Goal: Task Accomplishment & Management: Use online tool/utility

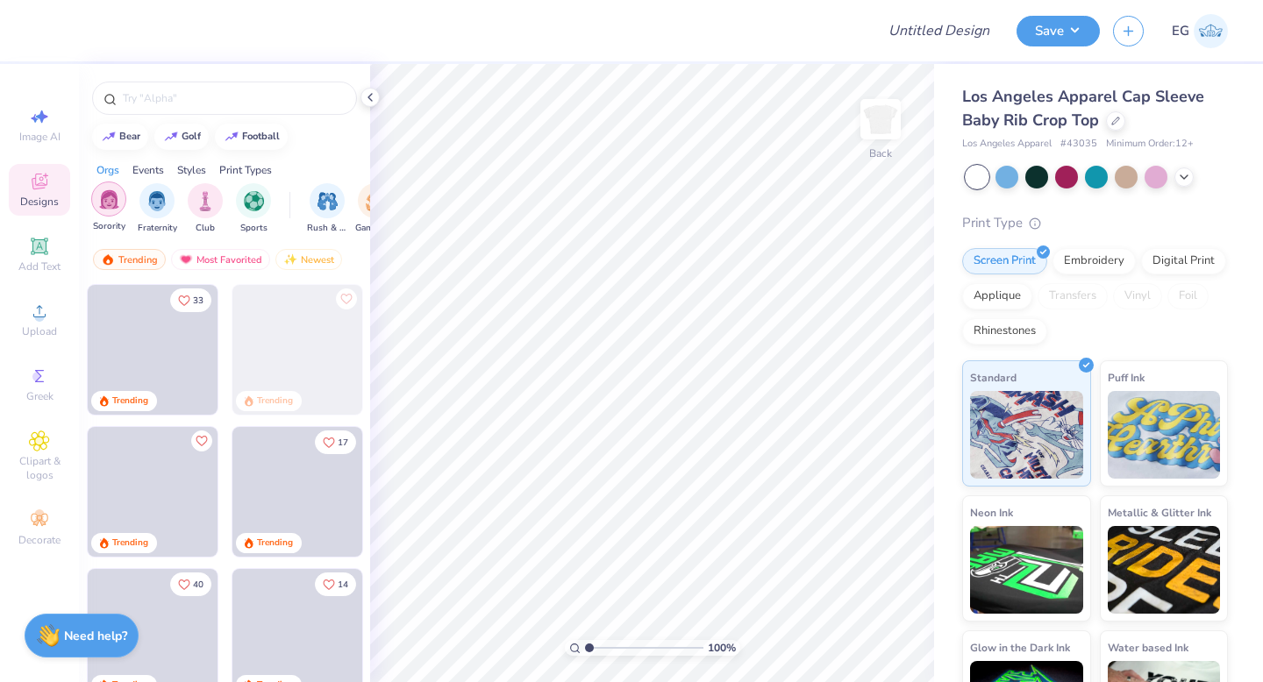
click at [112, 191] on img "filter for Sorority" at bounding box center [109, 199] width 20 height 20
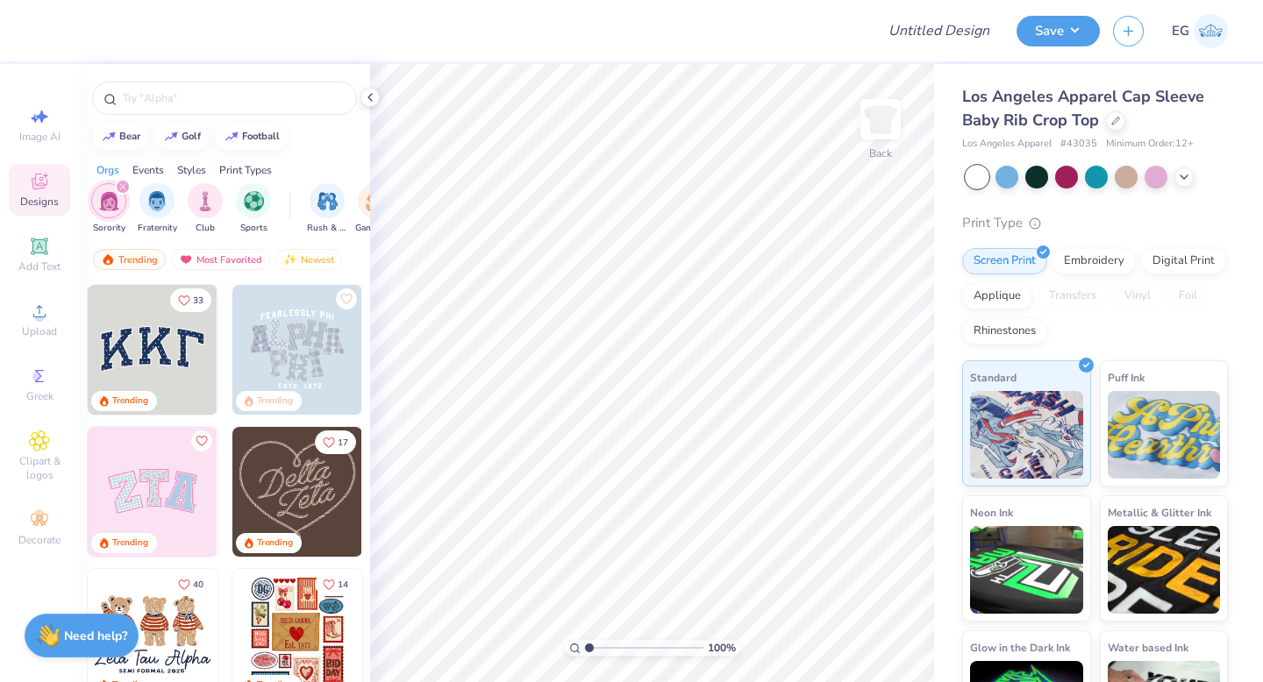
click at [159, 480] on img at bounding box center [153, 492] width 130 height 130
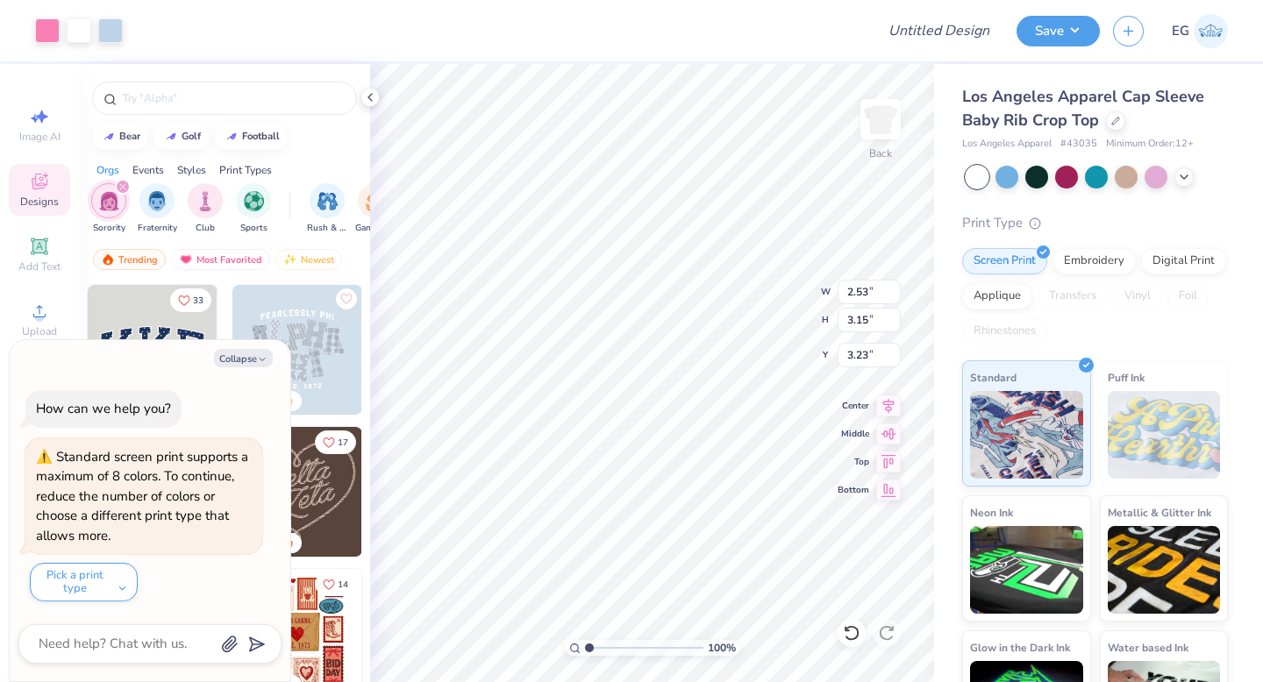
type textarea "x"
type input "6.97"
type input "3.49"
type input "3.00"
click at [246, 355] on button "Collapse" at bounding box center [243, 358] width 59 height 18
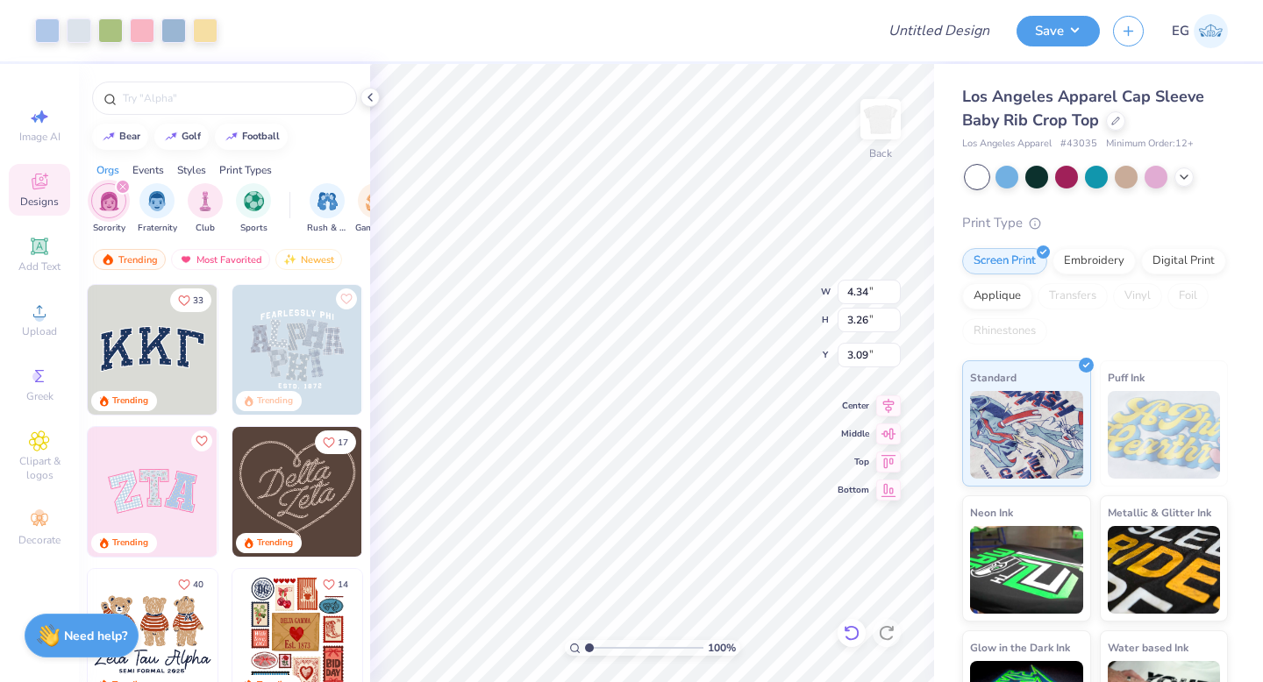
click at [852, 636] on icon at bounding box center [852, 634] width 18 height 18
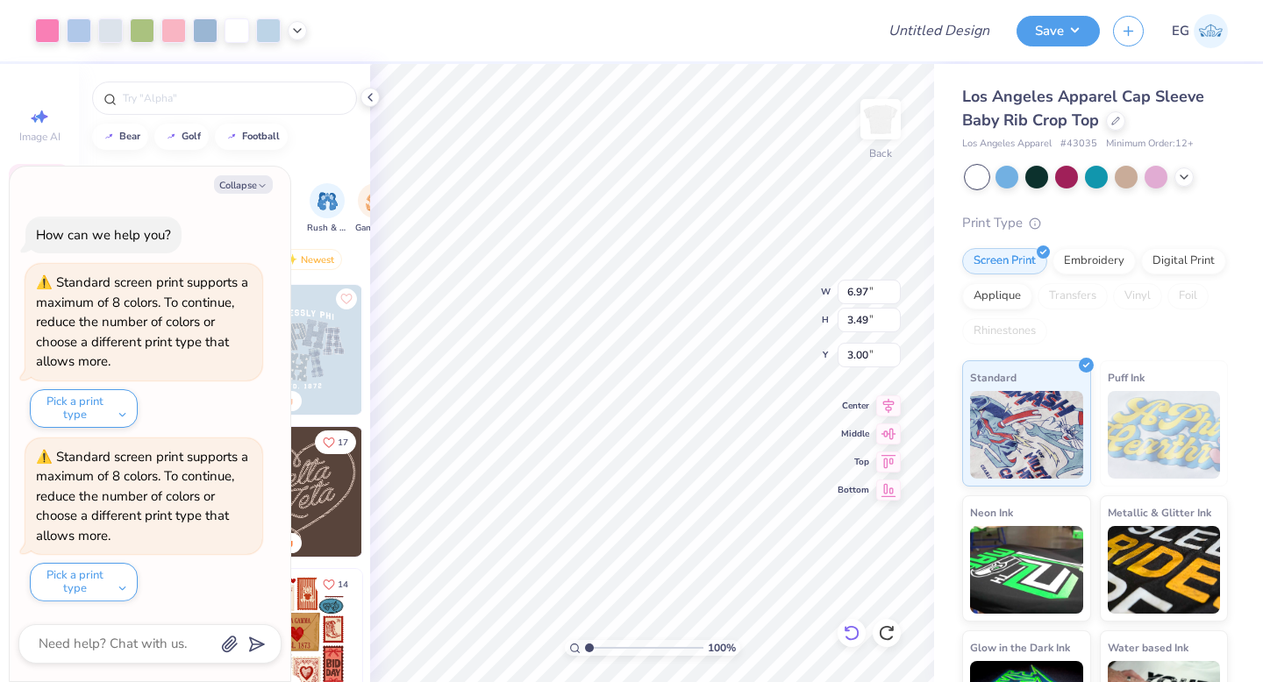
type textarea "x"
type input "6.97"
type input "3.49"
type input "3.00"
click at [852, 636] on icon at bounding box center [852, 634] width 18 height 18
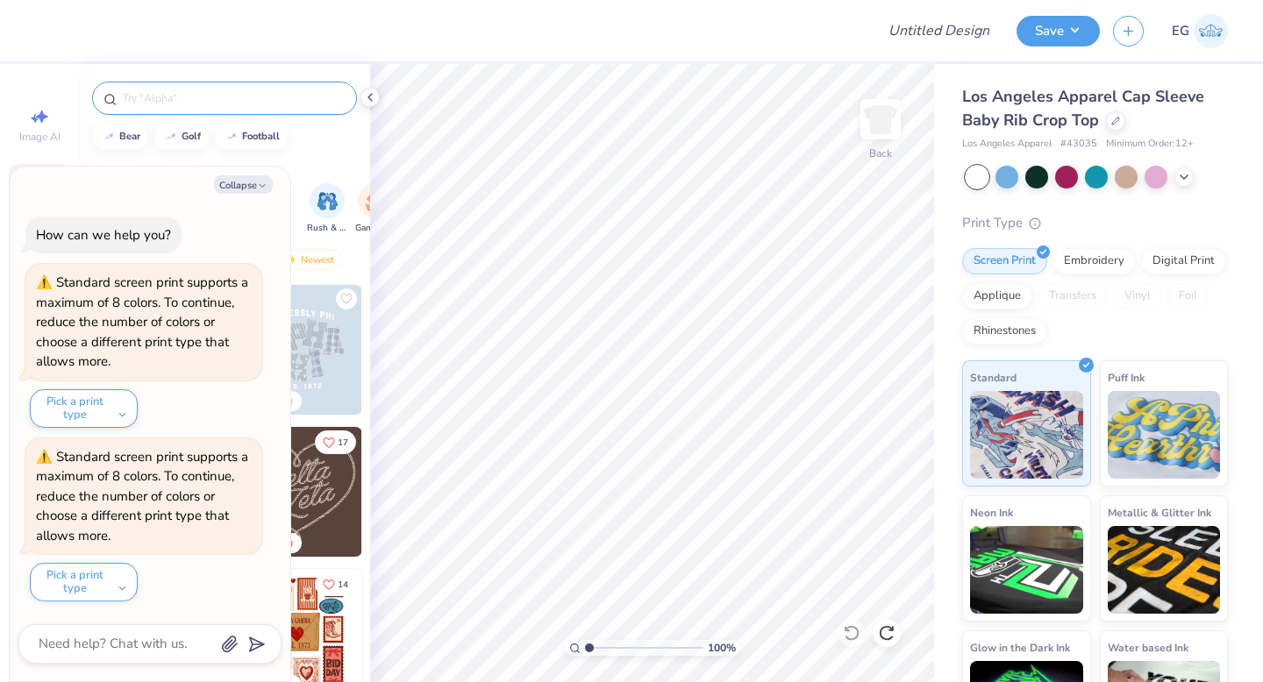
click at [169, 98] on input "text" at bounding box center [233, 98] width 225 height 18
type textarea "x"
type input "kappa"
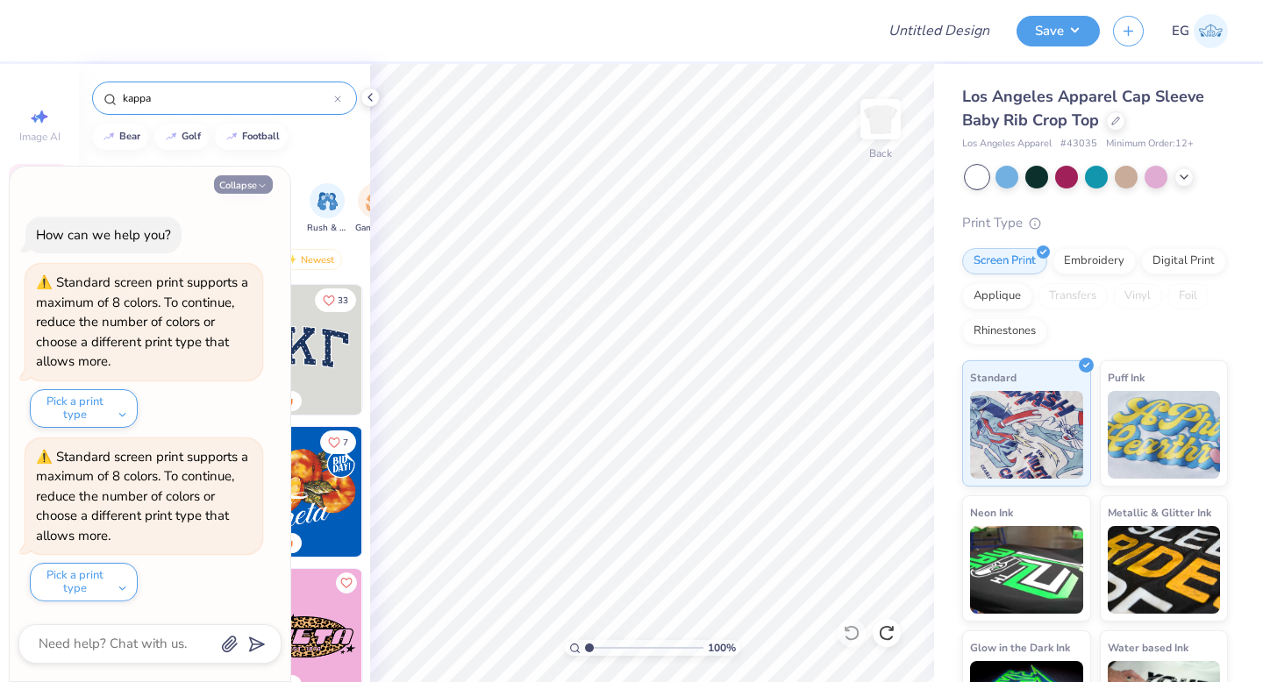
click at [253, 180] on button "Collapse" at bounding box center [243, 184] width 59 height 18
type textarea "x"
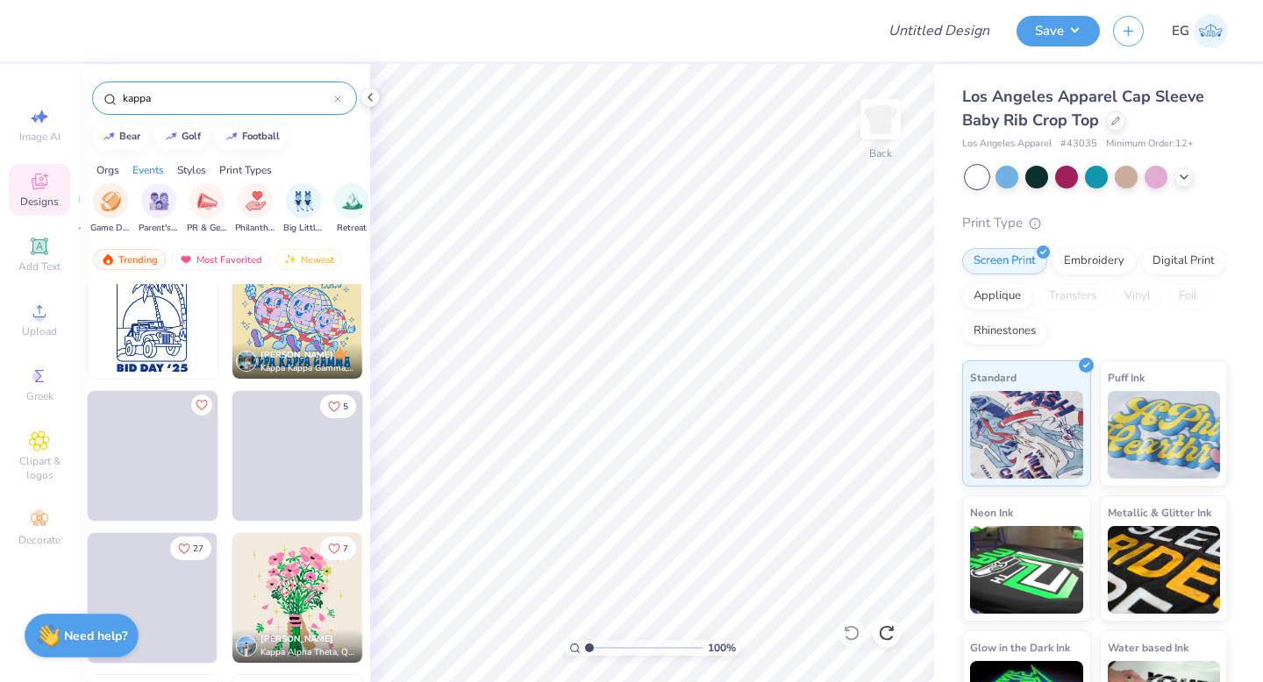
scroll to position [0, 269]
click at [206, 201] on img "filter for PR & General" at bounding box center [203, 199] width 20 height 20
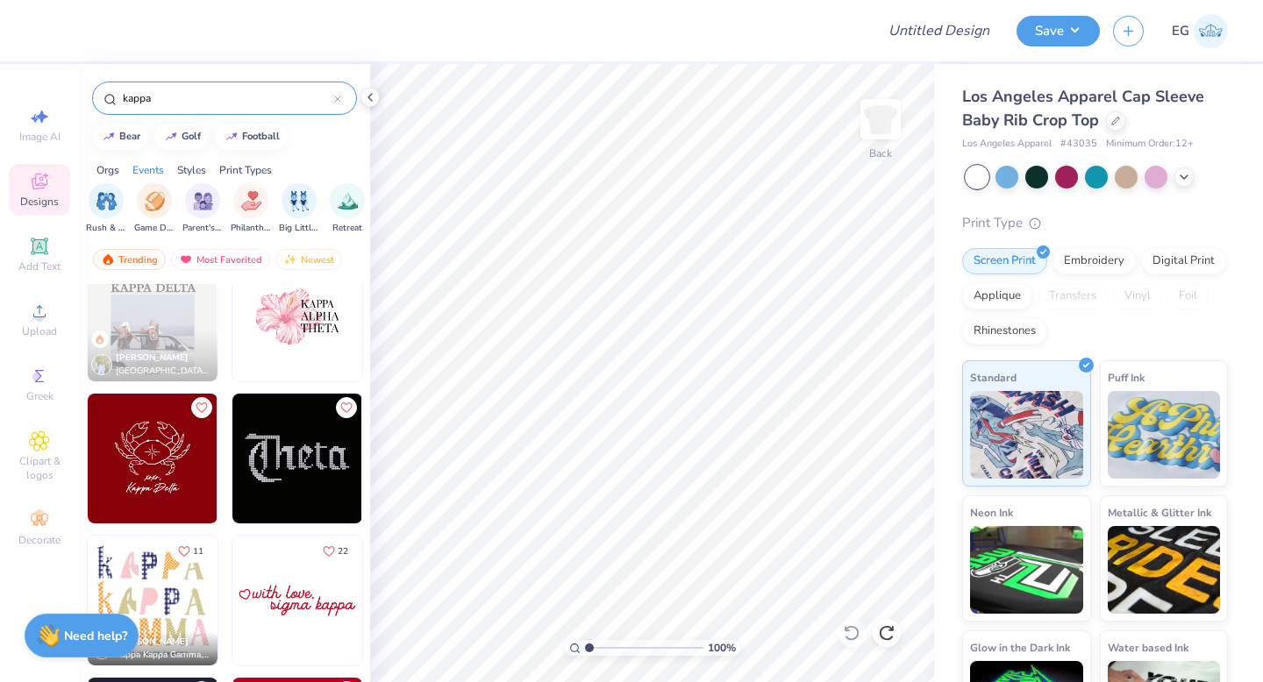
scroll to position [318, 0]
click at [234, 415] on img at bounding box center [297, 458] width 130 height 130
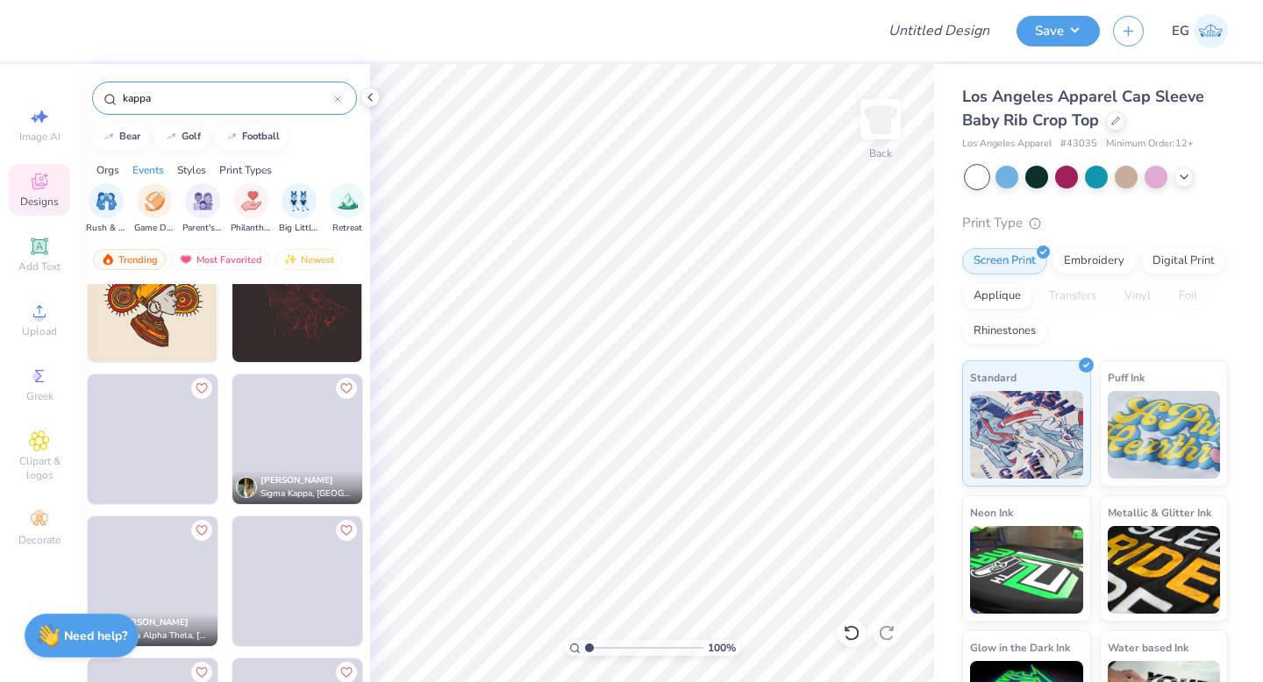
scroll to position [6023, 0]
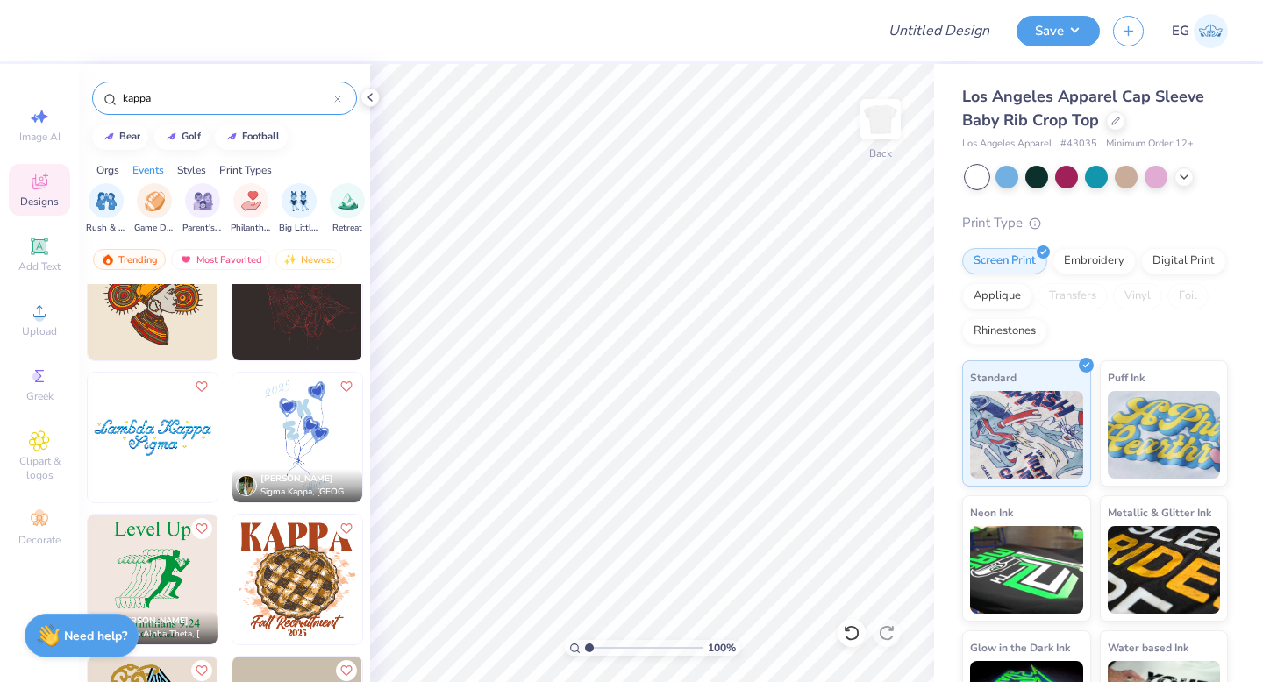
click at [255, 441] on img at bounding box center [297, 438] width 130 height 130
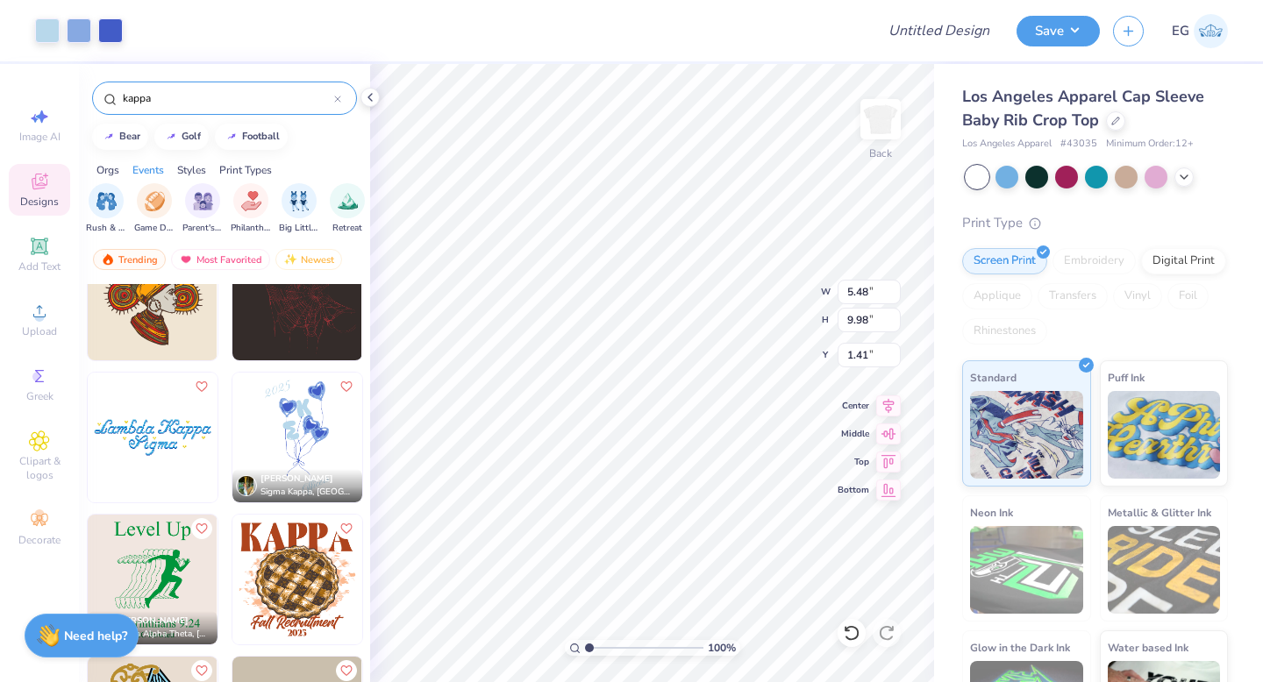
type input "1.42"
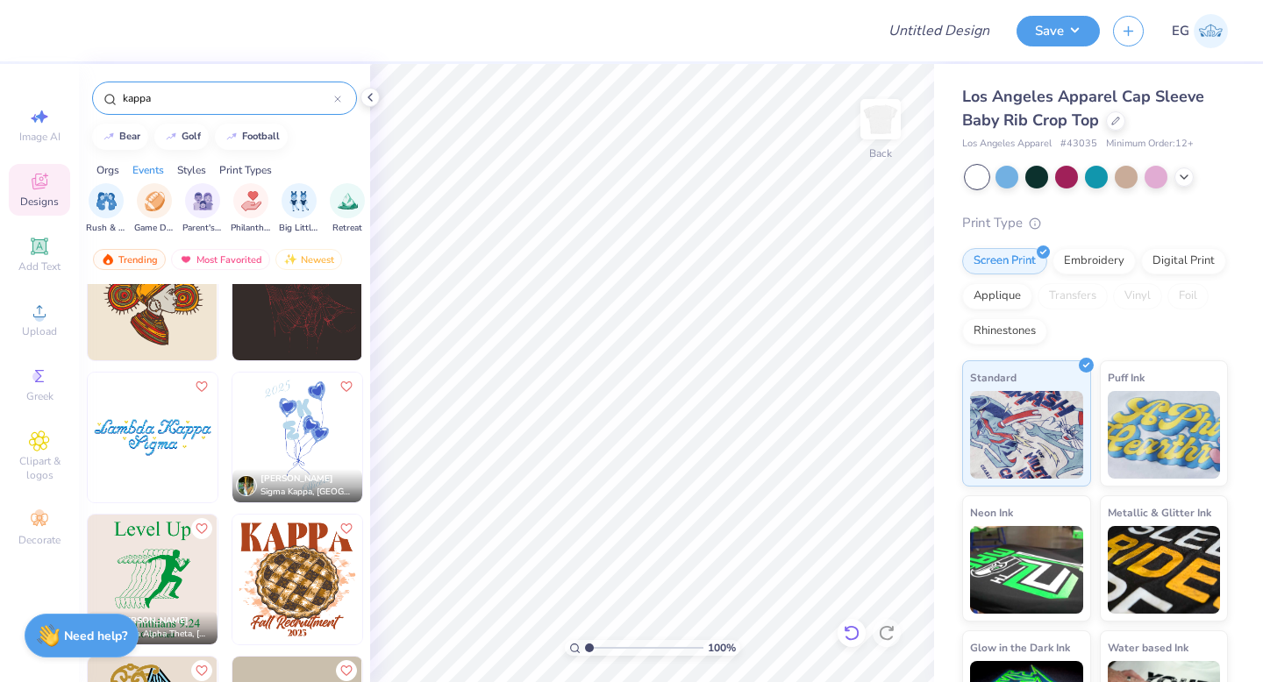
click at [852, 630] on icon at bounding box center [852, 634] width 18 height 18
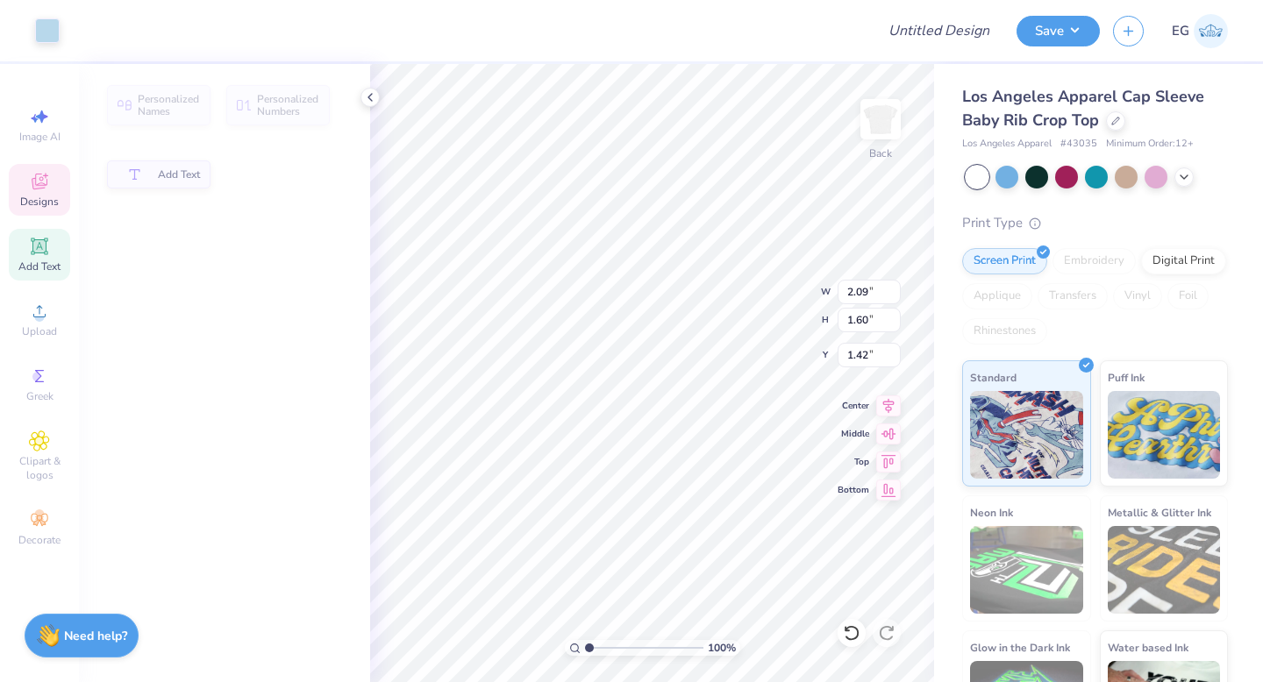
type input "2.09"
type input "1.60"
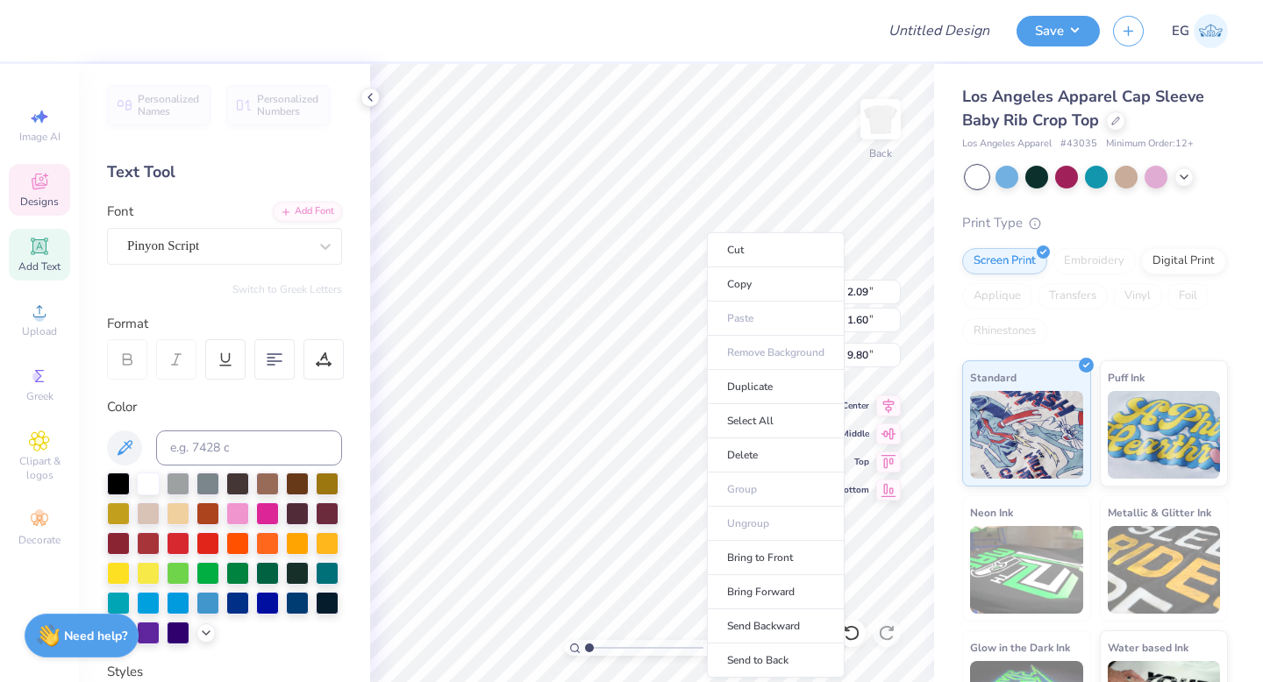
type input "2.31"
type input "9.80"
click at [753, 450] on li "Delete" at bounding box center [776, 456] width 138 height 34
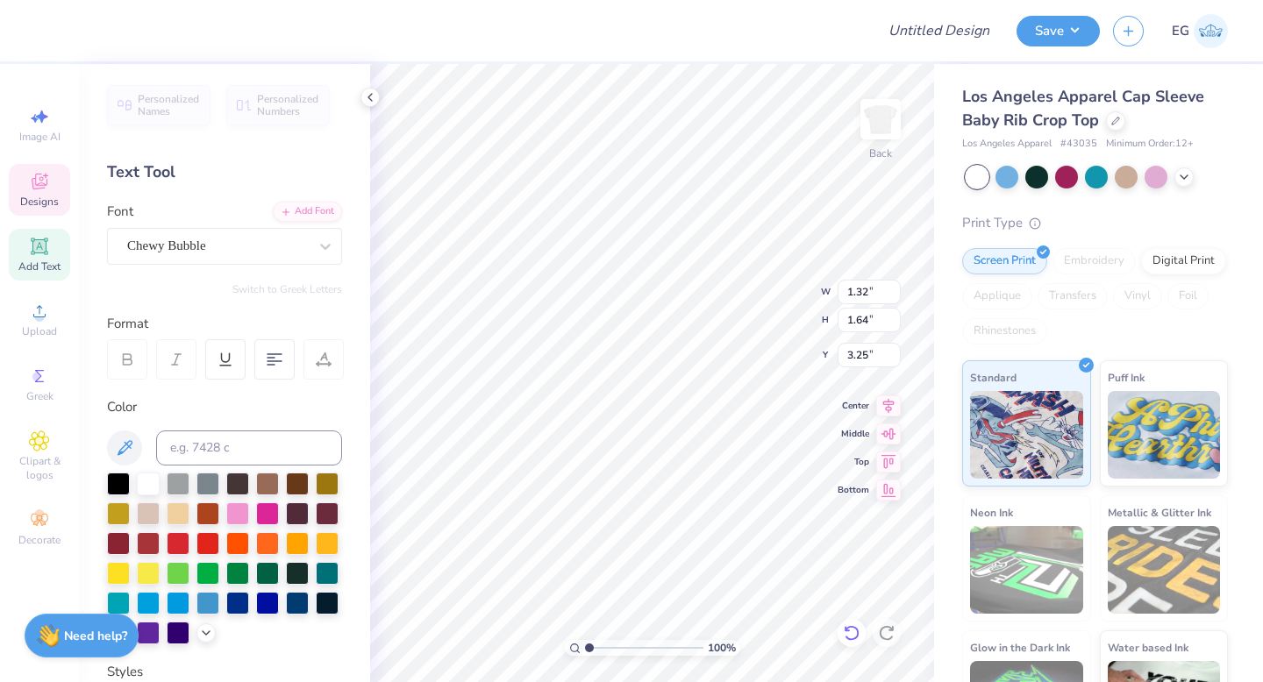
click at [852, 638] on icon at bounding box center [852, 634] width 18 height 18
type input "3.08"
type input "1.41"
type input "1.65"
type input "4.96"
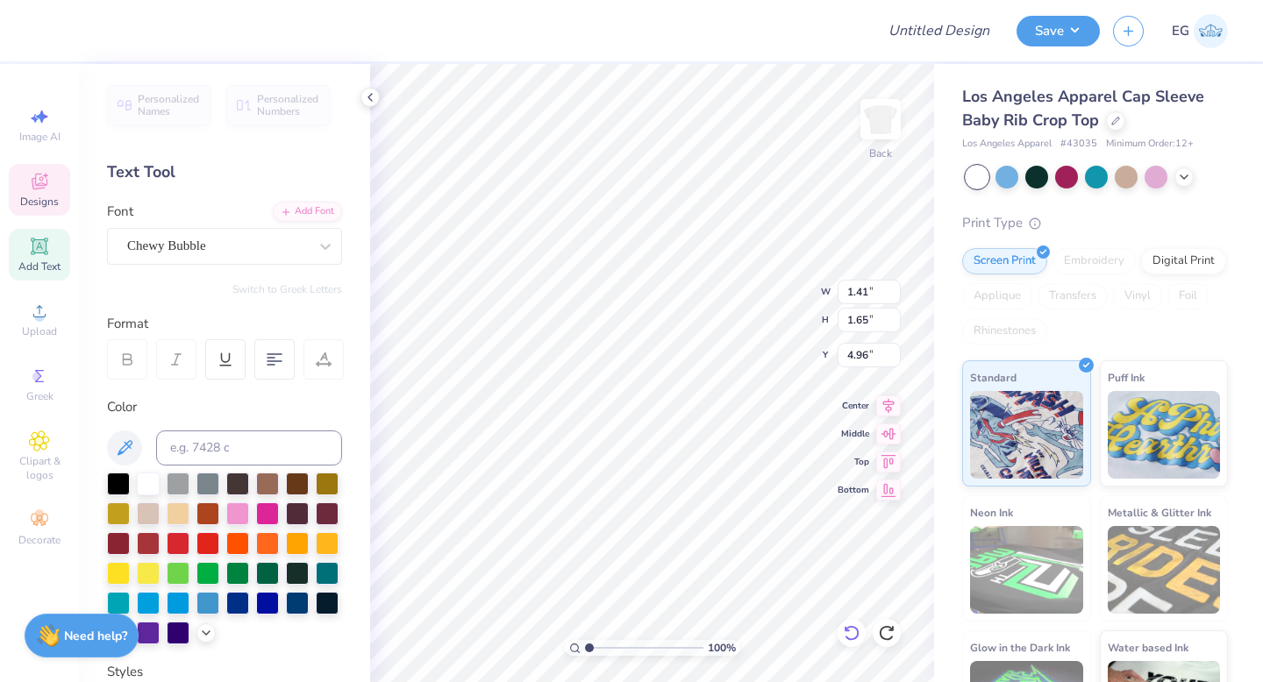
type input "1.32"
type input "1.64"
type input "3.08"
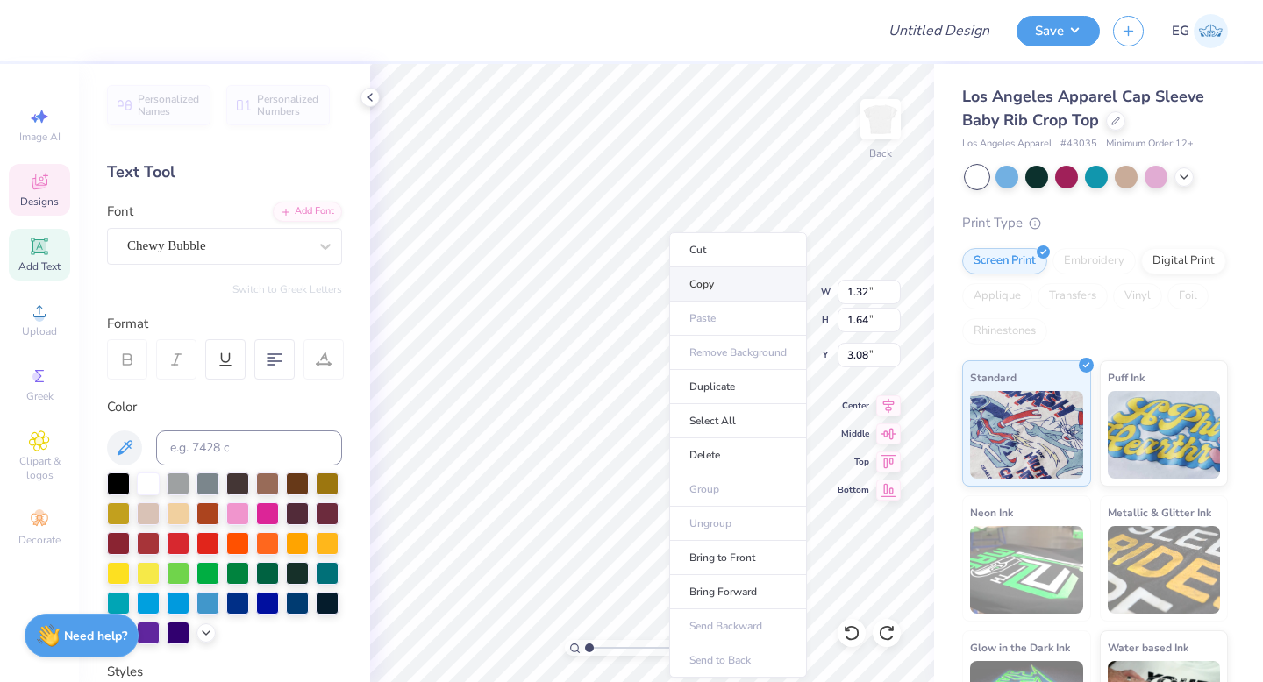
click at [708, 288] on li "Copy" at bounding box center [738, 285] width 138 height 34
click at [705, 287] on li "Copy" at bounding box center [737, 285] width 138 height 34
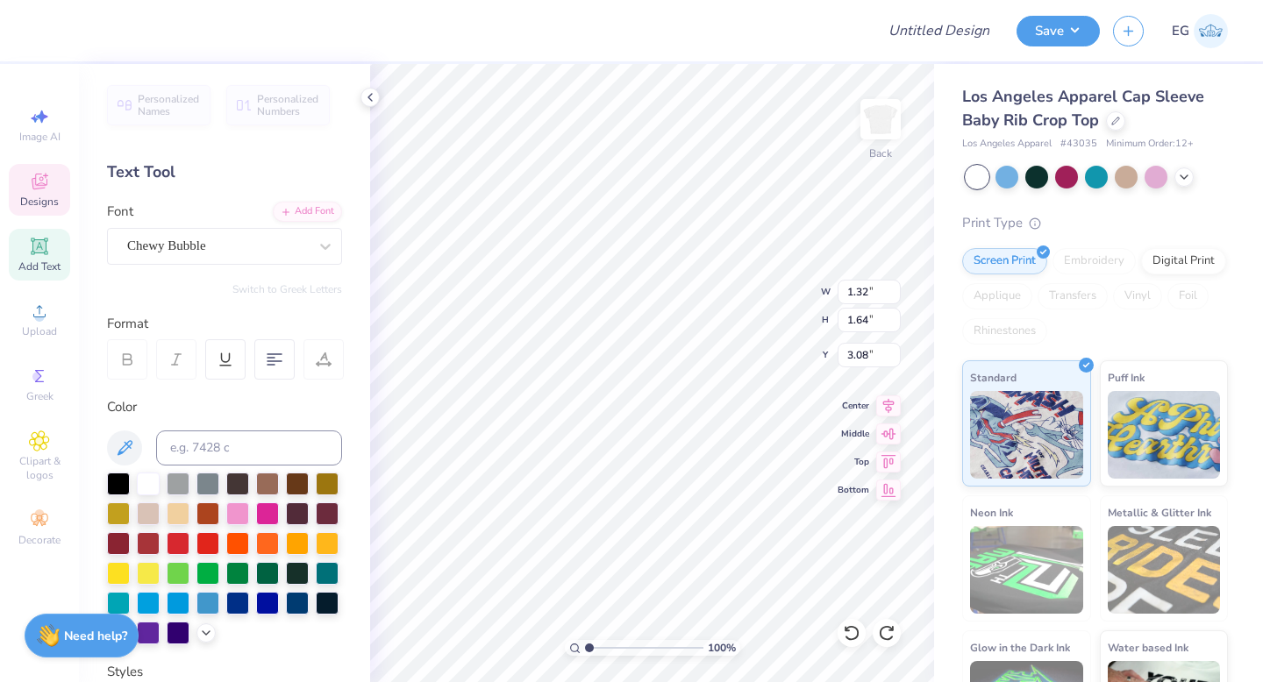
type input "1.41"
type input "1.65"
type input "4.96"
type input "1.32"
type input "1.64"
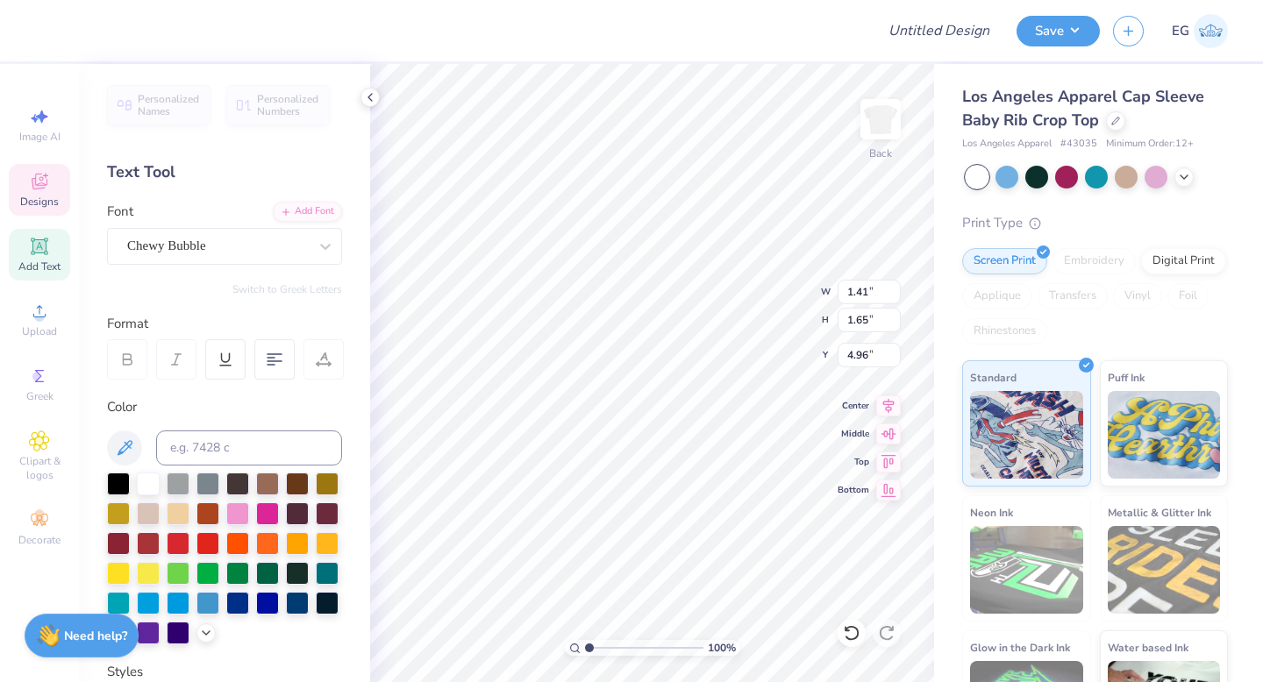
type input "3.08"
type input "1.41"
type input "1.65"
type input "4.96"
type input "1.32"
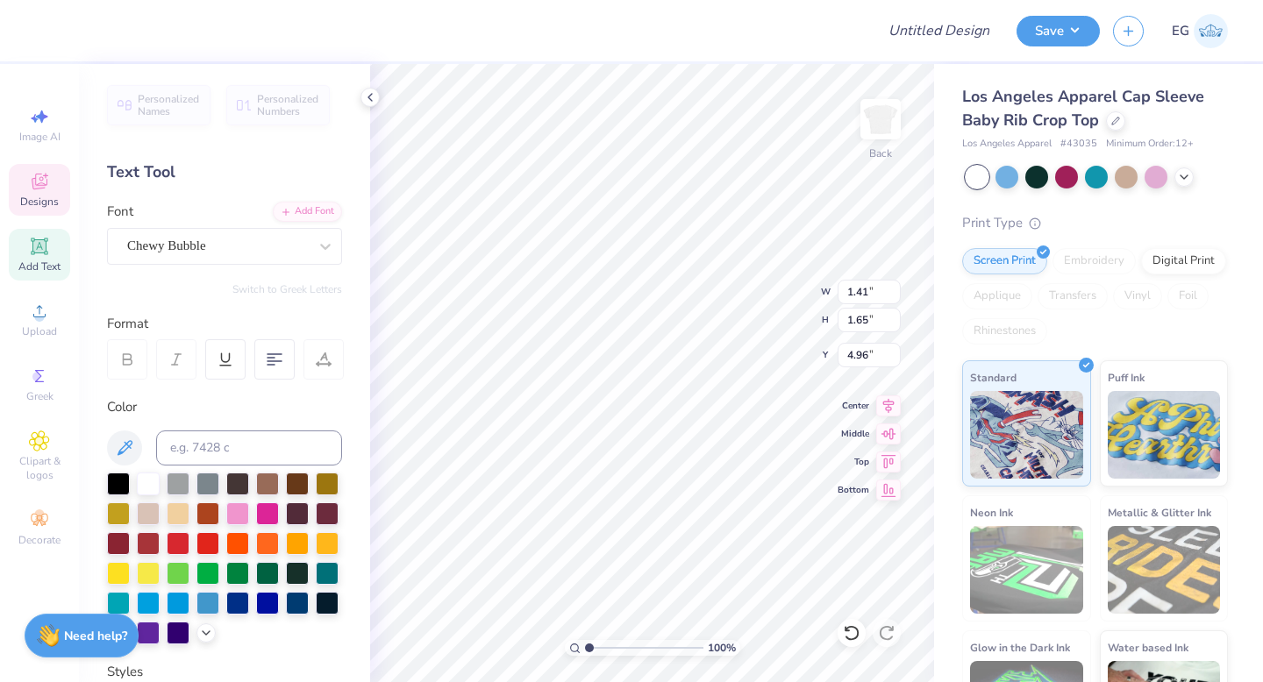
type input "1.64"
type input "5.11"
type input "8.51"
type textarea "G"
type input "1.55"
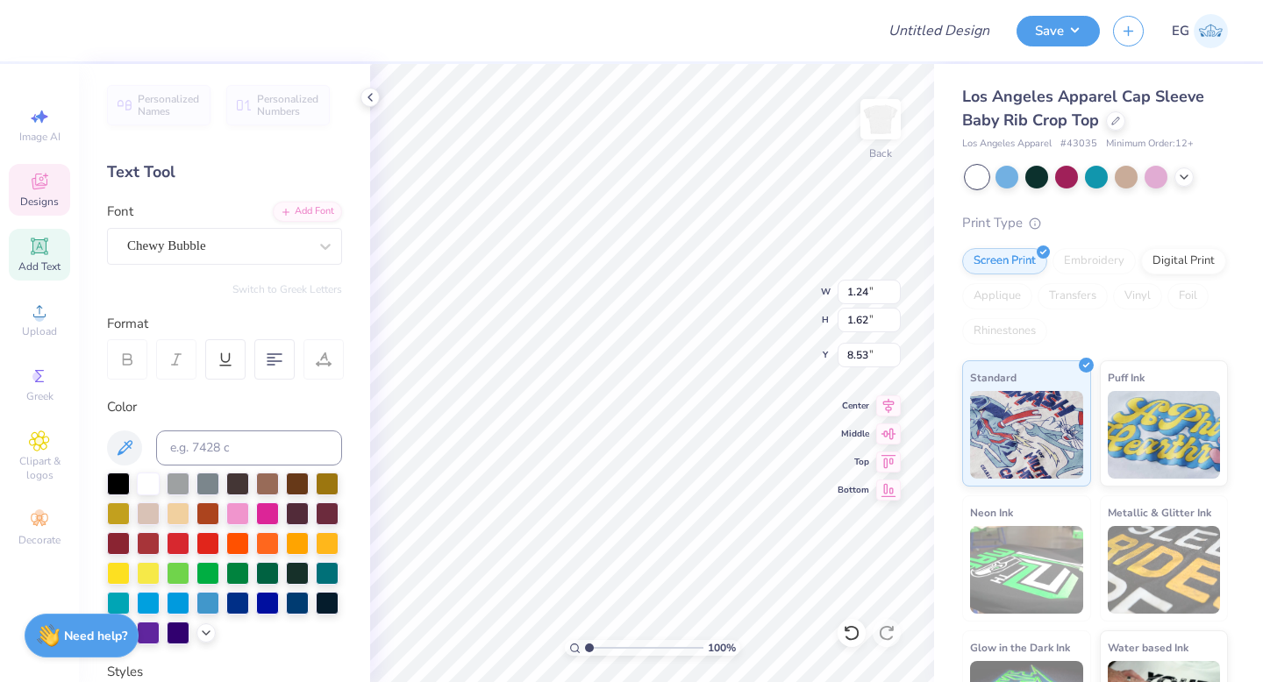
type input "1.15"
type input "8.83"
type input "6.75"
type textarea "G"
type input "1.06"
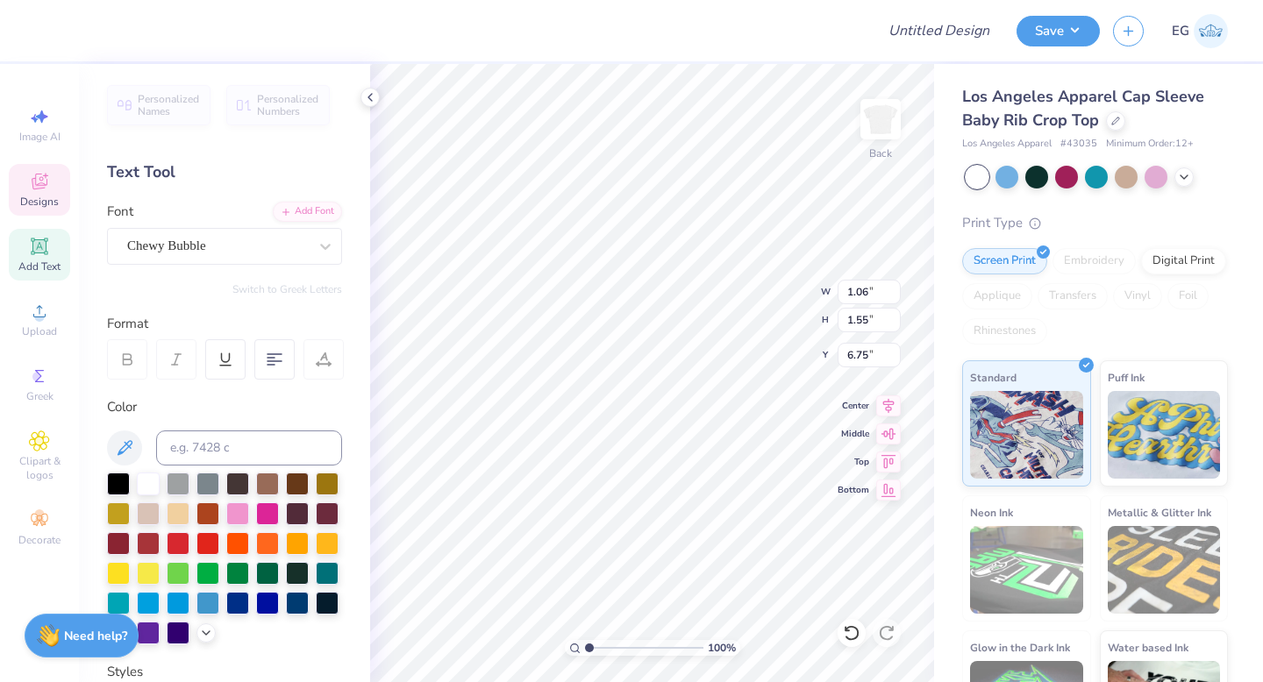
type input "1.41"
type input "6.74"
type input "1.05"
type input "1.31"
type input "6.99"
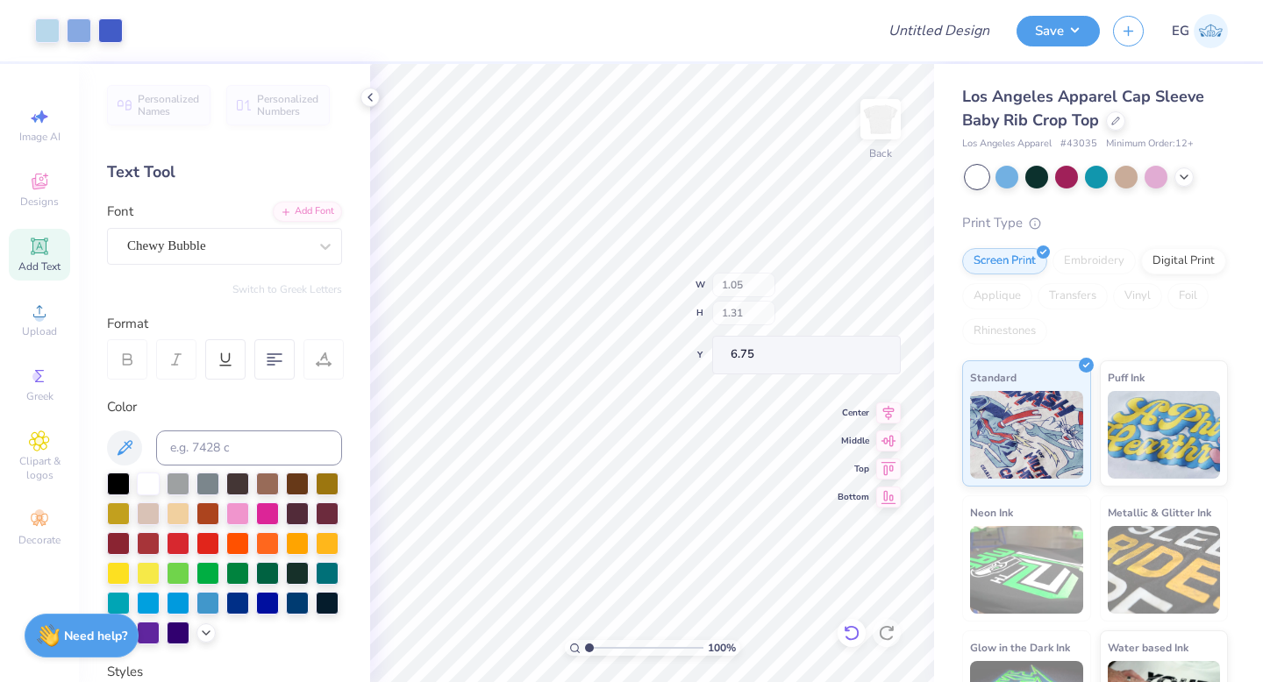
type input "6.75"
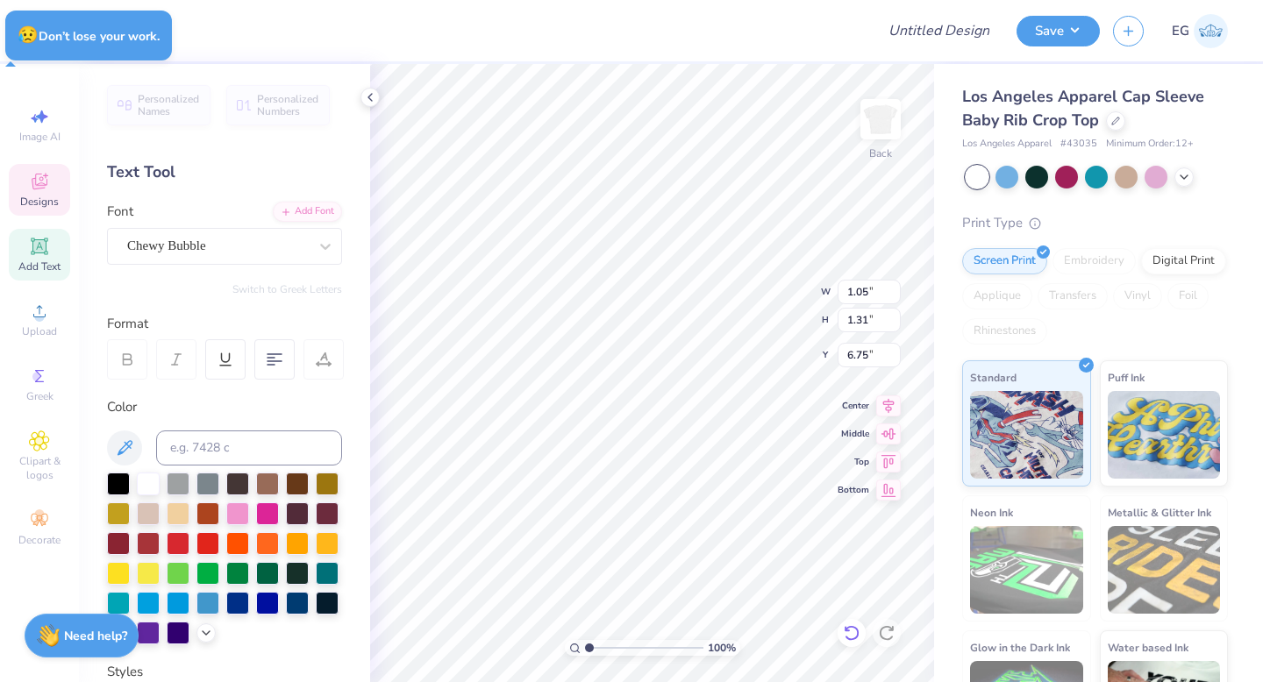
type input "6.09"
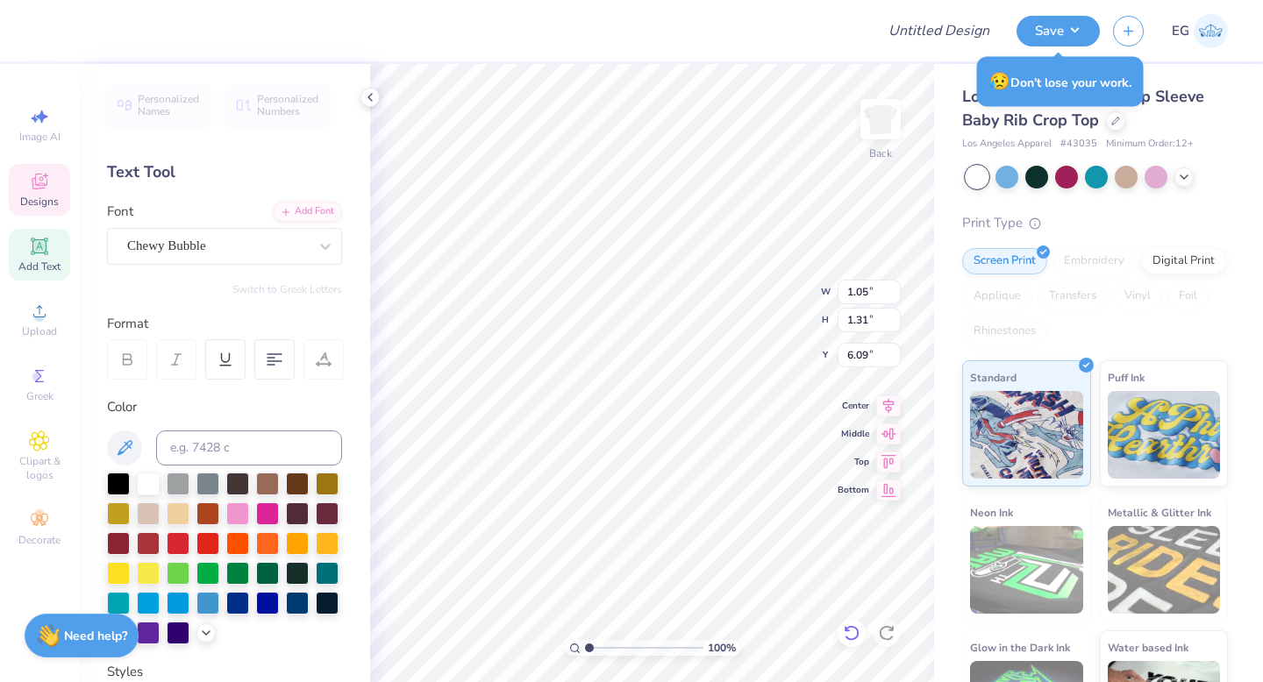
type input "3.24"
type input "6.72"
type input "3.25"
type input "5.9"
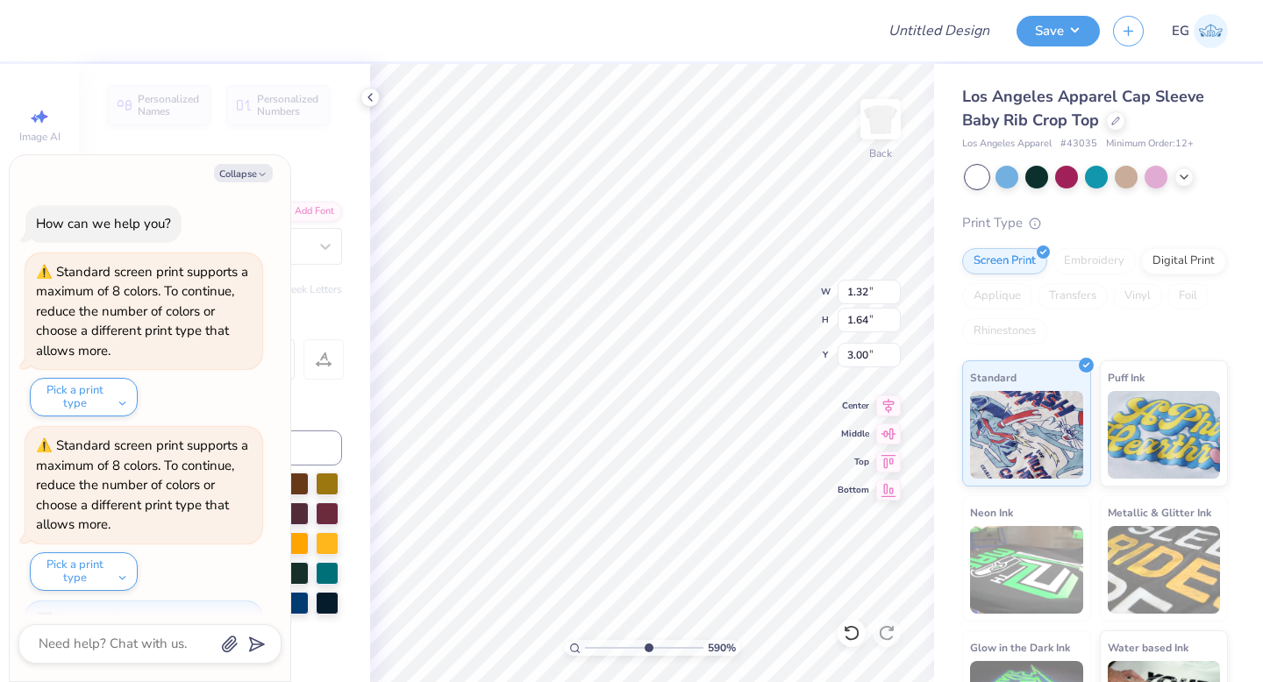
type textarea "x"
drag, startPoint x: 591, startPoint y: 648, endPoint x: 639, endPoint y: 651, distance: 48.3
type input "5.32"
click at [639, 651] on input "range" at bounding box center [644, 648] width 118 height 16
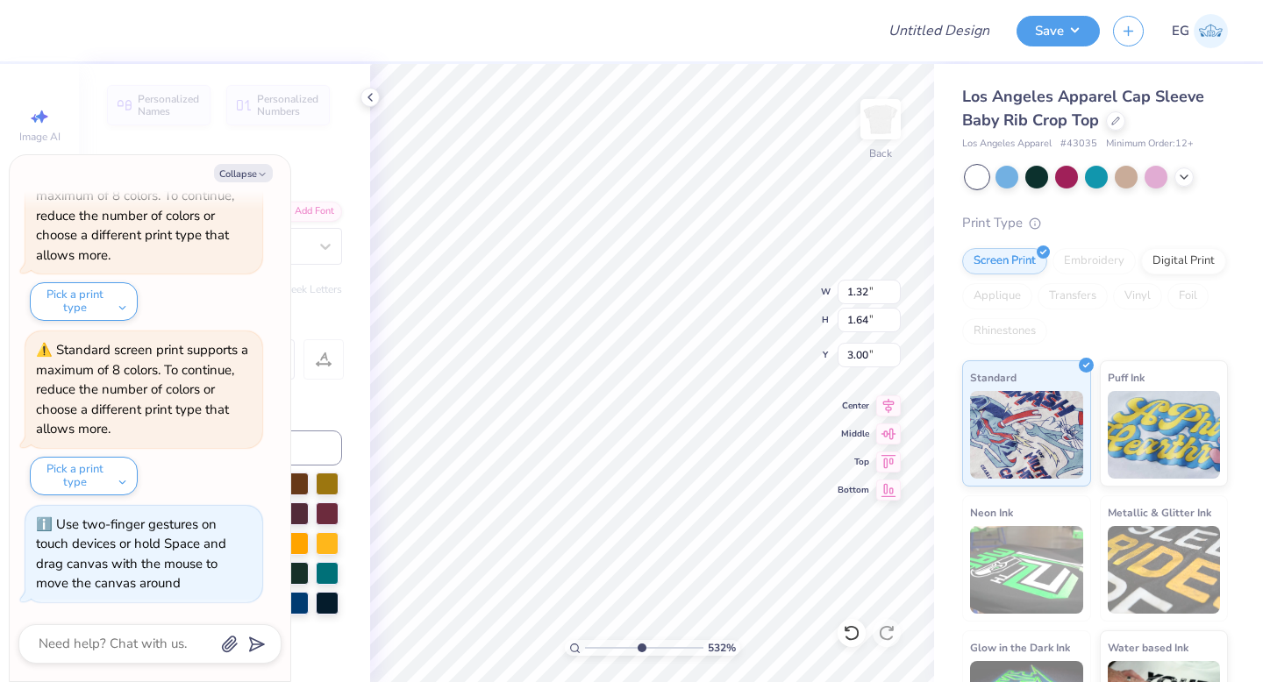
type textarea "x"
drag, startPoint x: 640, startPoint y: 647, endPoint x: 626, endPoint y: 648, distance: 14.1
type input "4.19"
click at [626, 648] on input "range" at bounding box center [644, 648] width 118 height 16
type textarea "x"
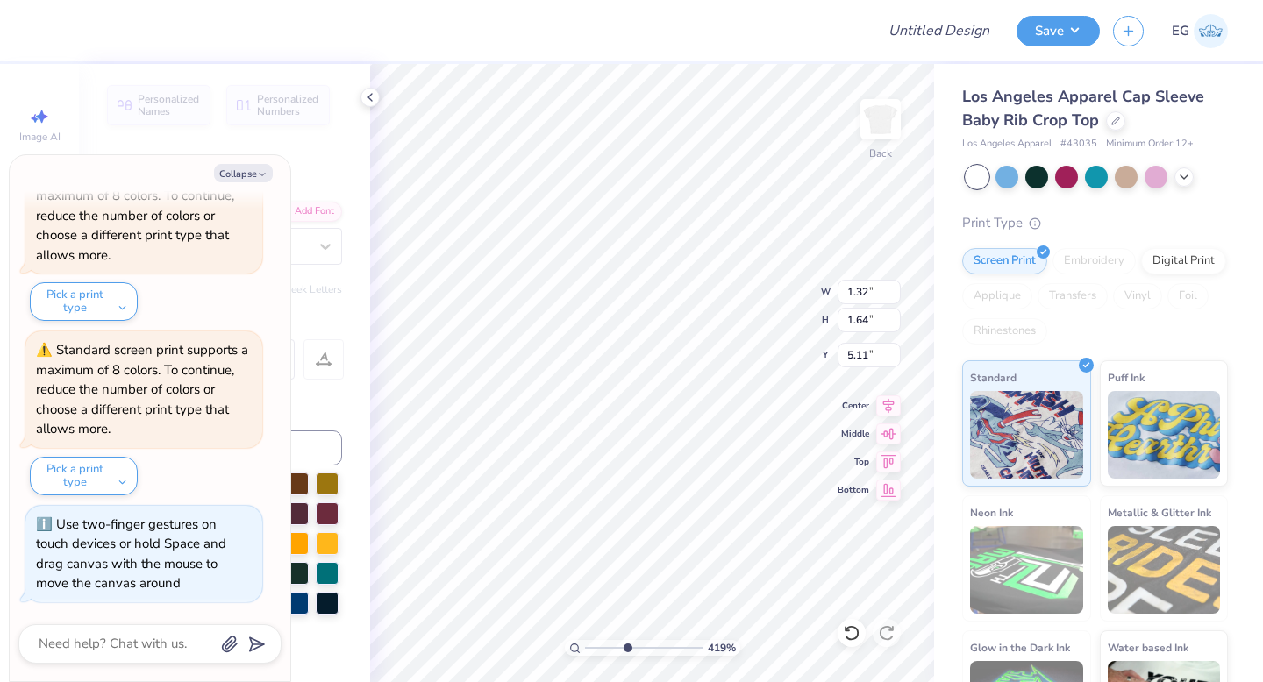
type input "5.04"
type textarea "x"
type input "5.72"
type textarea "x"
drag, startPoint x: 627, startPoint y: 645, endPoint x: 573, endPoint y: 646, distance: 54.4
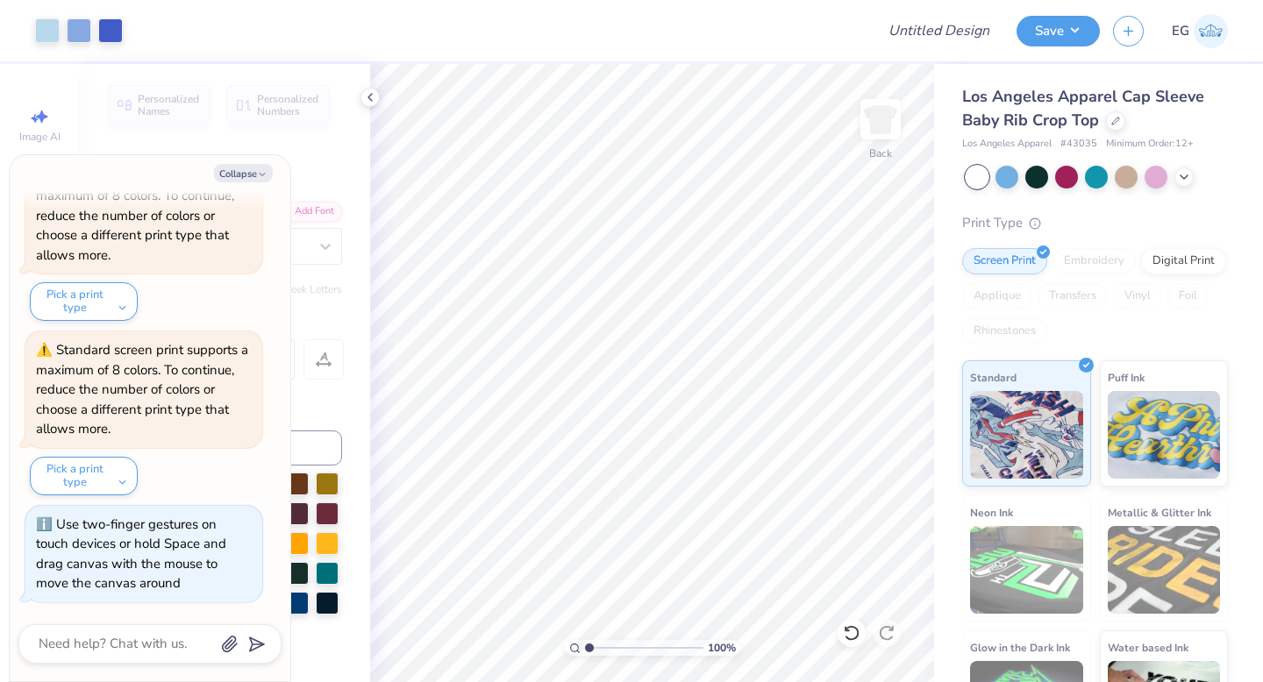
click at [573, 646] on div "100 %" at bounding box center [652, 648] width 175 height 16
drag, startPoint x: 589, startPoint y: 648, endPoint x: 627, endPoint y: 647, distance: 37.7
click at [627, 647] on input "range" at bounding box center [644, 648] width 118 height 16
drag, startPoint x: 627, startPoint y: 647, endPoint x: 638, endPoint y: 647, distance: 10.5
type input "5.21"
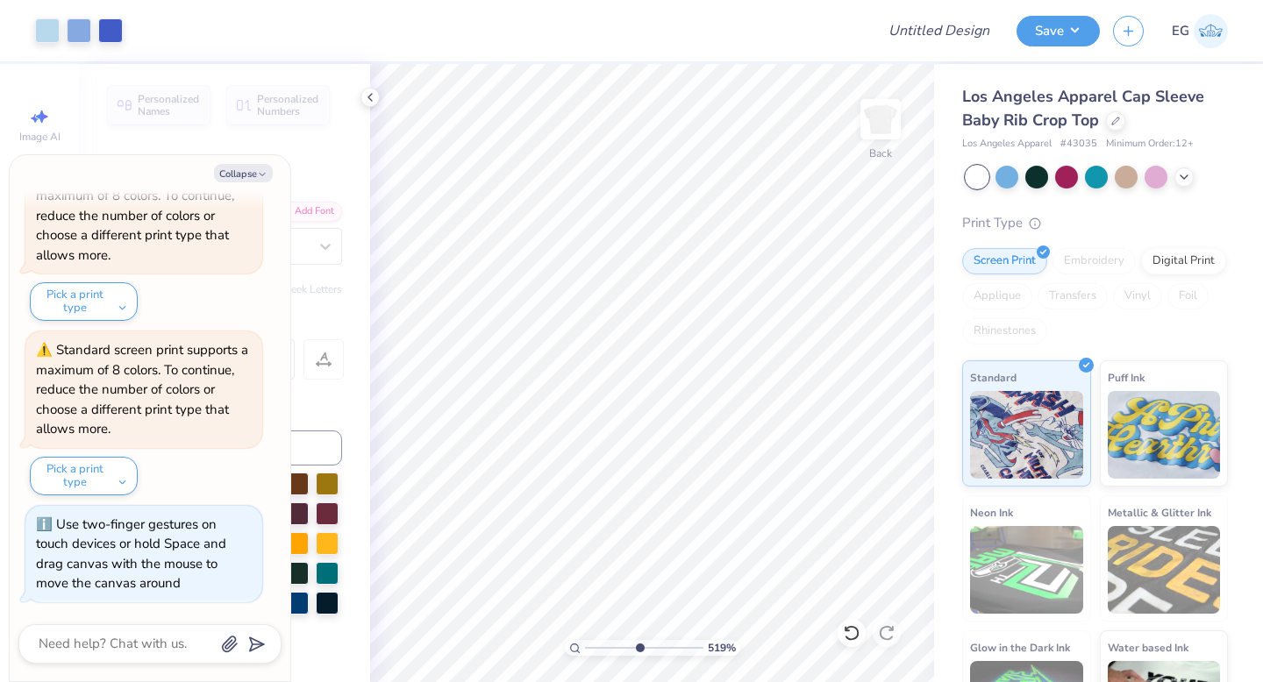
click at [638, 647] on input "range" at bounding box center [644, 648] width 118 height 16
type textarea "x"
type input "1.36"
type input "5.69"
drag, startPoint x: 638, startPoint y: 647, endPoint x: 592, endPoint y: 650, distance: 45.7
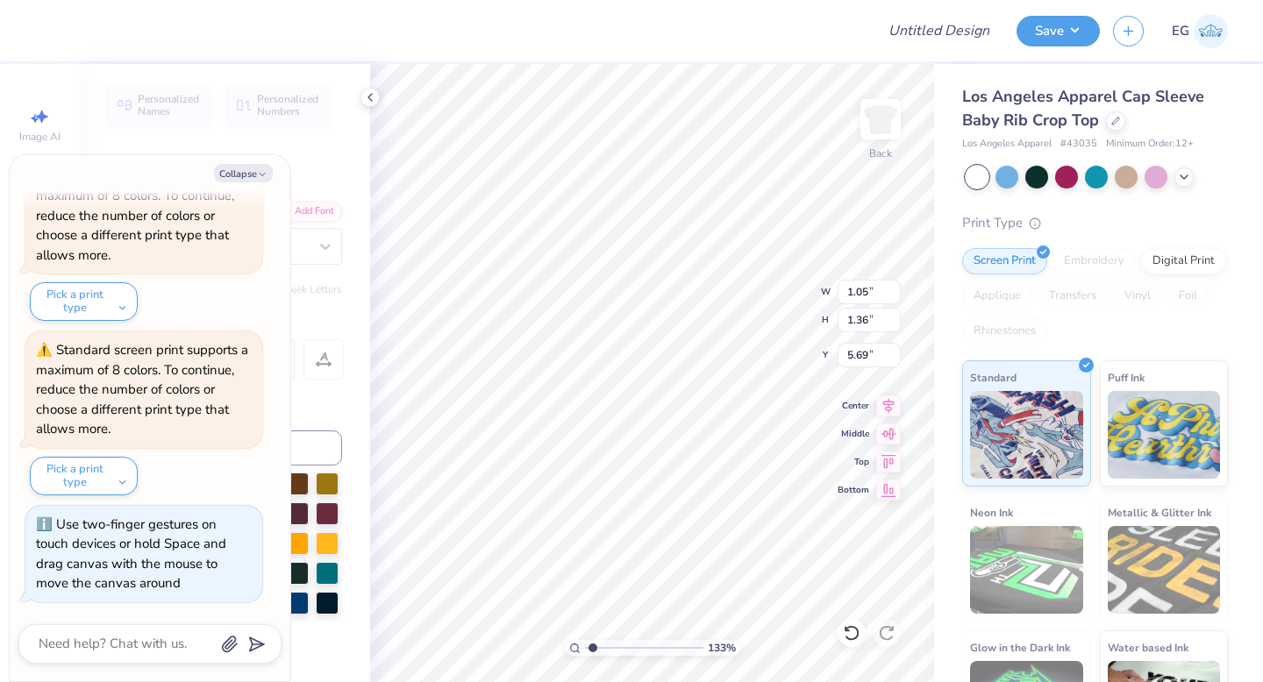
type input "1.33"
click at [592, 650] on input "range" at bounding box center [644, 648] width 118 height 16
type textarea "x"
drag, startPoint x: 591, startPoint y: 649, endPoint x: 561, endPoint y: 649, distance: 29.8
type input "1"
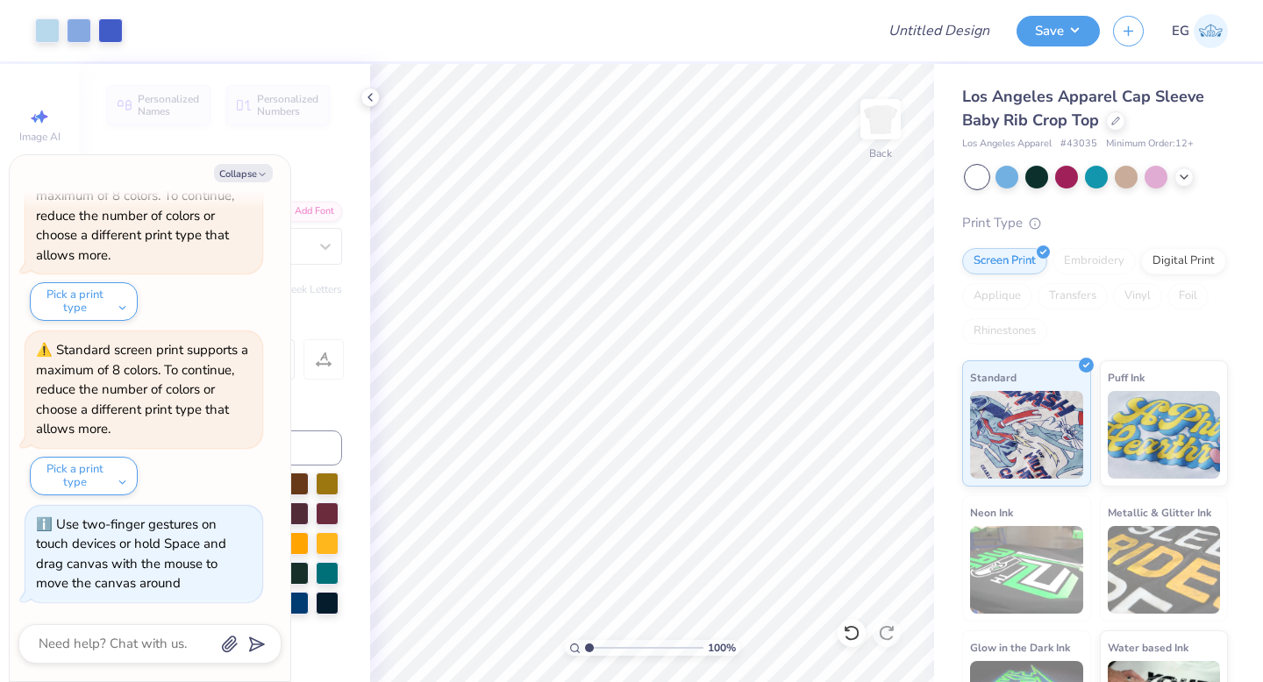
click at [585, 649] on input "range" at bounding box center [644, 648] width 118 height 16
click at [252, 172] on button "Collapse" at bounding box center [243, 173] width 59 height 18
type textarea "x"
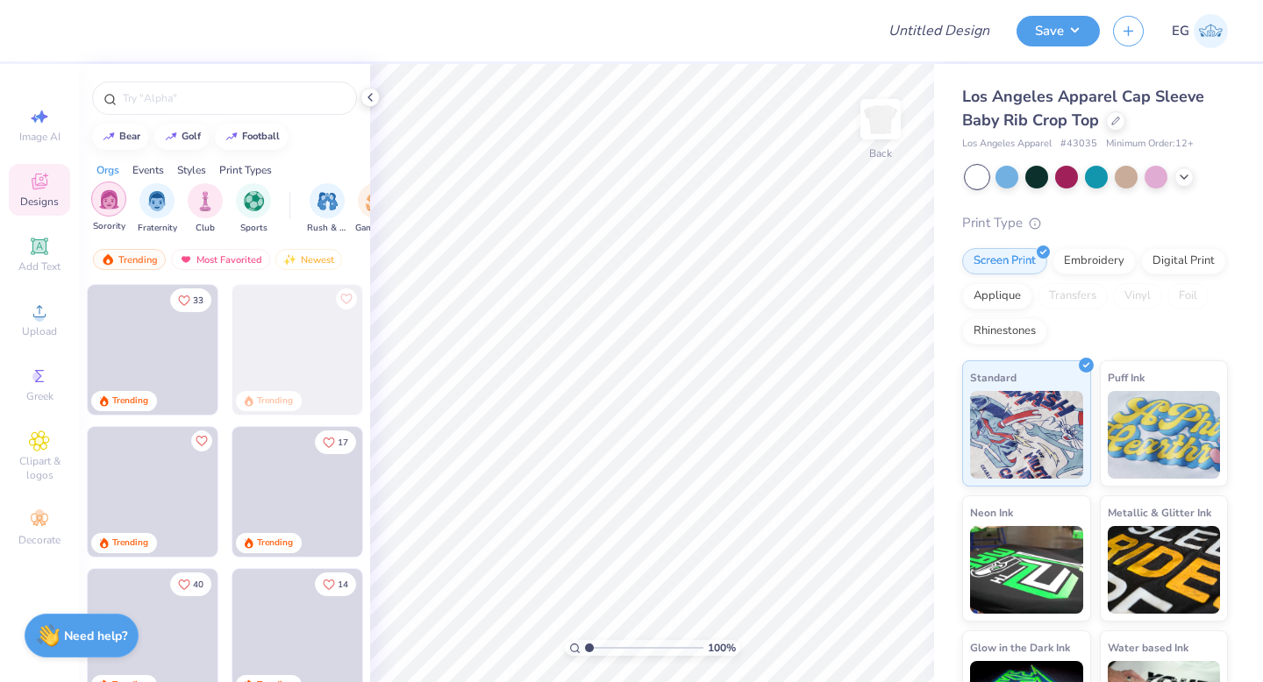
click at [118, 204] on div "filter for Sorority" at bounding box center [108, 199] width 35 height 35
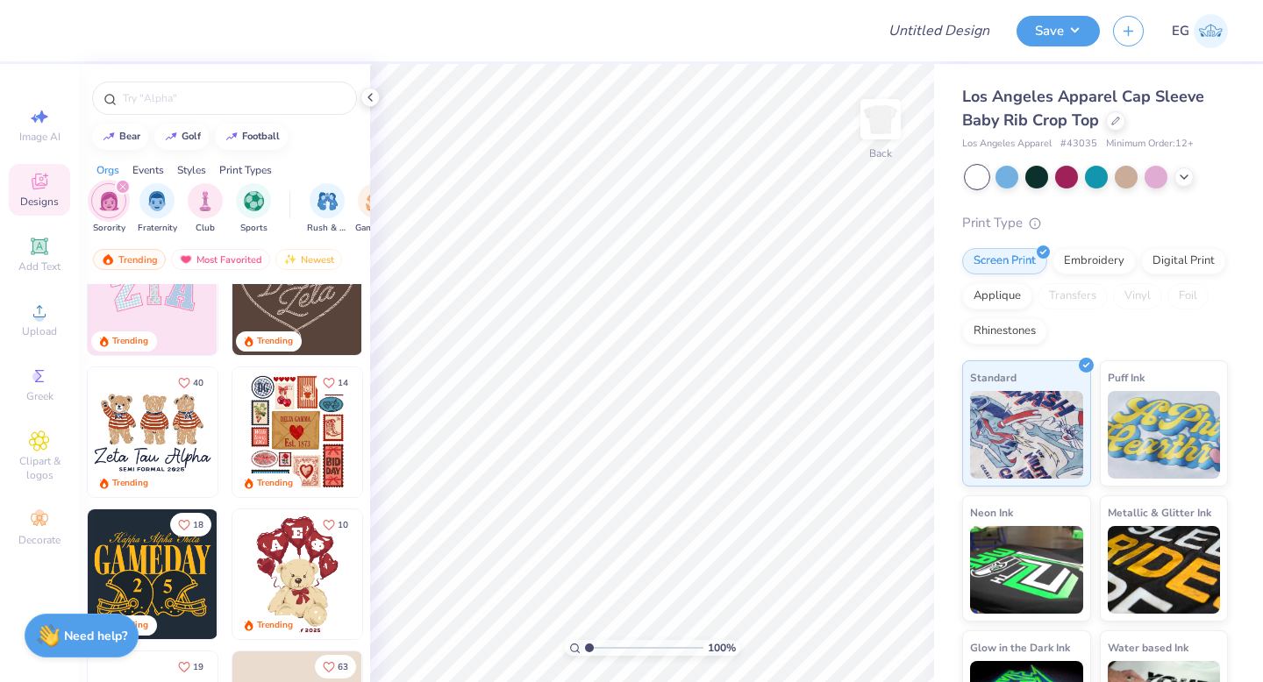
scroll to position [203, 0]
click at [87, 425] on img at bounding box center [22, 432] width 130 height 130
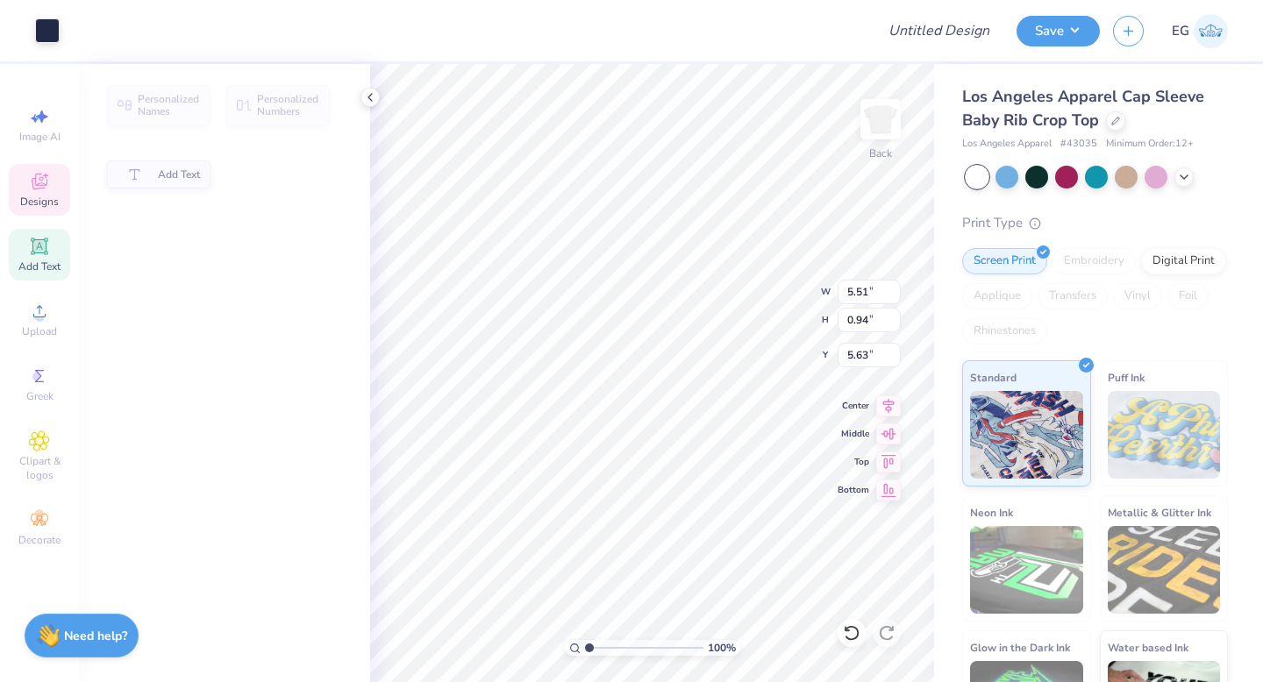
type input "0.94"
type input "5.63"
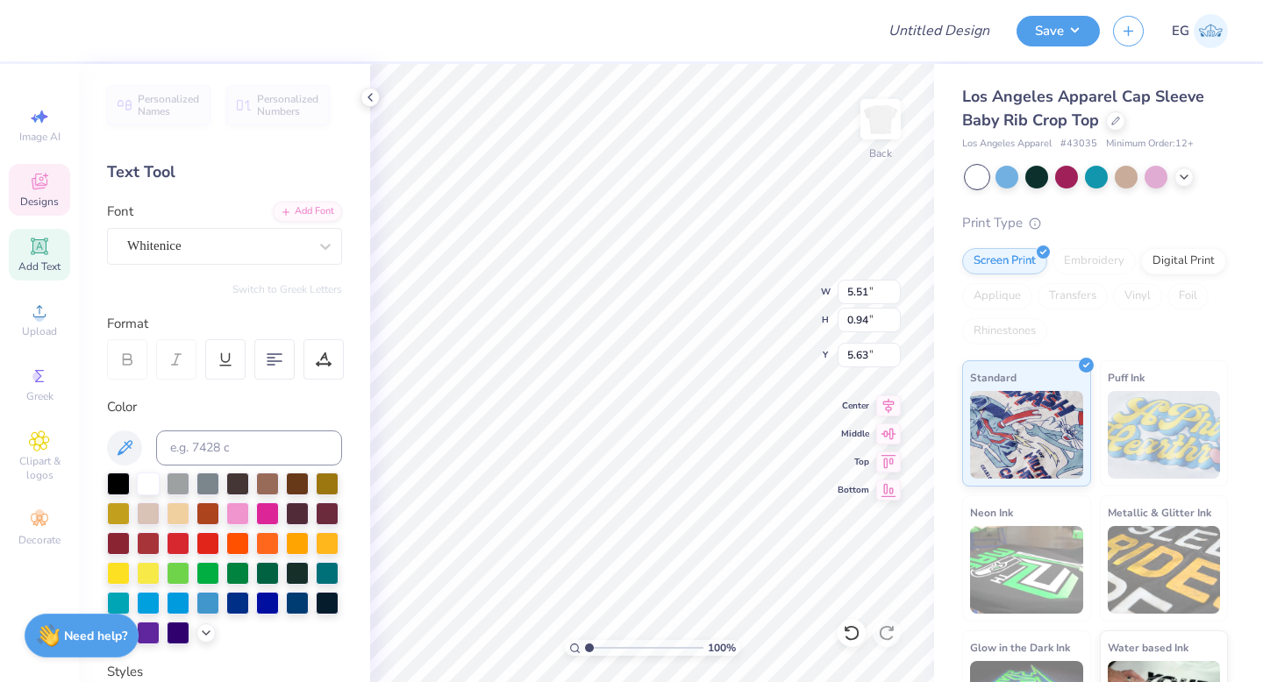
scroll to position [0, 1]
type textarea "kappa kappa gamma"
type input "3.11"
type input "0.20"
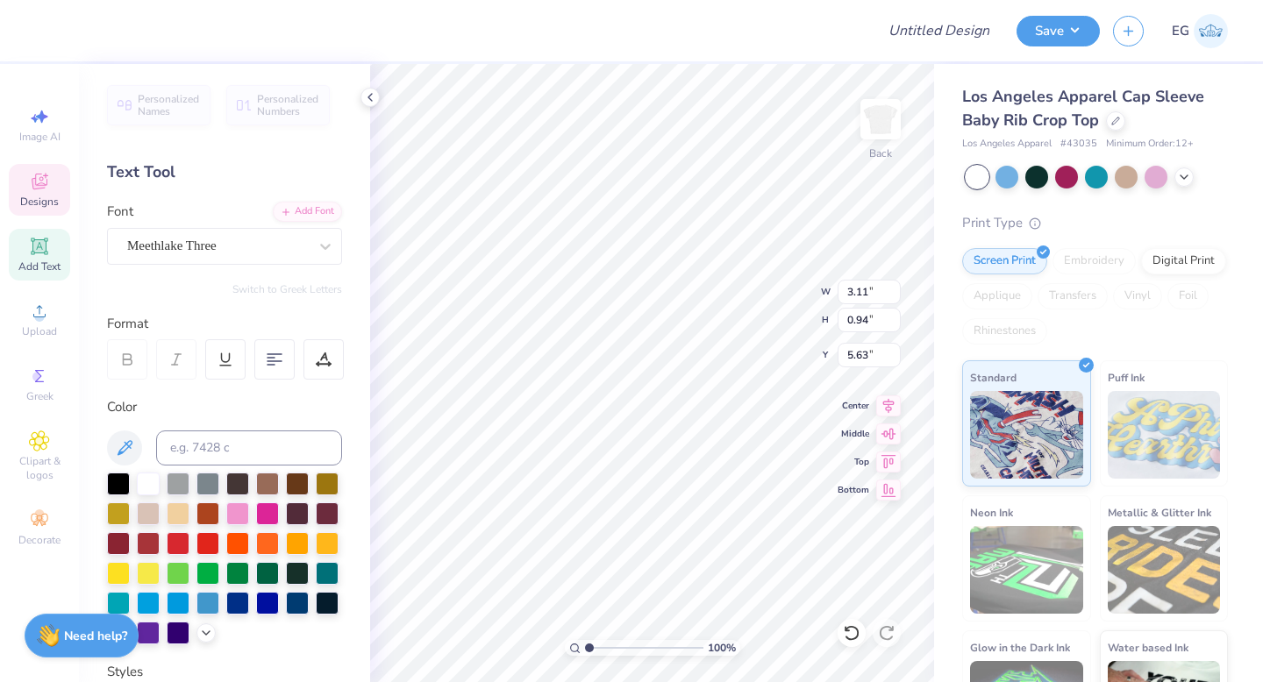
type input "6.55"
type textarea "EMI FORMAL 225"
click at [649, 454] on li "Delete" at bounding box center [694, 456] width 138 height 34
type input "2.66"
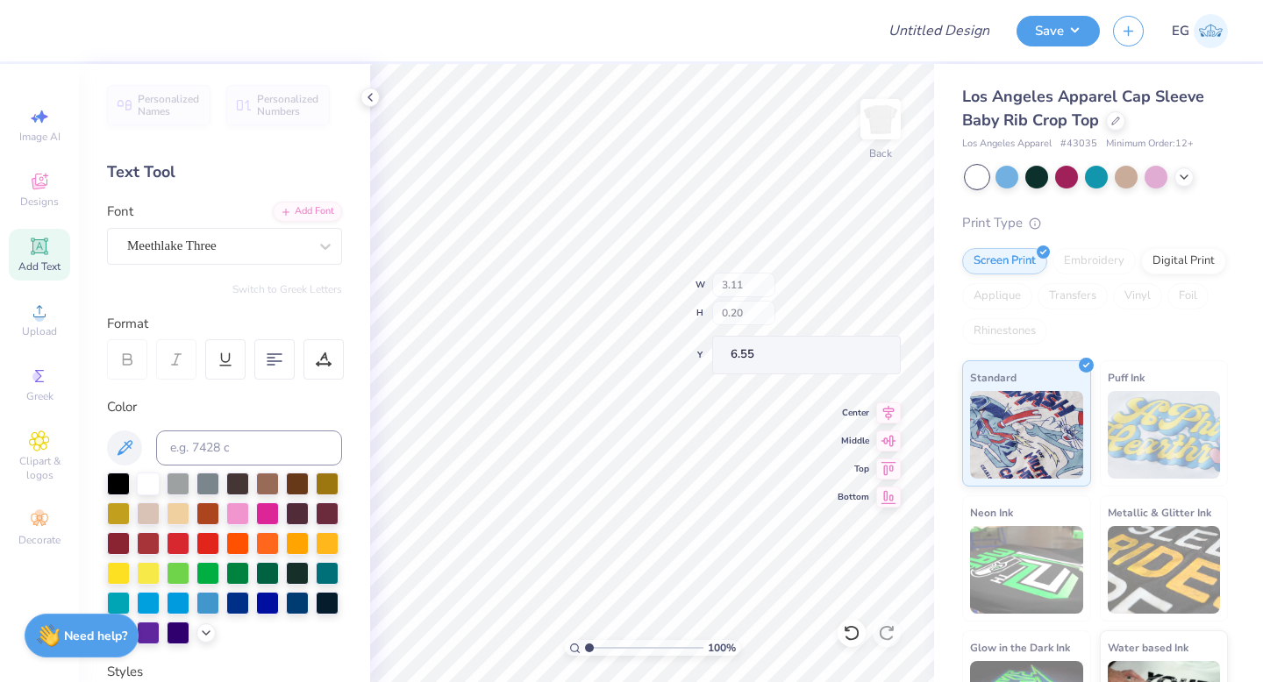
type input "0.18"
type input "6.58"
click at [38, 196] on span "Designs" at bounding box center [39, 202] width 39 height 14
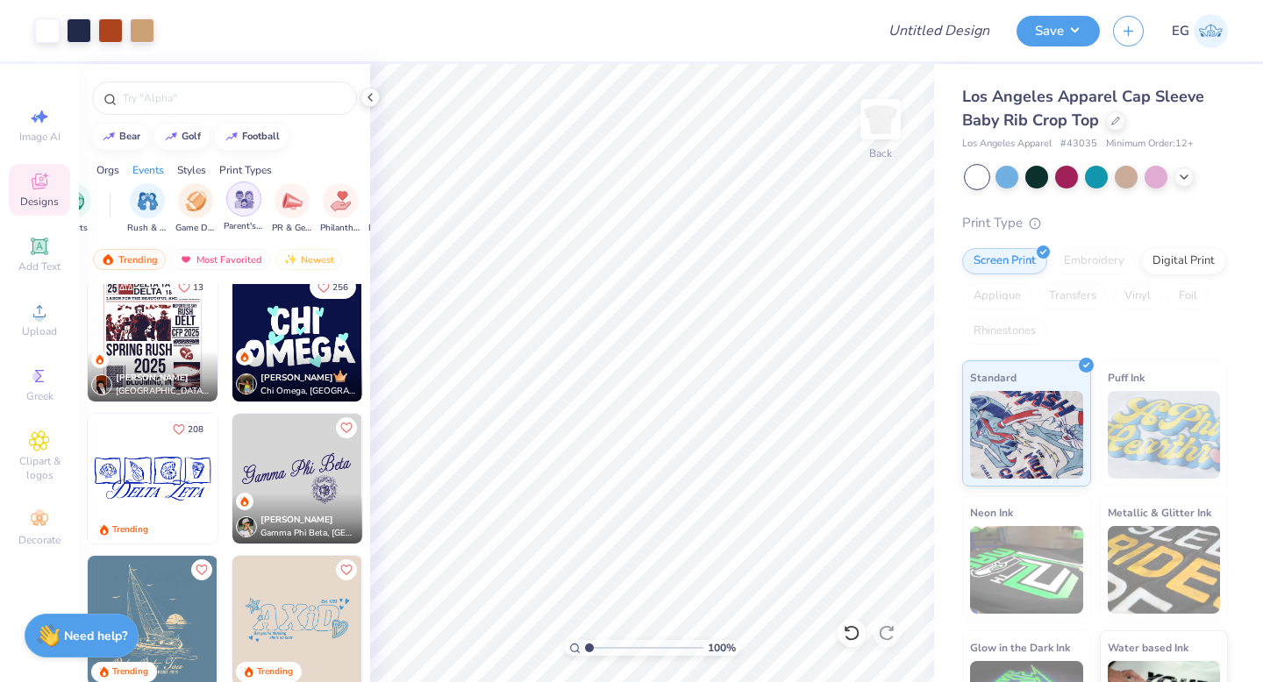
scroll to position [0, 182]
click at [294, 206] on img "filter for PR & General" at bounding box center [291, 199] width 20 height 20
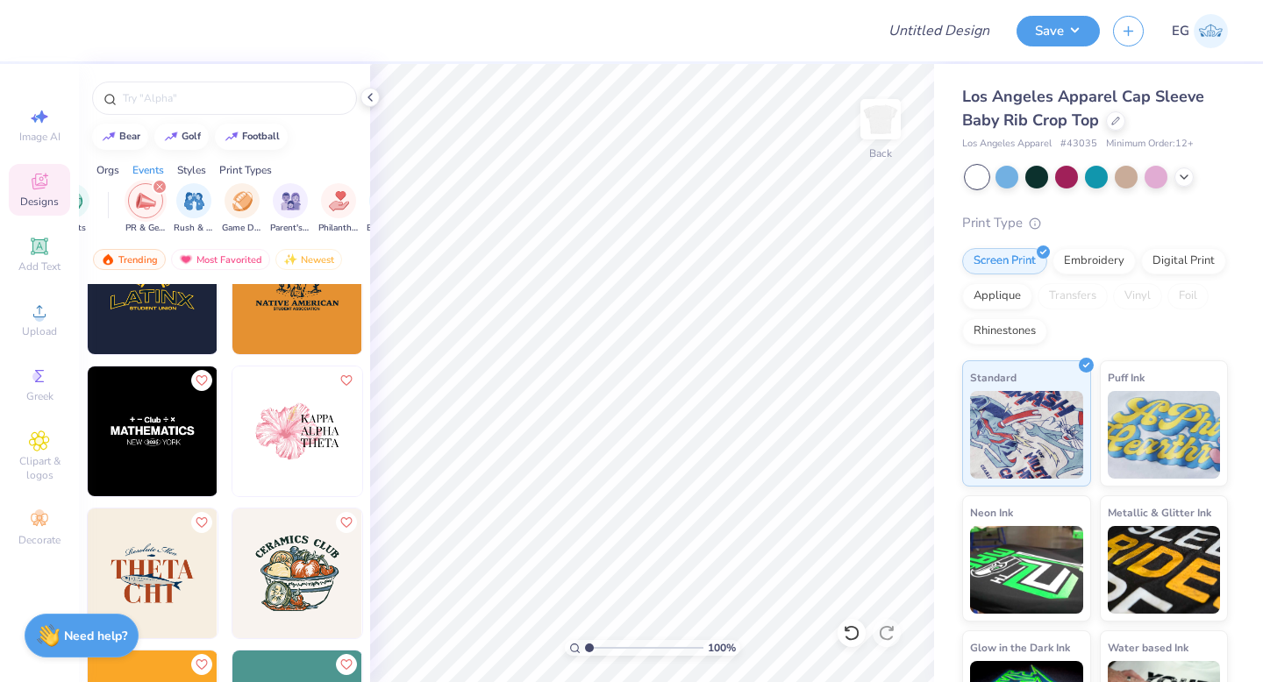
scroll to position [3331, 0]
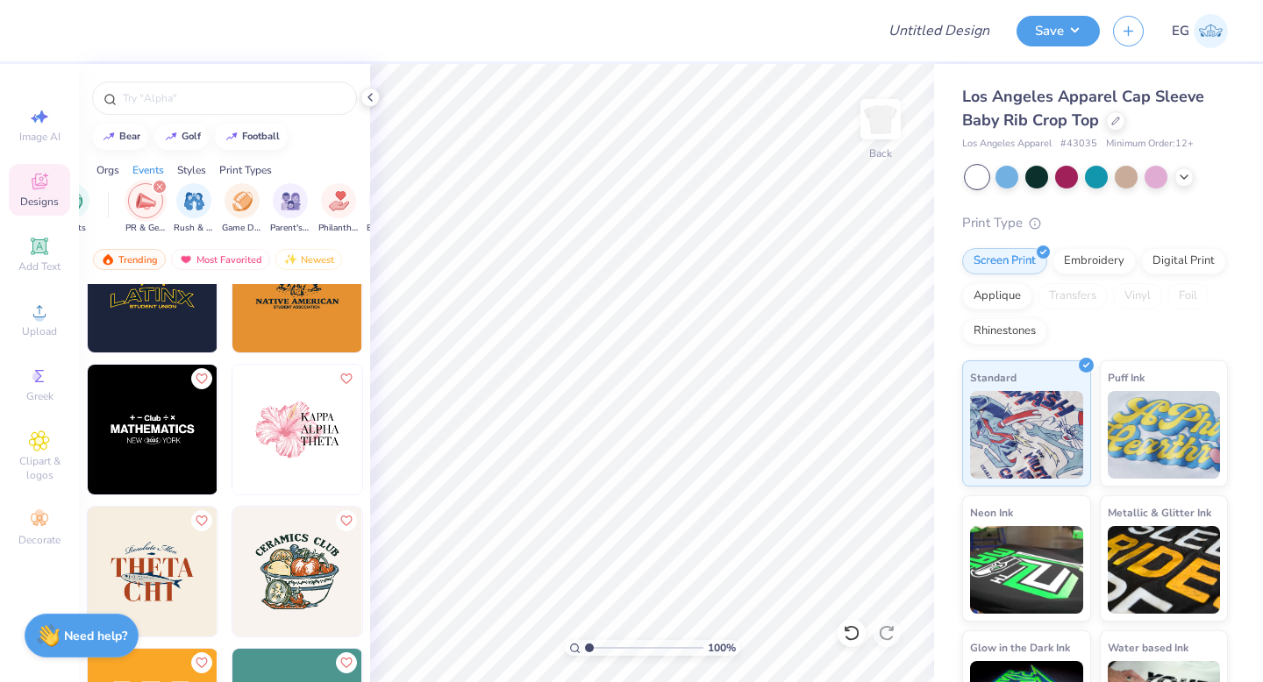
click at [276, 439] on img at bounding box center [297, 430] width 130 height 130
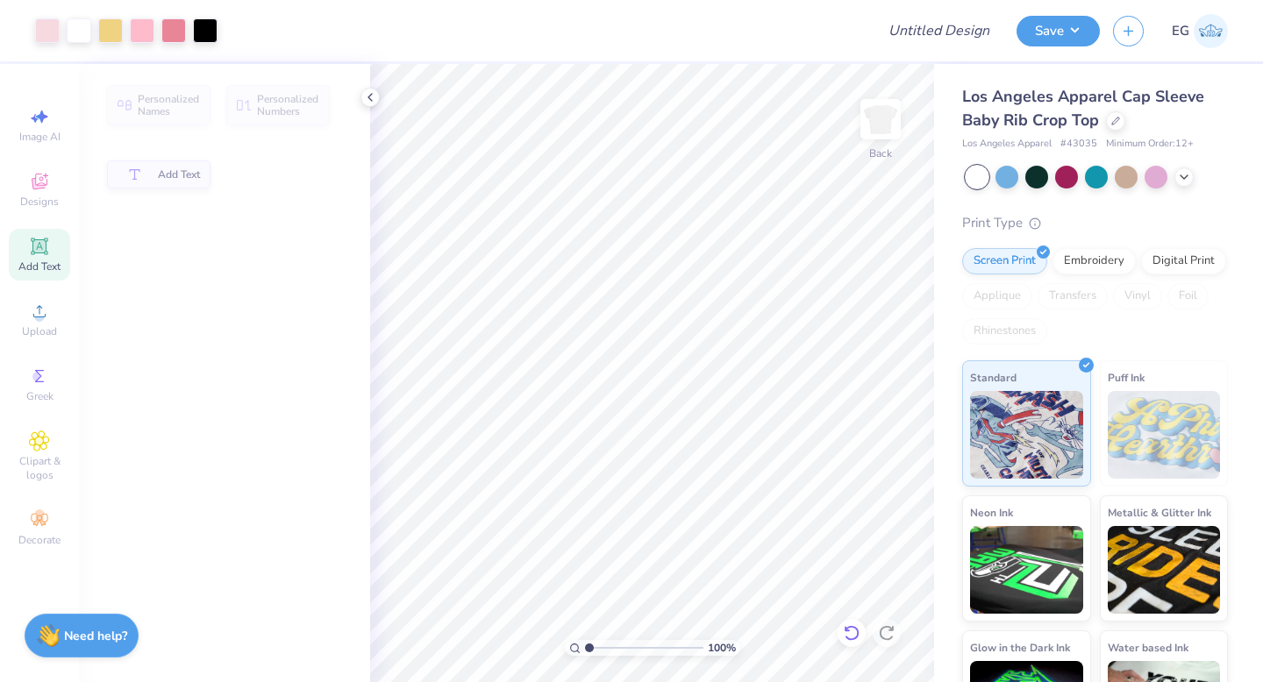
click at [849, 631] on icon at bounding box center [848, 629] width 4 height 4
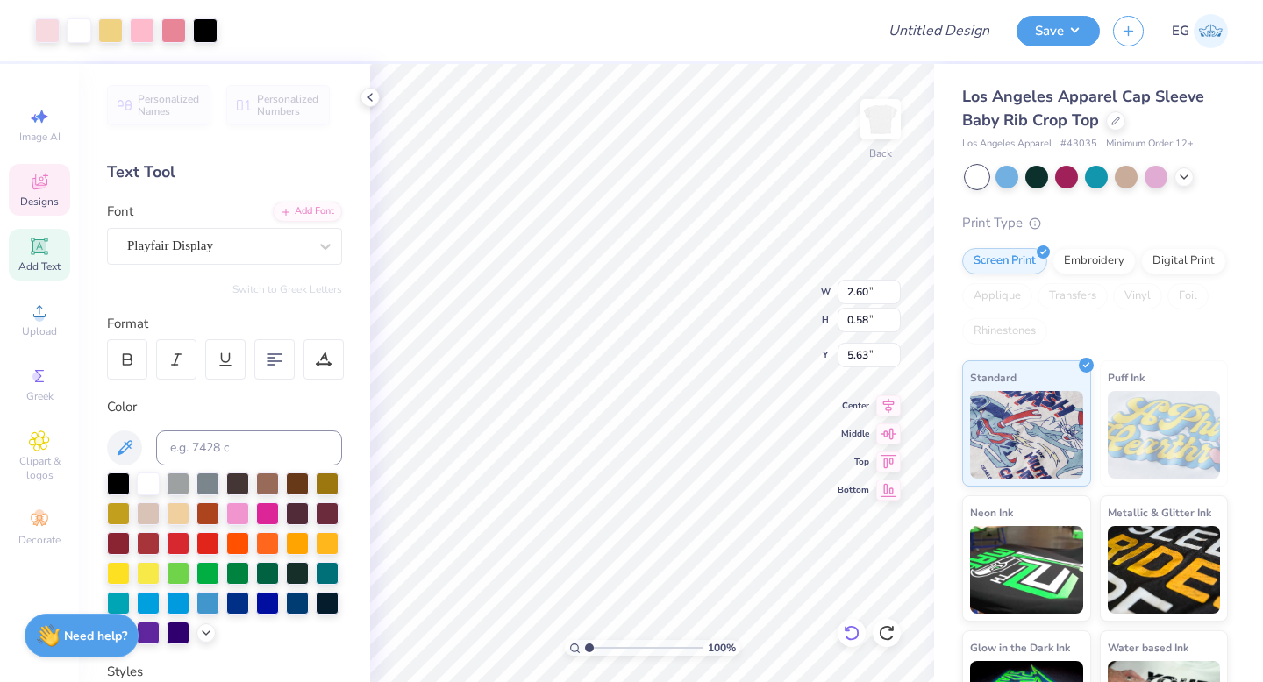
type input "5.71"
type input "3.90"
type input "3.00"
type textarea "KAPPA"
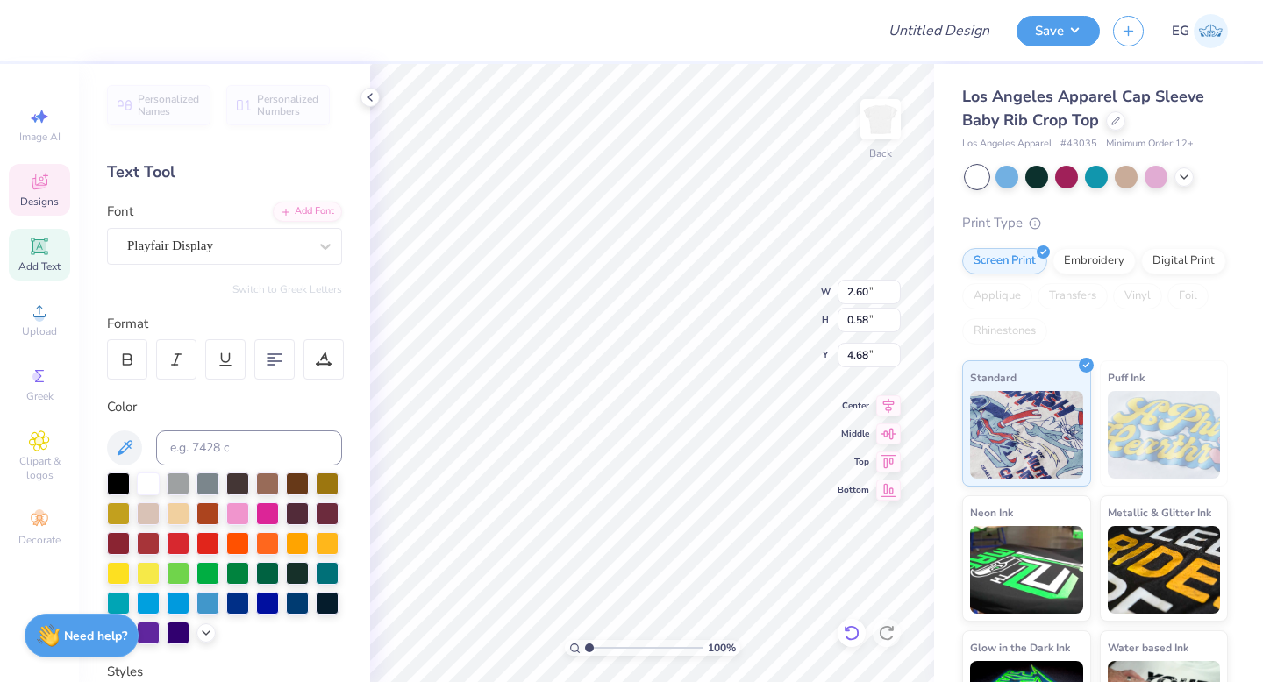
scroll to position [0, 1]
type input "2.59"
type input "5.45"
type textarea "GAMMA"
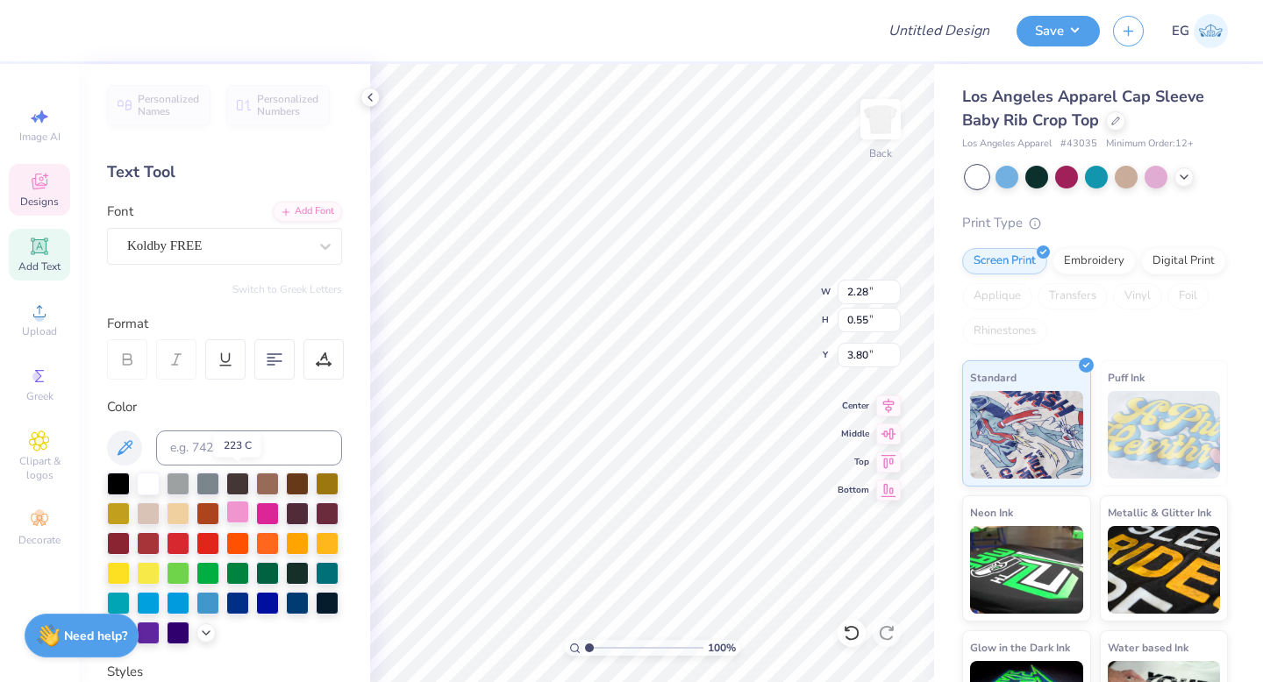
scroll to position [36, 0]
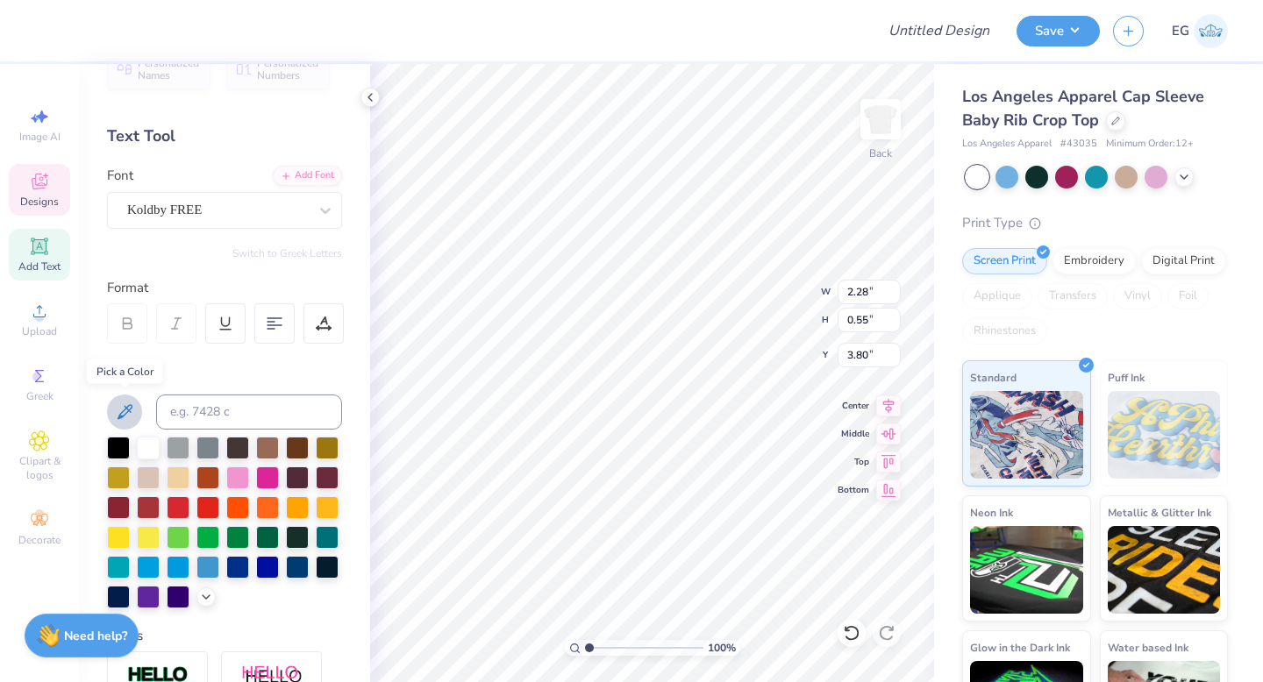
click at [121, 406] on icon at bounding box center [124, 412] width 21 height 21
click at [121, 411] on icon at bounding box center [124, 412] width 21 height 21
type input "2.97"
type input "0.60"
type input "5.44"
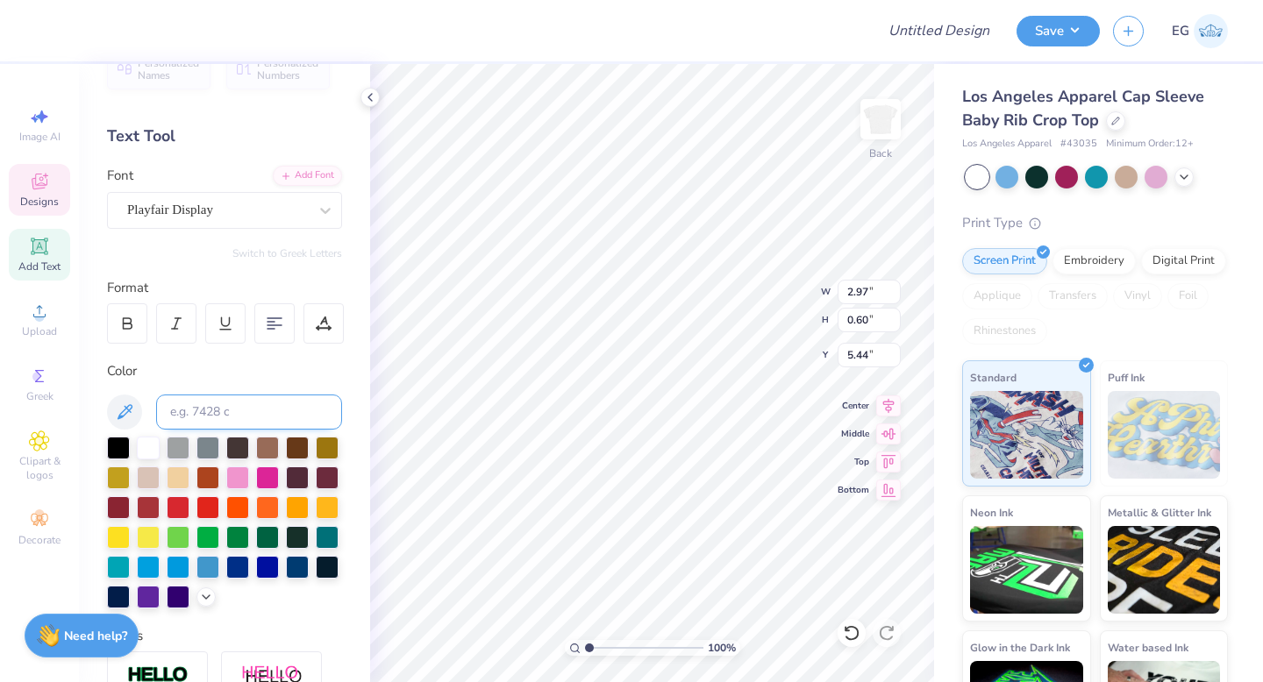
type input "2.44"
type input "0.58"
type input "4.68"
click at [122, 410] on icon at bounding box center [124, 412] width 21 height 21
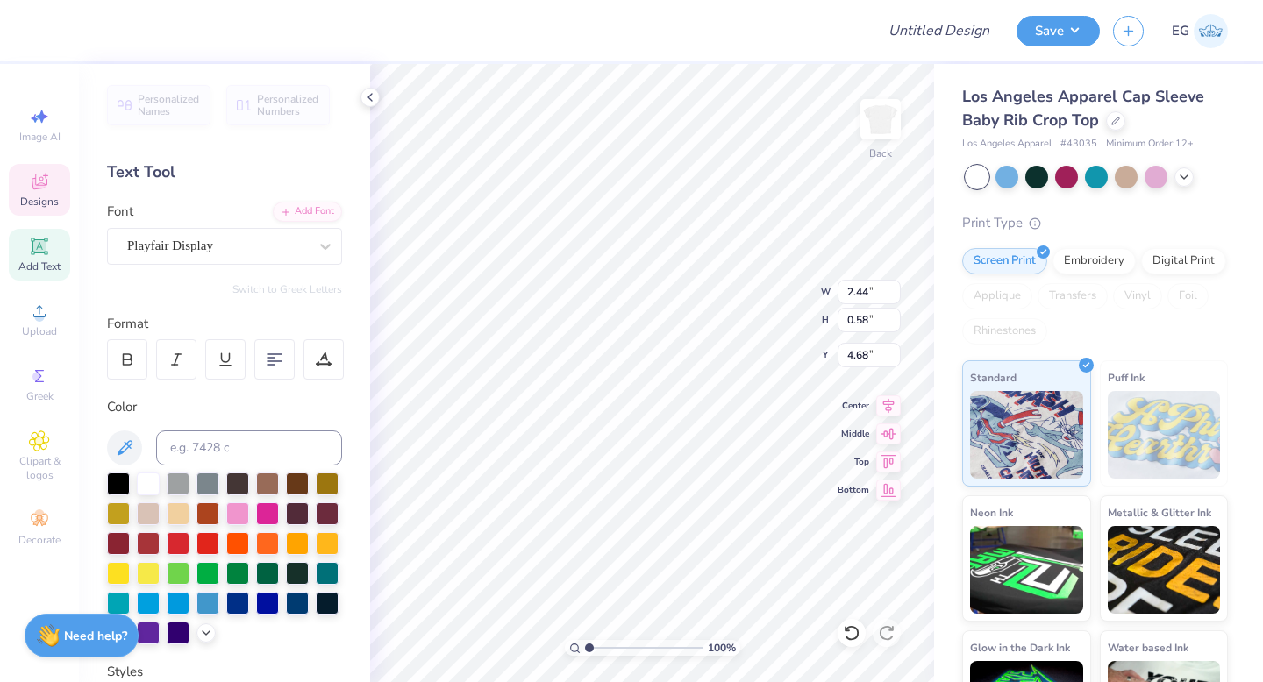
scroll to position [0, 1]
click at [203, 455] on input at bounding box center [249, 448] width 186 height 35
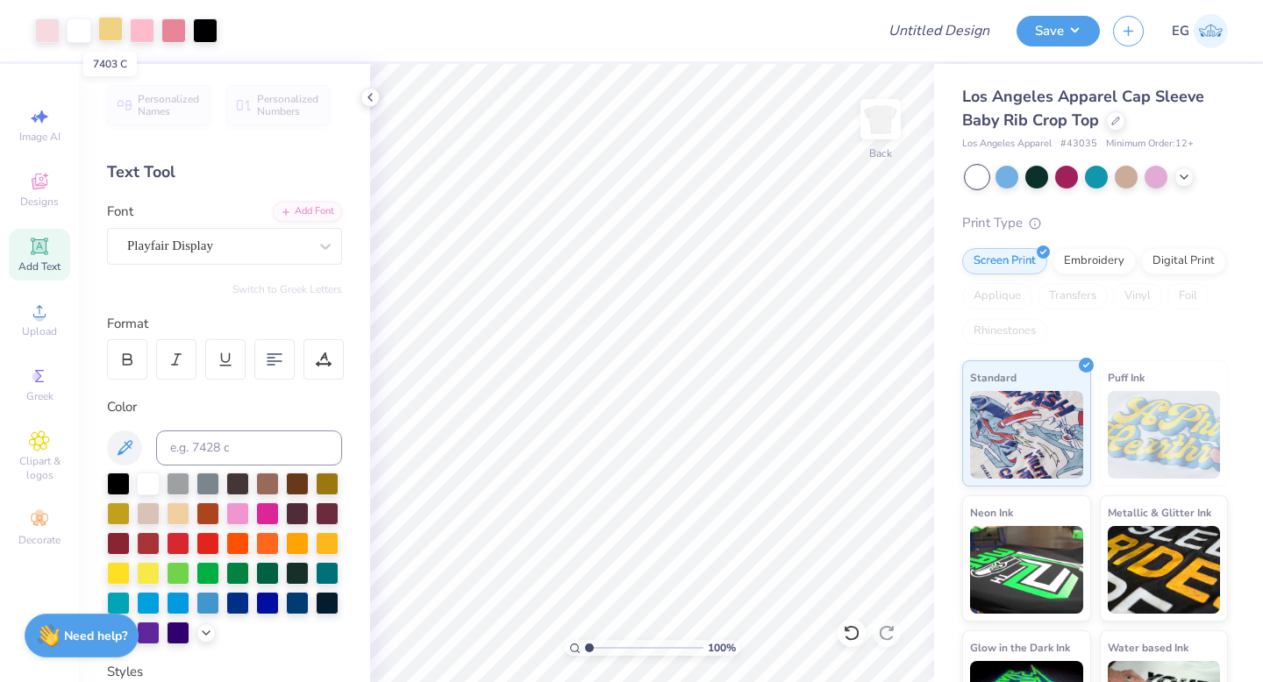
click at [109, 33] on div at bounding box center [110, 29] width 25 height 25
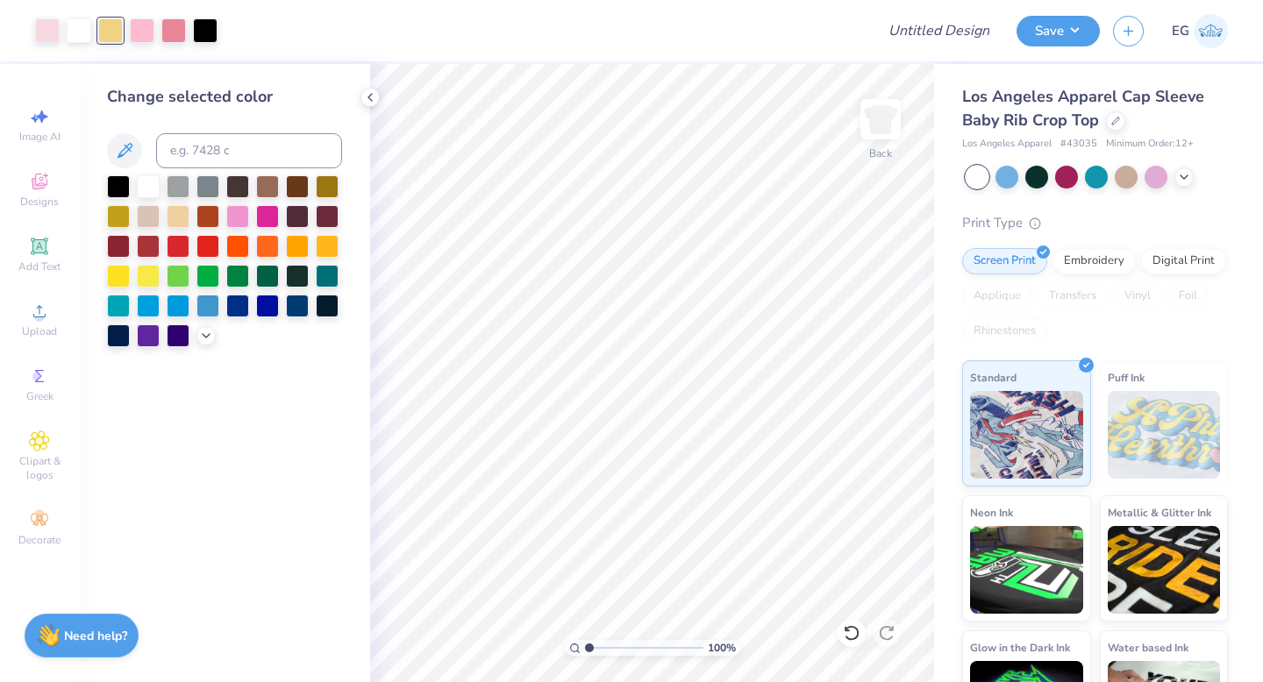
click at [111, 39] on div at bounding box center [110, 30] width 25 height 25
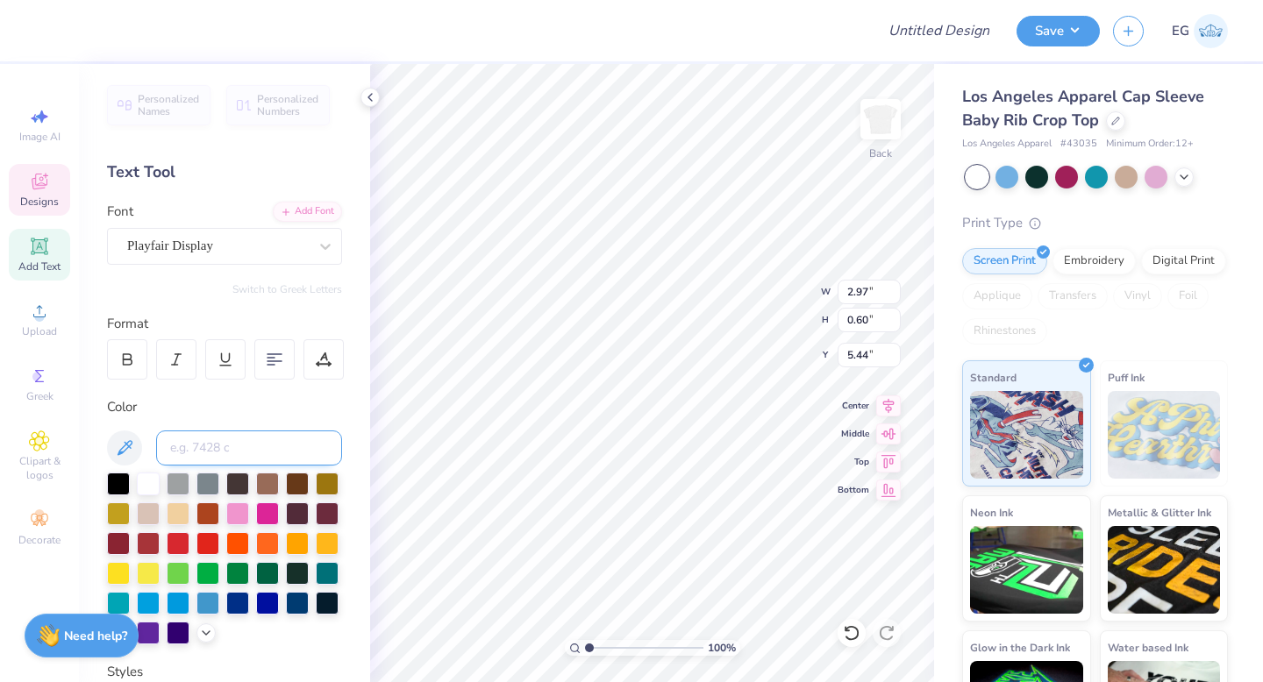
click at [206, 440] on input at bounding box center [249, 448] width 186 height 35
type input "7403"
type input "2.28"
type input "0.55"
type input "3.80"
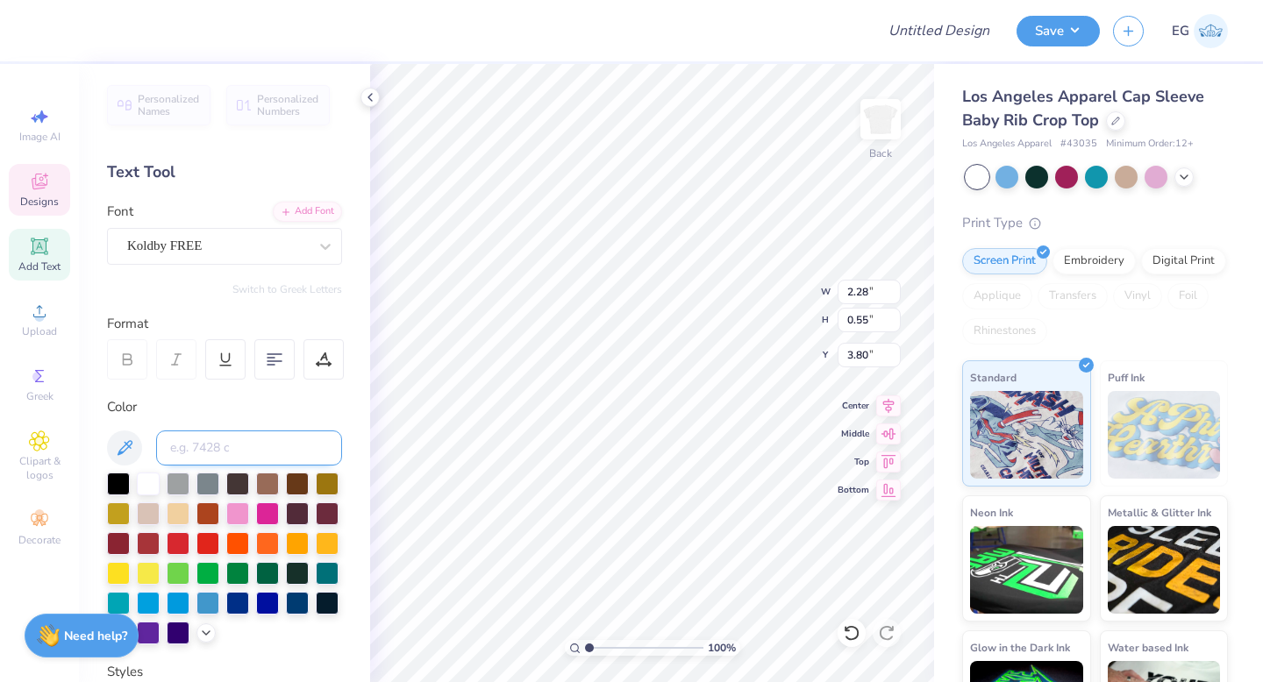
click at [190, 443] on input at bounding box center [249, 448] width 186 height 35
type input "7403"
type input "2.28"
type input "0.55"
type input "3.80"
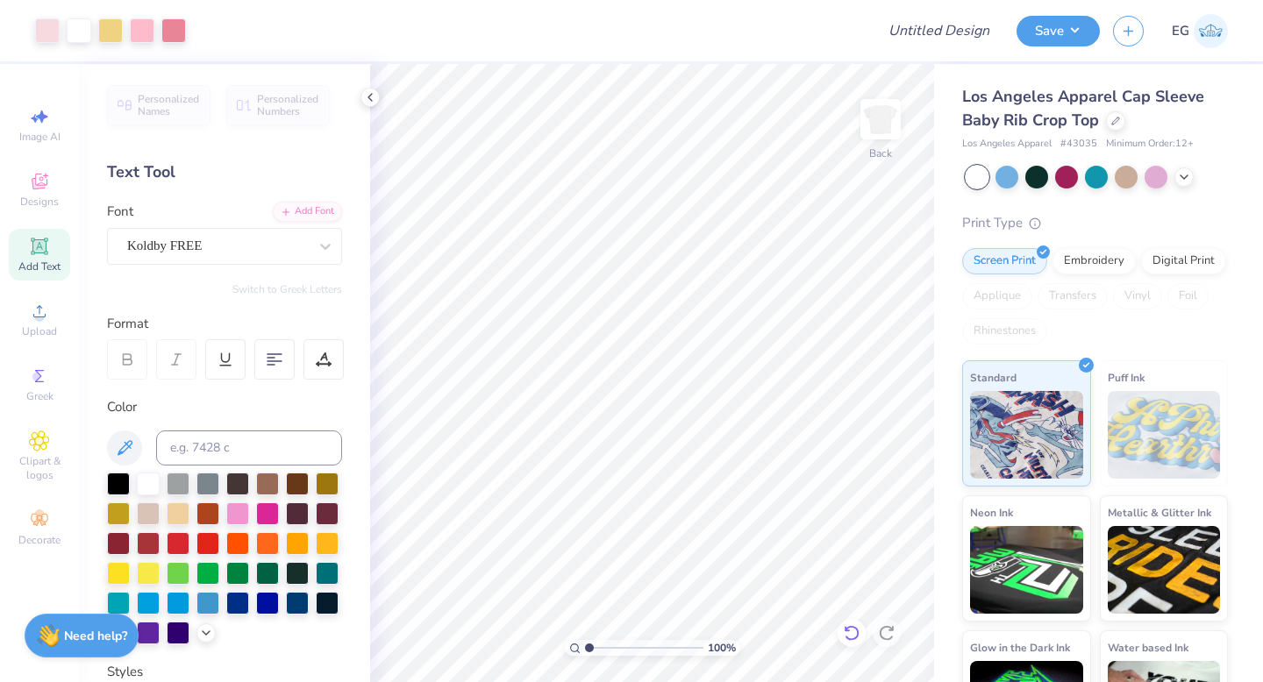
click at [848, 631] on icon at bounding box center [848, 629] width 4 height 4
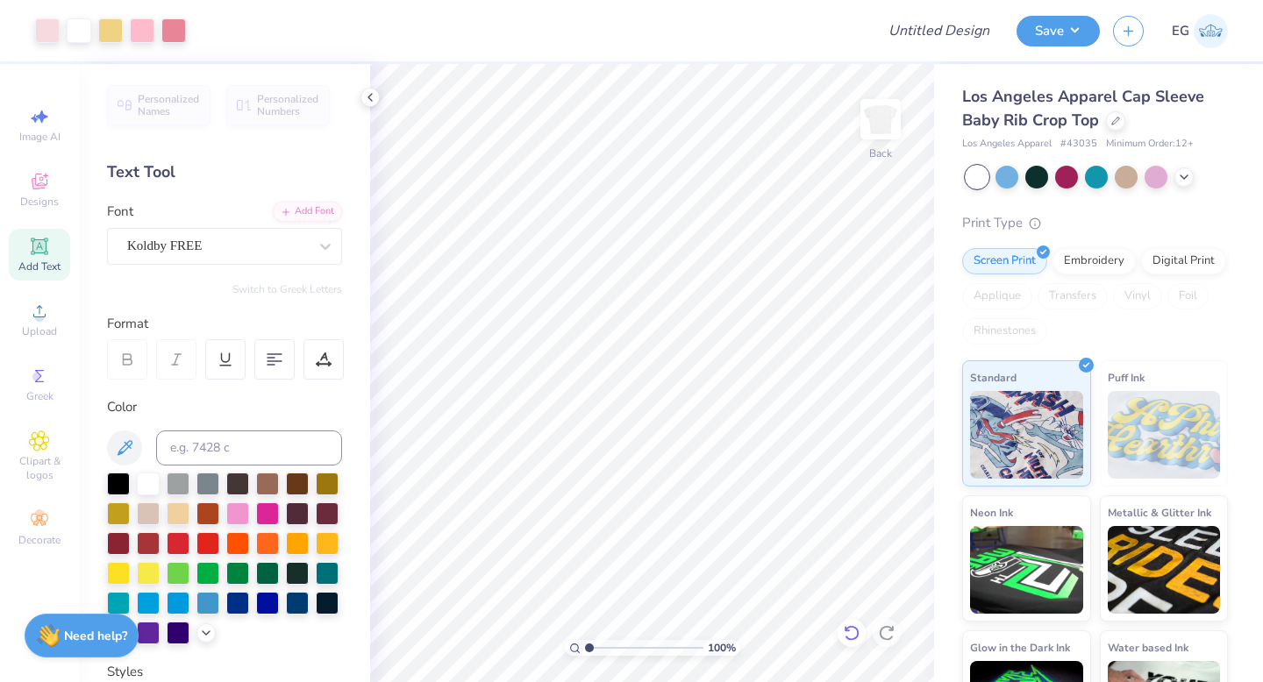
click at [848, 631] on icon at bounding box center [848, 629] width 4 height 4
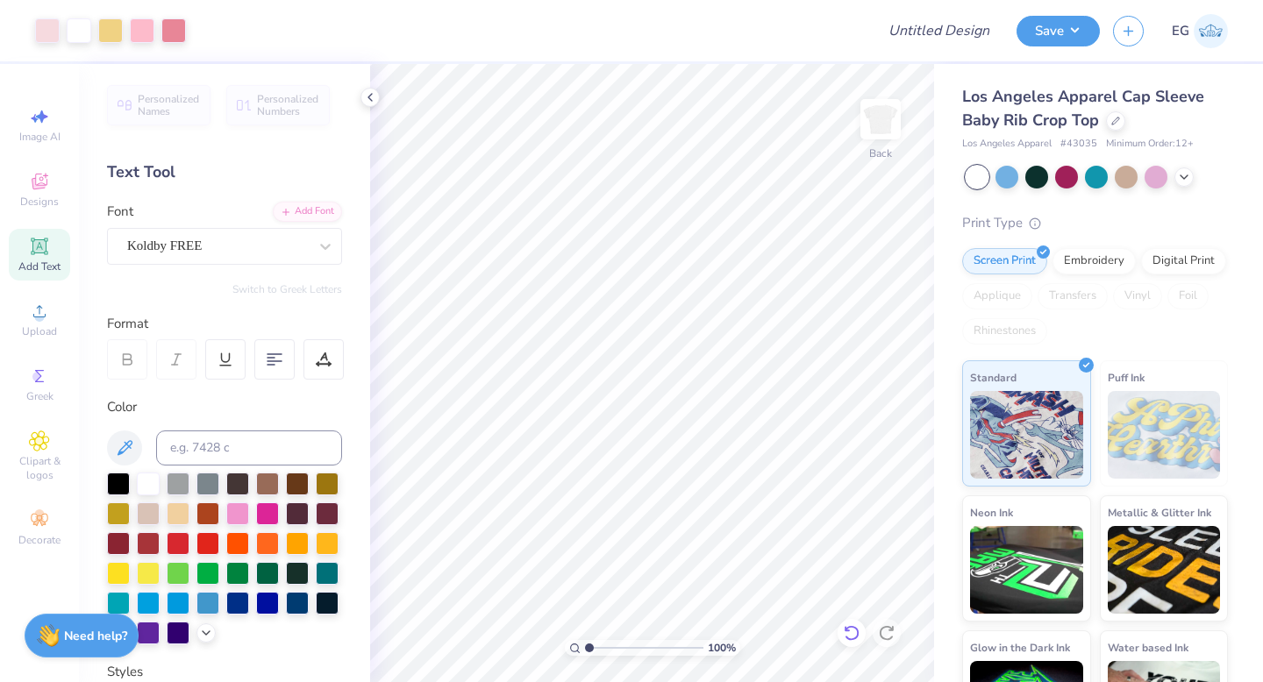
click at [1186, 176] on polyline at bounding box center [1184, 177] width 7 height 4
click at [849, 632] on icon at bounding box center [852, 634] width 18 height 18
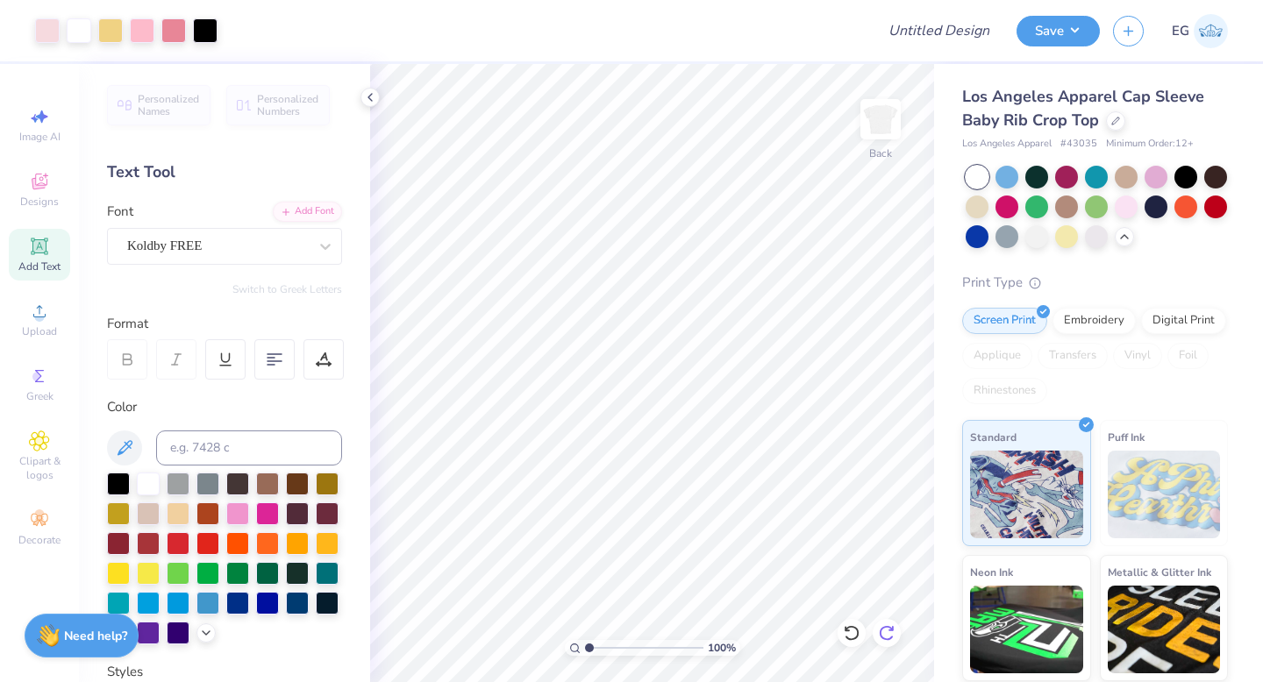
click at [892, 640] on icon at bounding box center [887, 634] width 18 height 18
click at [853, 629] on icon at bounding box center [852, 634] width 18 height 18
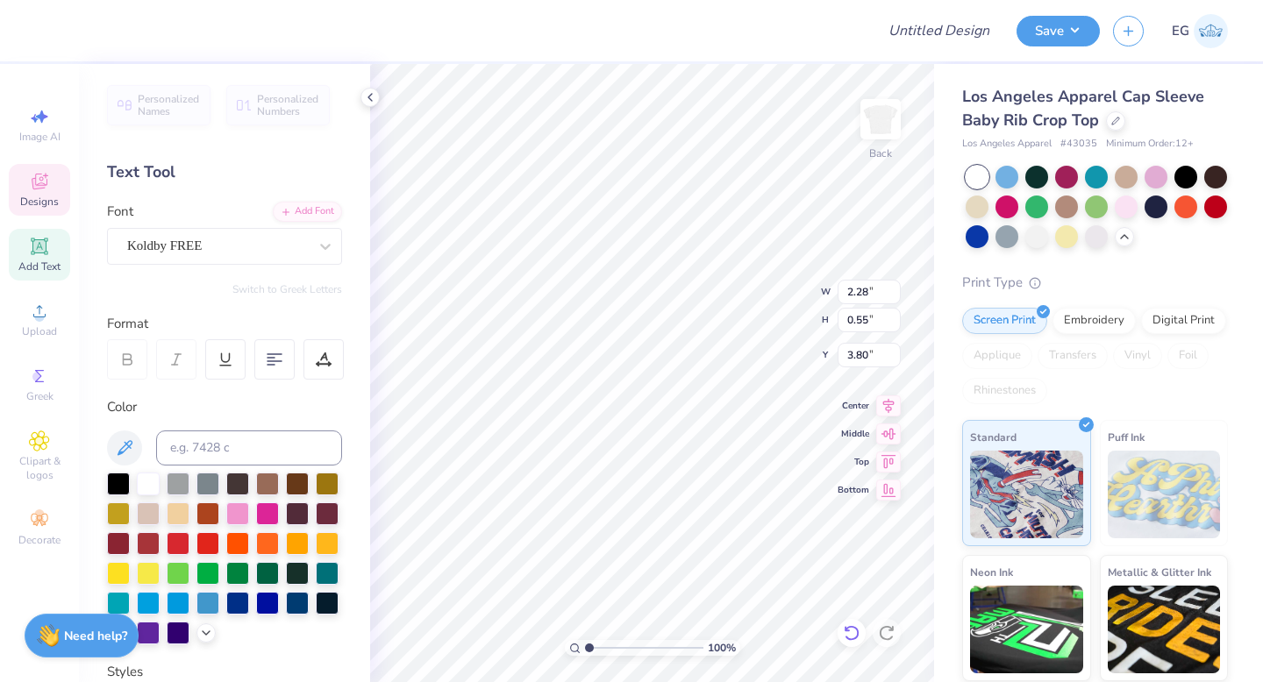
type input "2.28"
type input "0.55"
type input "4.00"
type input "2.28"
type input "0.55"
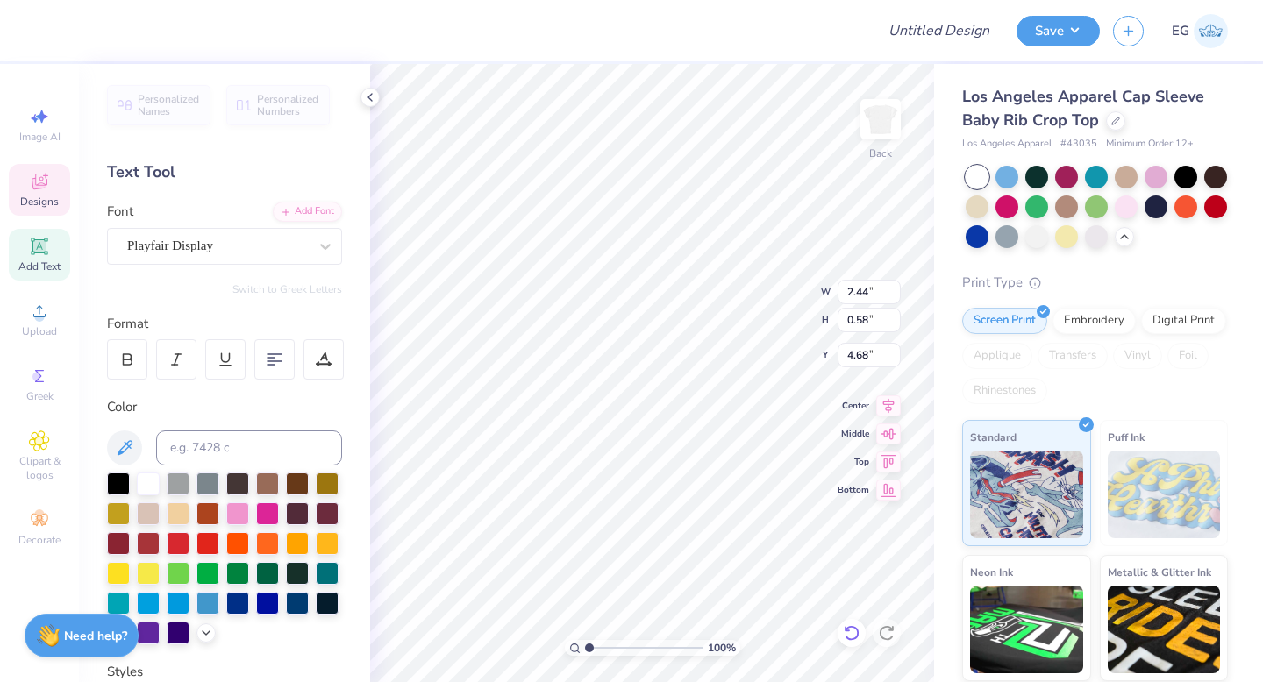
type input "4.00"
type input "1.01"
type input "3.77"
drag, startPoint x: 589, startPoint y: 647, endPoint x: 625, endPoint y: 649, distance: 36.9
type input "4.15"
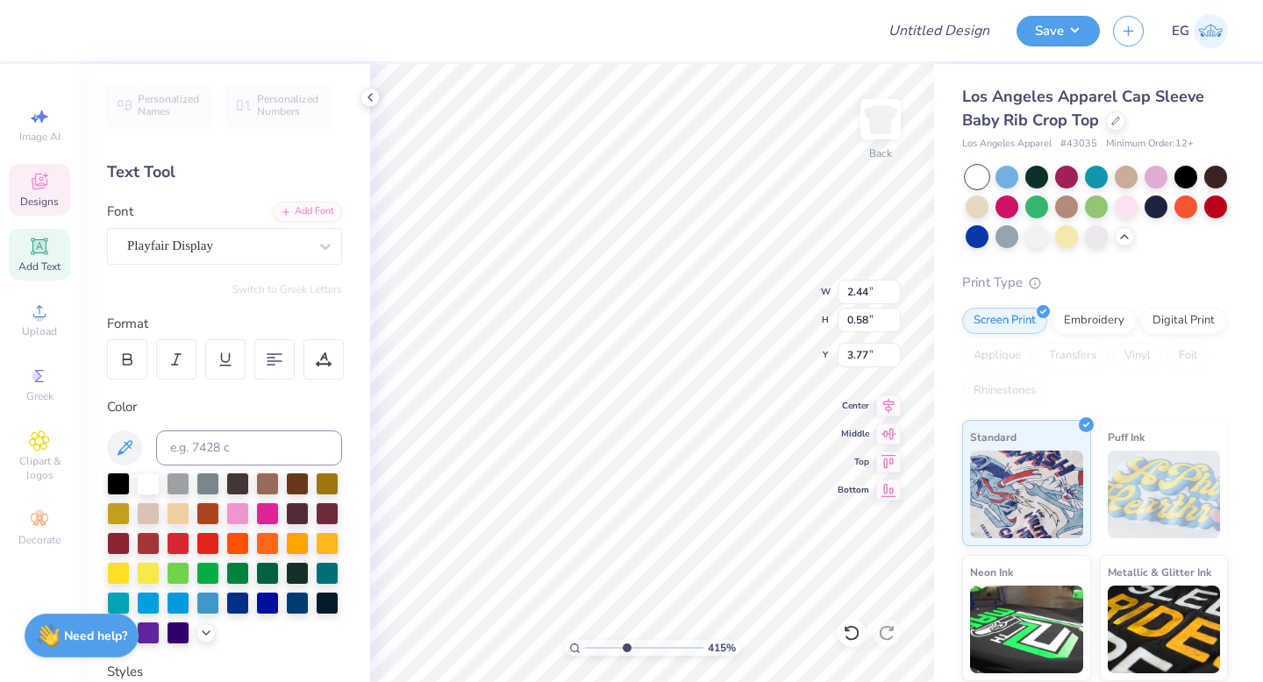
click at [625, 649] on input "range" at bounding box center [644, 648] width 118 height 16
type input "2.97"
type input "0.60"
type input "5.48"
type input "4.60"
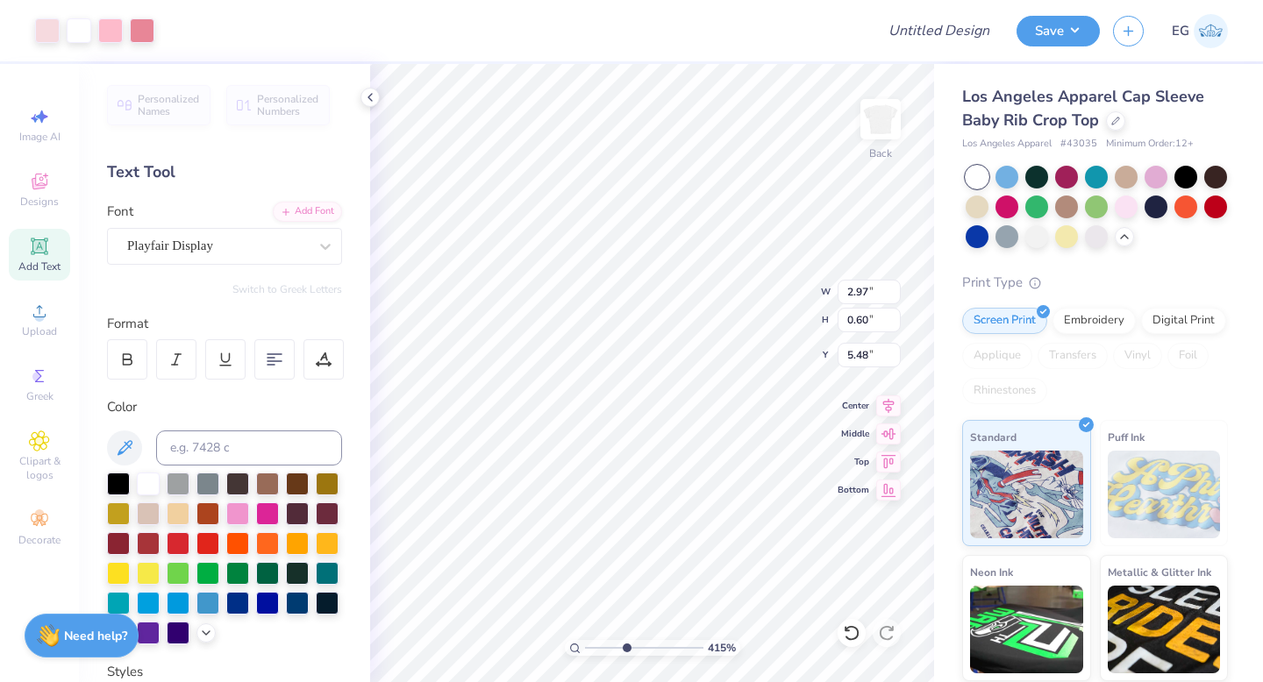
type input "3.90"
type input "3.00"
drag, startPoint x: 627, startPoint y: 646, endPoint x: 604, endPoint y: 648, distance: 23.0
type input "2.37"
click at [604, 648] on input "range" at bounding box center [644, 648] width 118 height 16
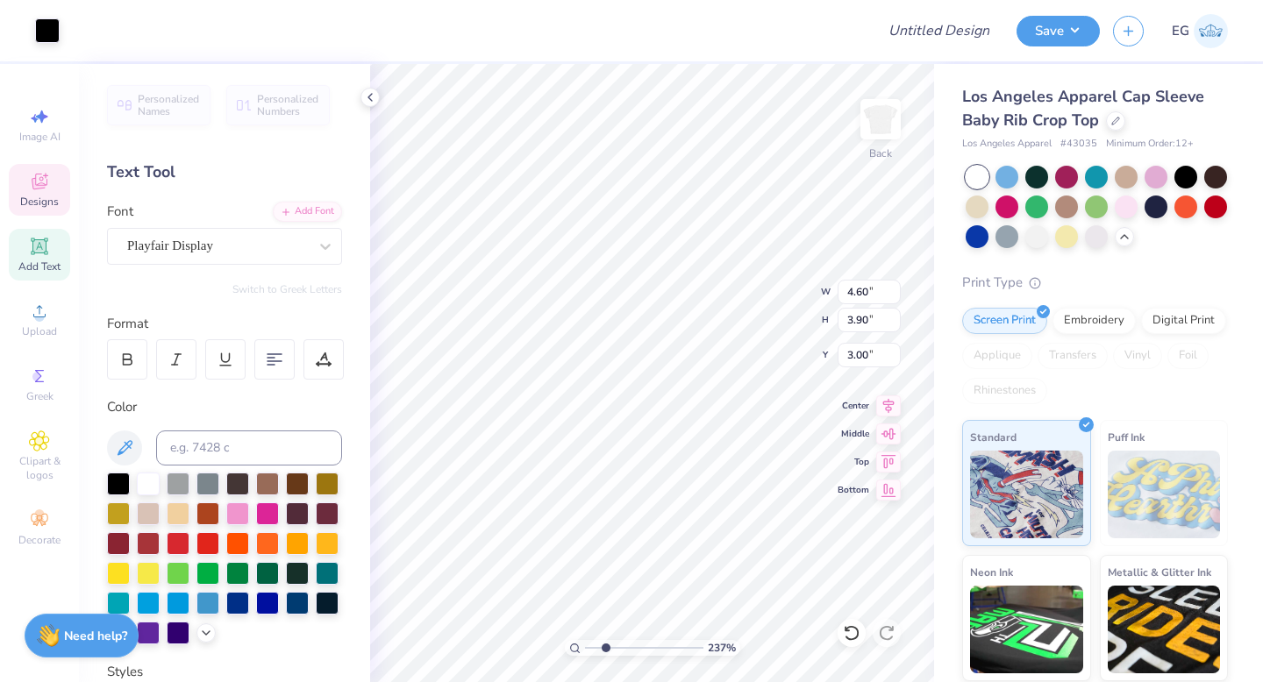
type input "2.97"
type input "0.60"
type input "5.47"
click at [332, 511] on div at bounding box center [327, 512] width 23 height 23
type input "2.44"
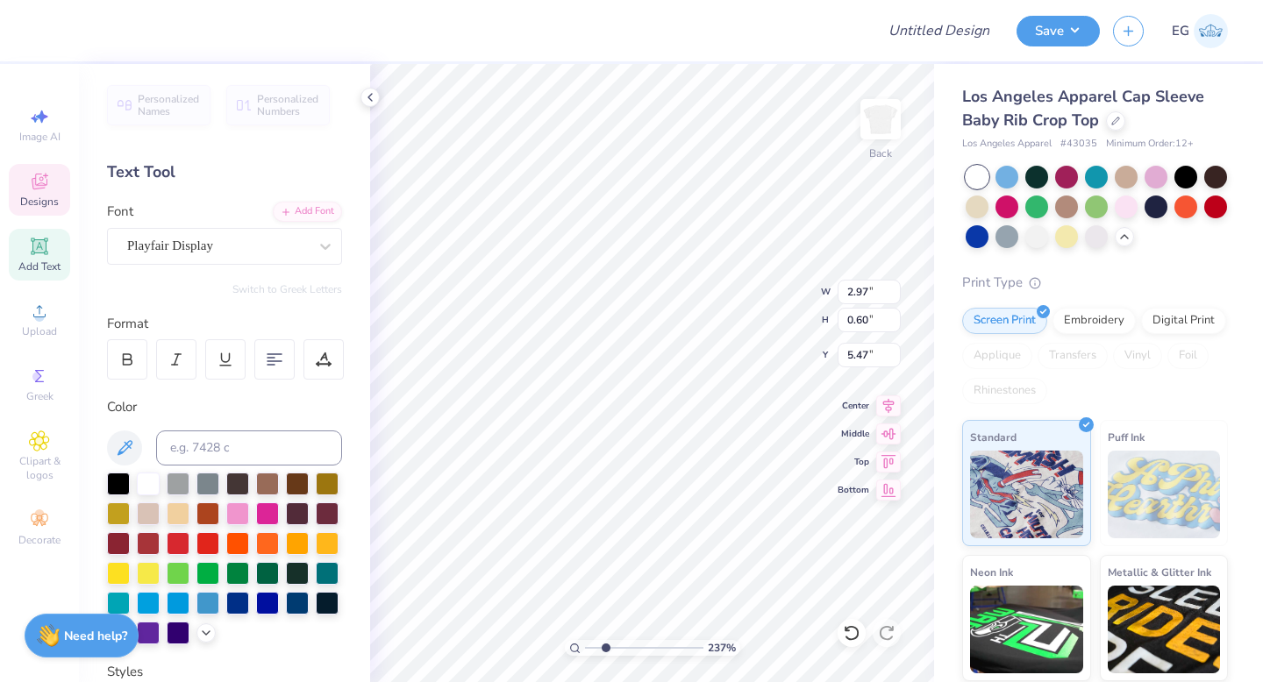
type input "0.58"
click at [333, 505] on div at bounding box center [327, 512] width 23 height 23
click at [334, 517] on div at bounding box center [327, 512] width 23 height 23
click at [119, 545] on div at bounding box center [118, 542] width 23 height 23
type input "4.68"
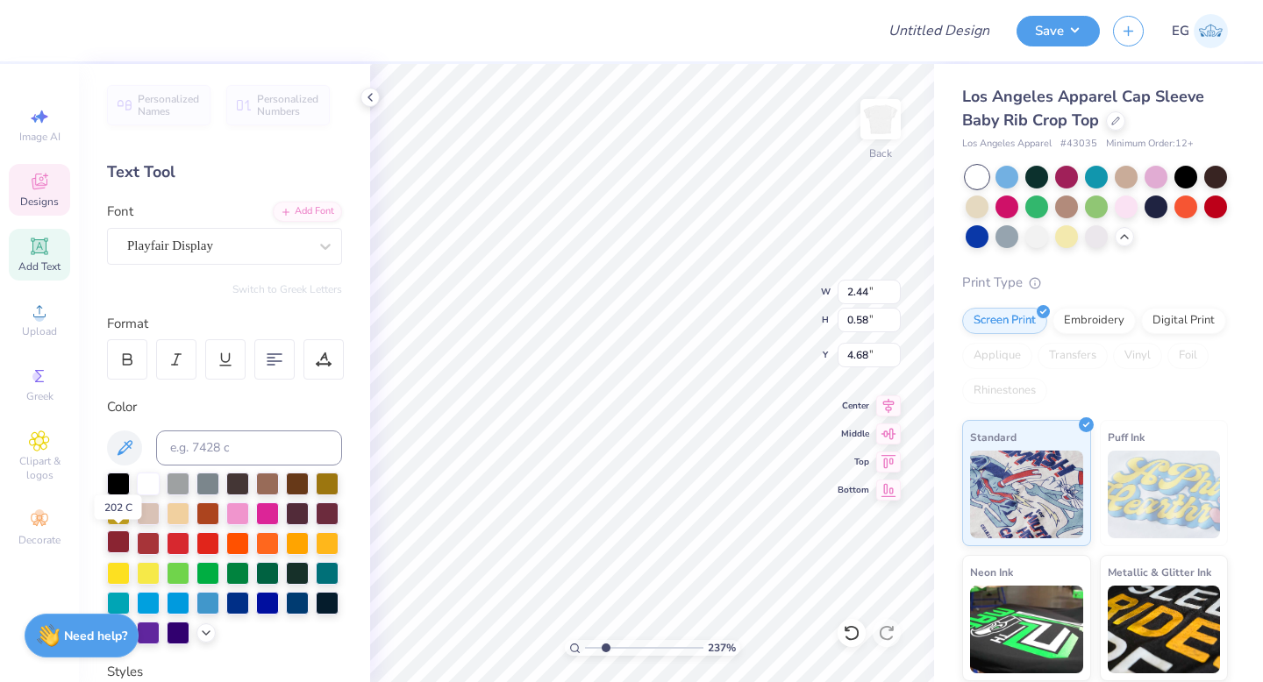
click at [113, 537] on div at bounding box center [118, 542] width 23 height 23
type input "2.97"
type input "0.60"
type input "5.47"
click at [120, 534] on div at bounding box center [118, 542] width 23 height 23
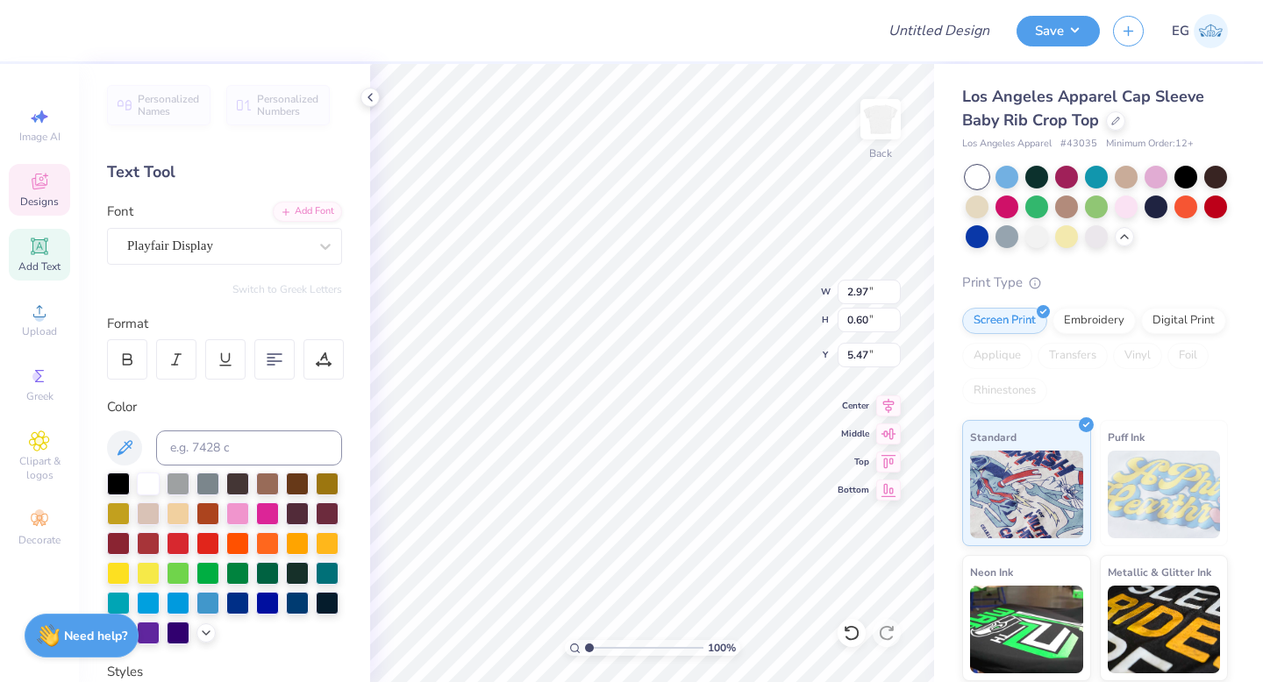
drag, startPoint x: 603, startPoint y: 645, endPoint x: 562, endPoint y: 650, distance: 40.7
click at [585, 650] on input "range" at bounding box center [644, 648] width 118 height 16
click at [327, 511] on div at bounding box center [327, 512] width 23 height 23
drag, startPoint x: 591, startPoint y: 646, endPoint x: 621, endPoint y: 650, distance: 30.0
type input "3.75"
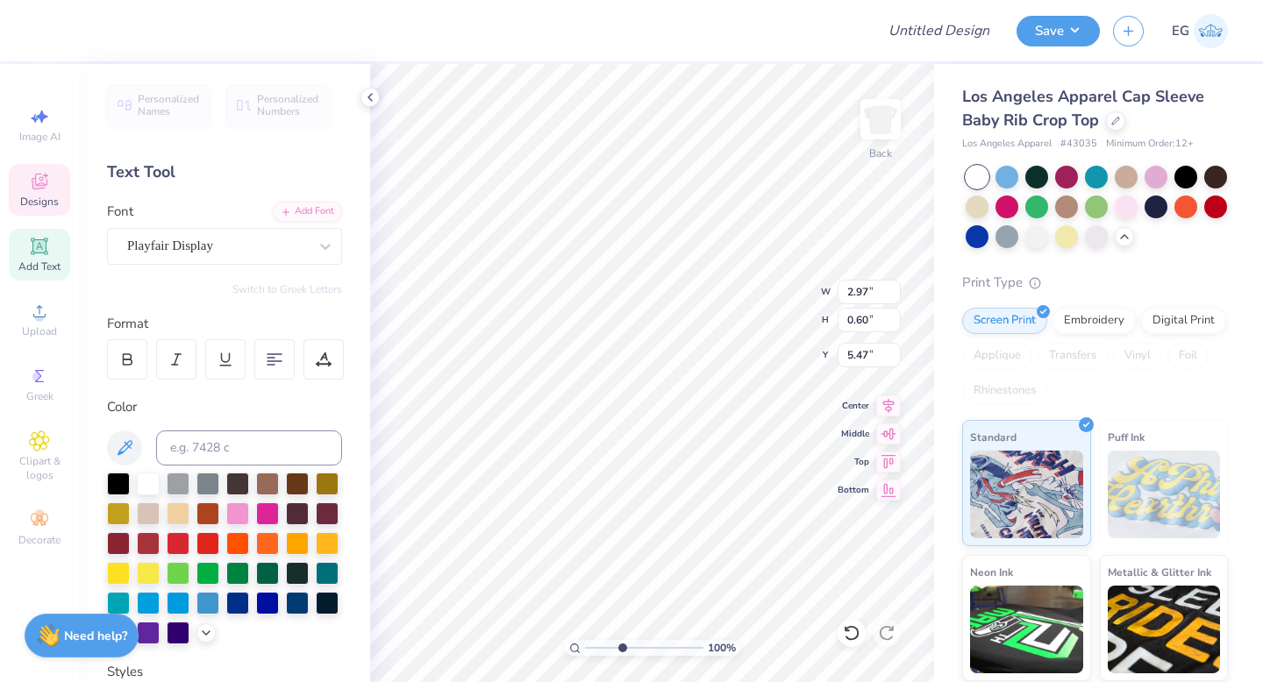
click at [621, 650] on input "range" at bounding box center [644, 648] width 118 height 16
click at [239, 452] on input at bounding box center [249, 448] width 186 height 35
type input "208"
type input "2.44"
type input "0.58"
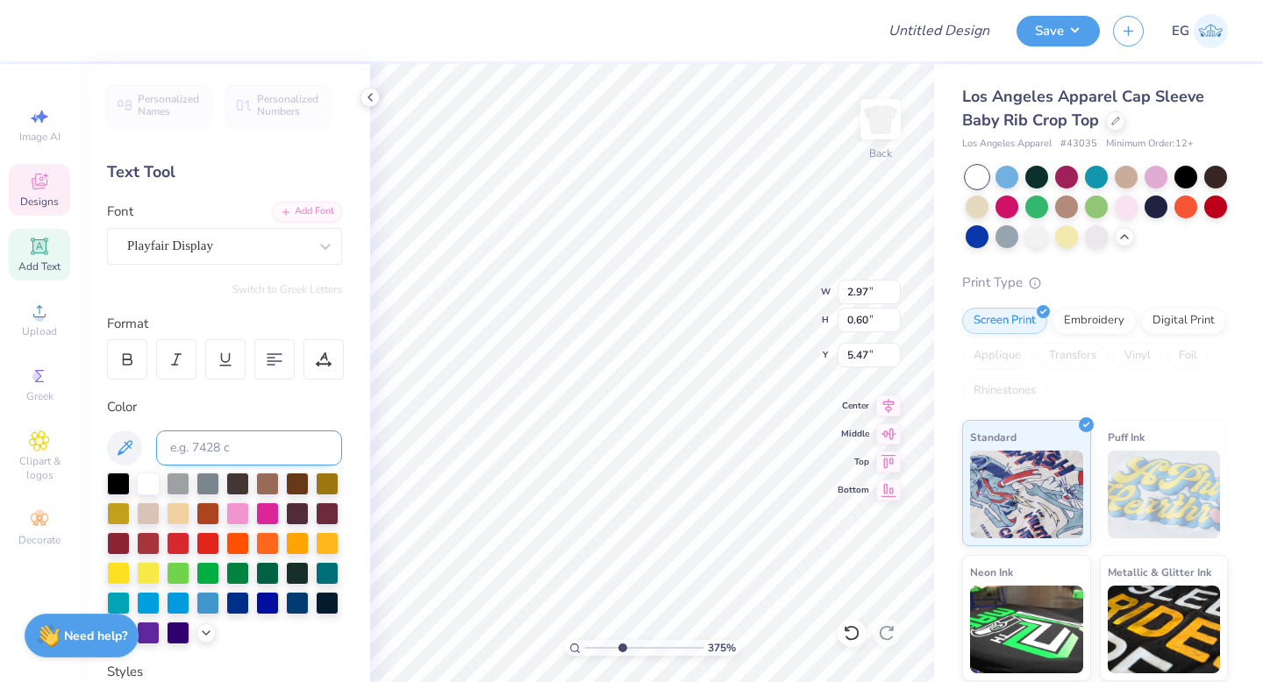
type input "4.68"
click at [289, 452] on input at bounding box center [249, 448] width 186 height 35
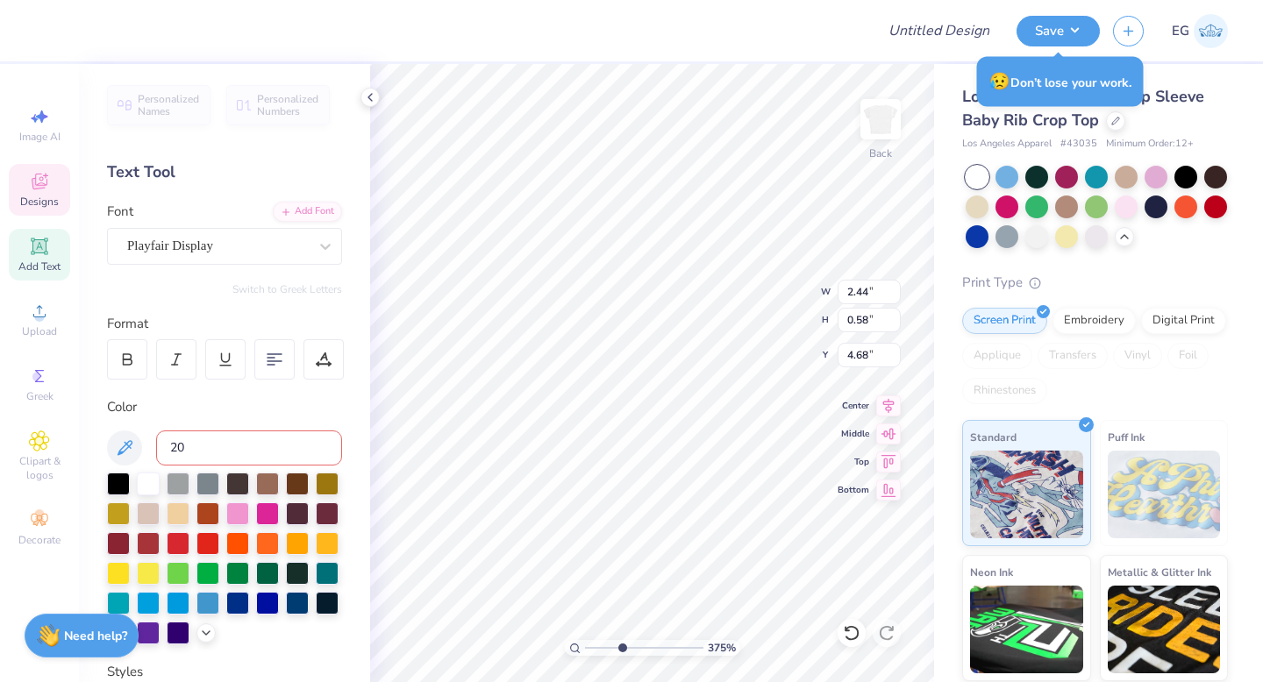
type input "208"
type input "3.87"
click at [314, 439] on input at bounding box center [249, 448] width 186 height 35
type input "208"
drag, startPoint x: 621, startPoint y: 649, endPoint x: 561, endPoint y: 649, distance: 59.6
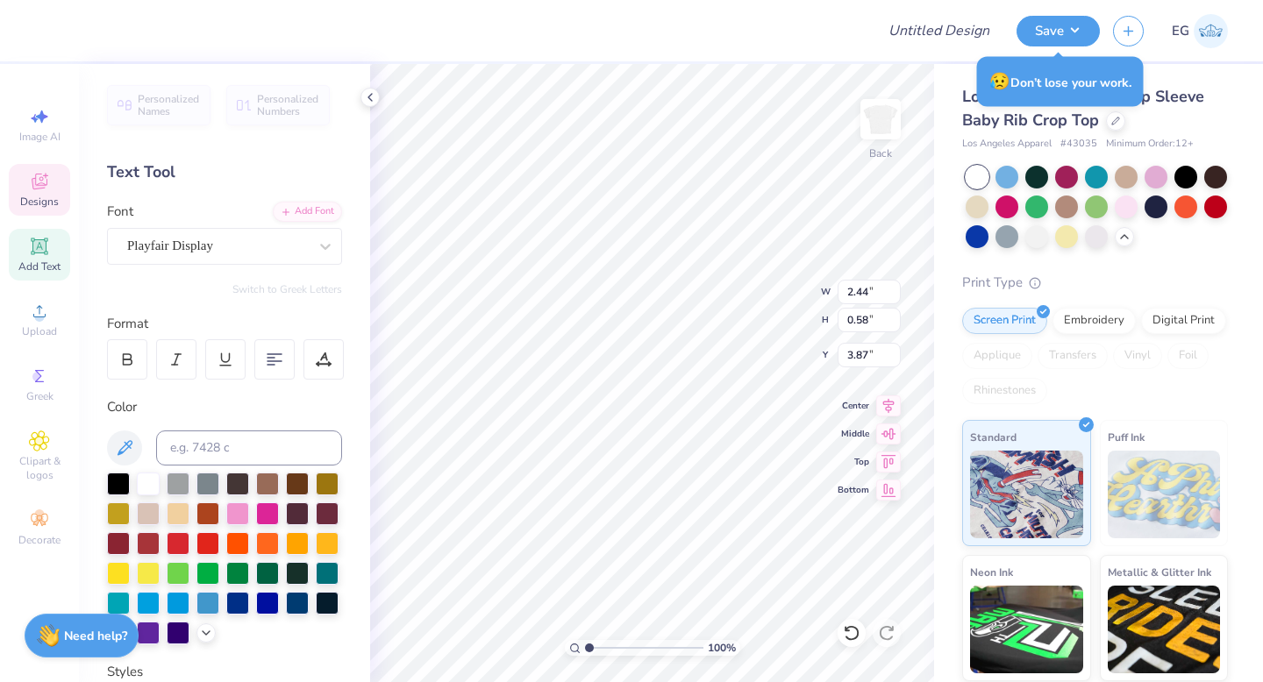
type input "1"
click at [585, 649] on input "range" at bounding box center [644, 648] width 118 height 16
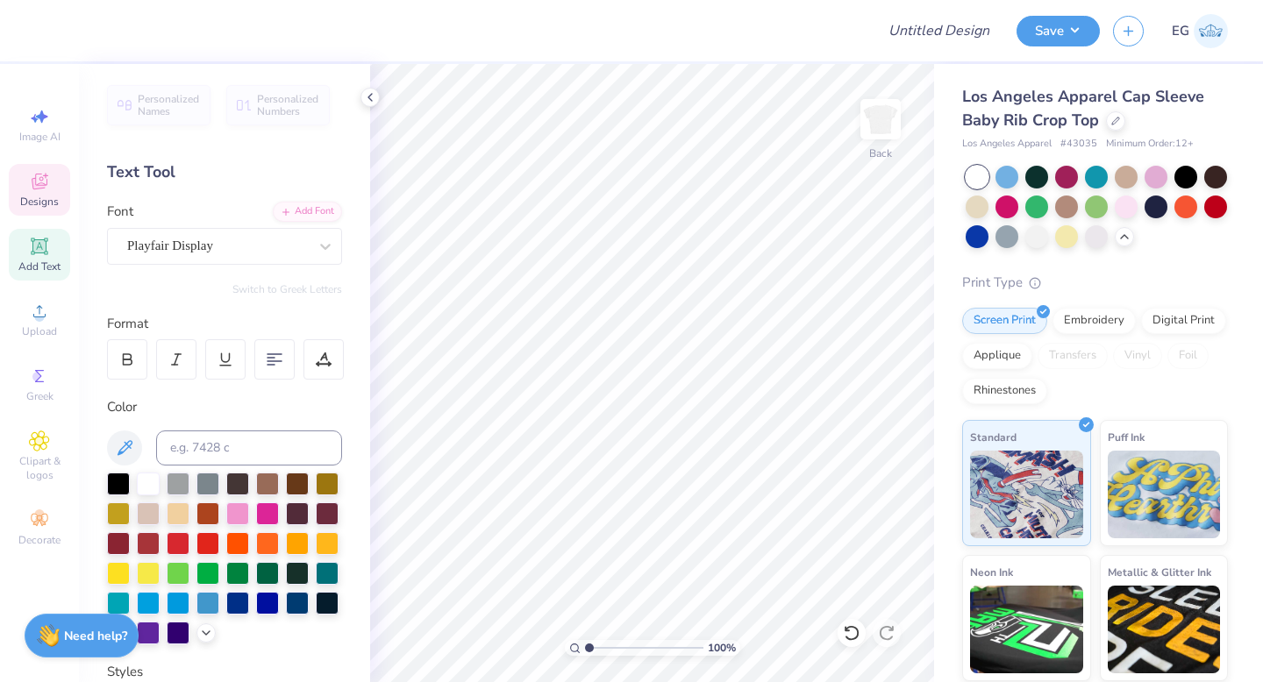
click at [46, 199] on span "Designs" at bounding box center [39, 202] width 39 height 14
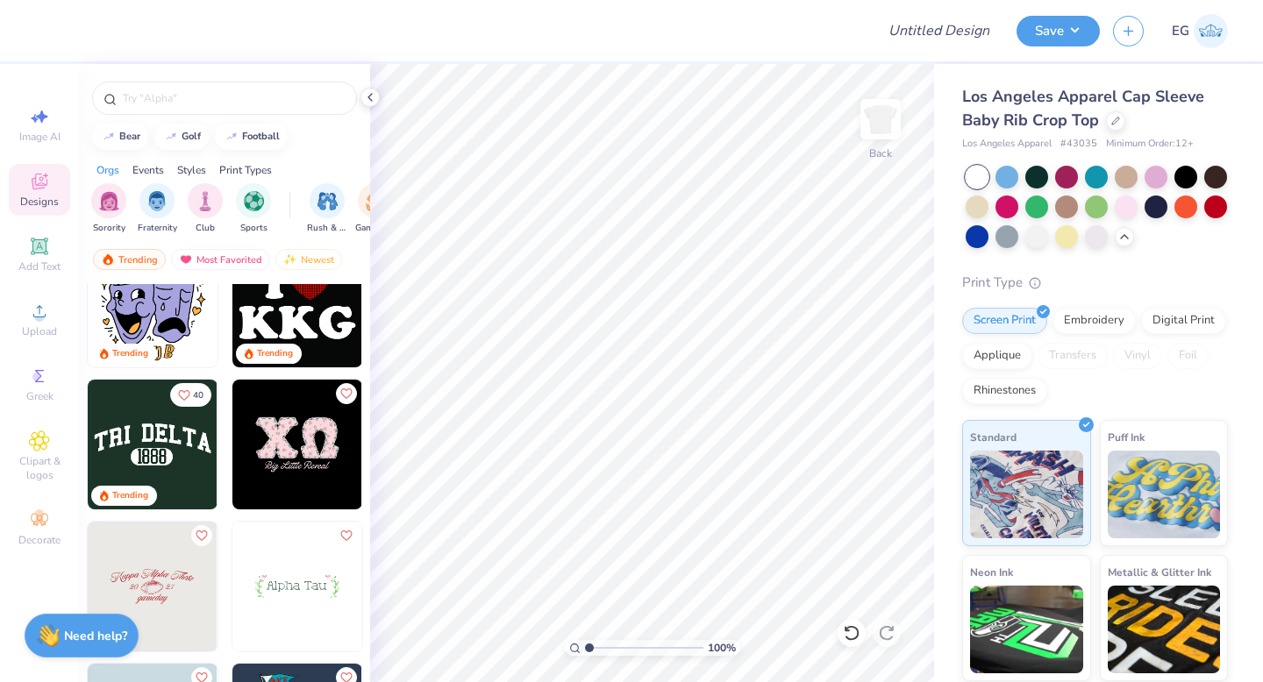
scroll to position [3647, 0]
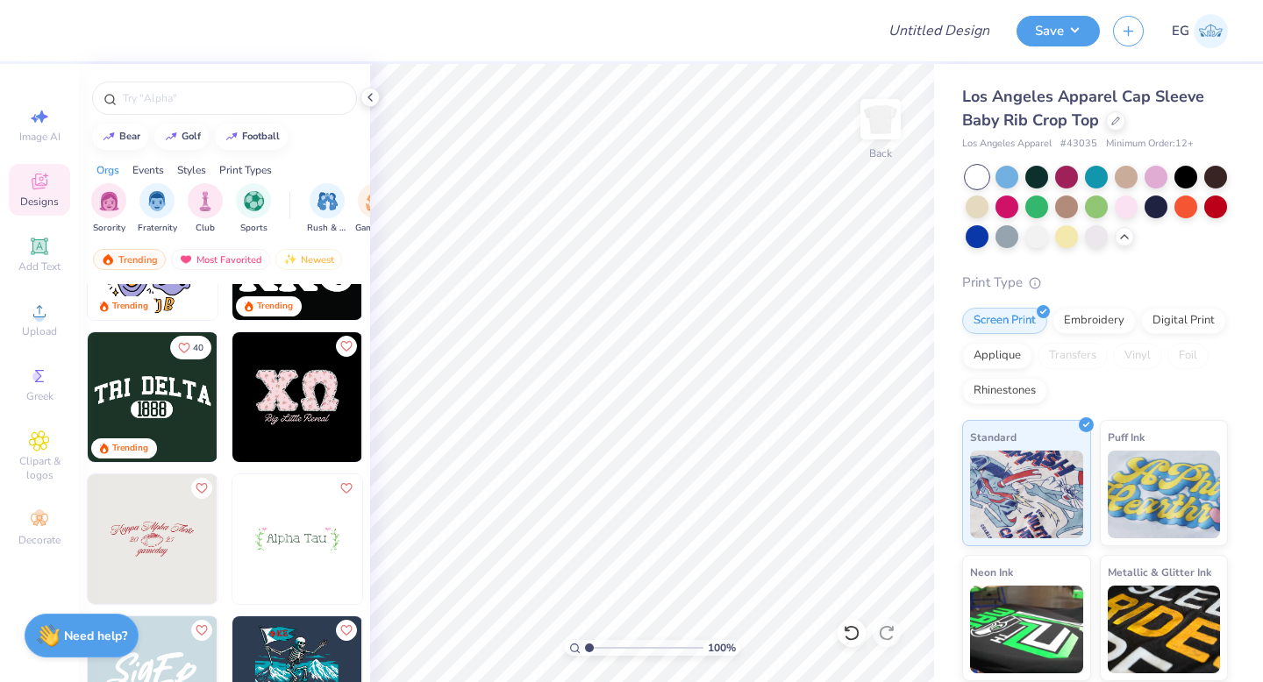
click at [295, 414] on img at bounding box center [297, 397] width 130 height 130
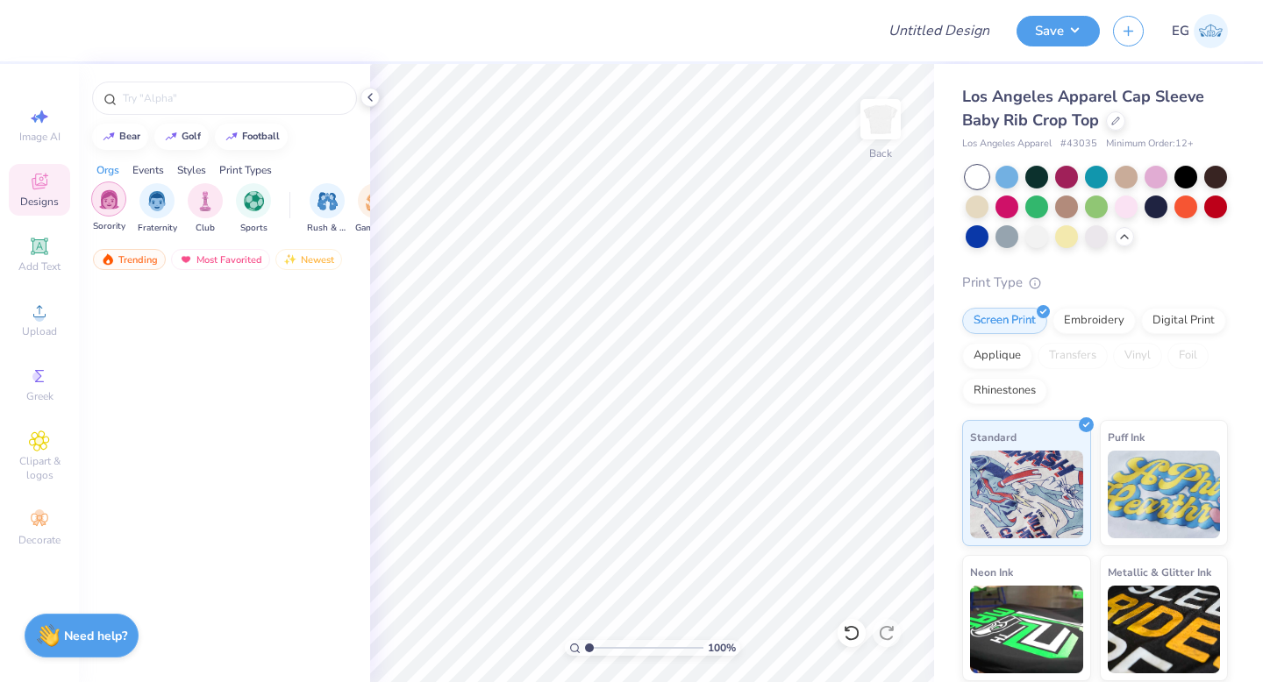
scroll to position [4553, 0]
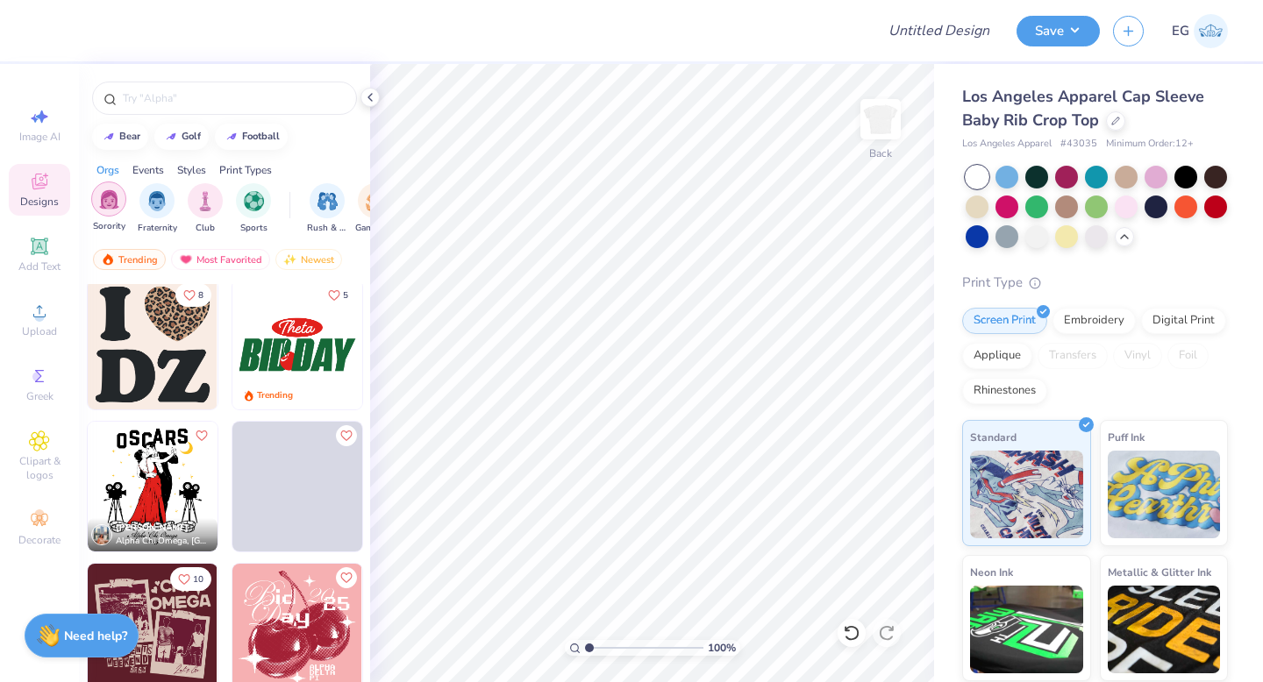
click at [112, 202] on img "filter for Sorority" at bounding box center [109, 199] width 20 height 20
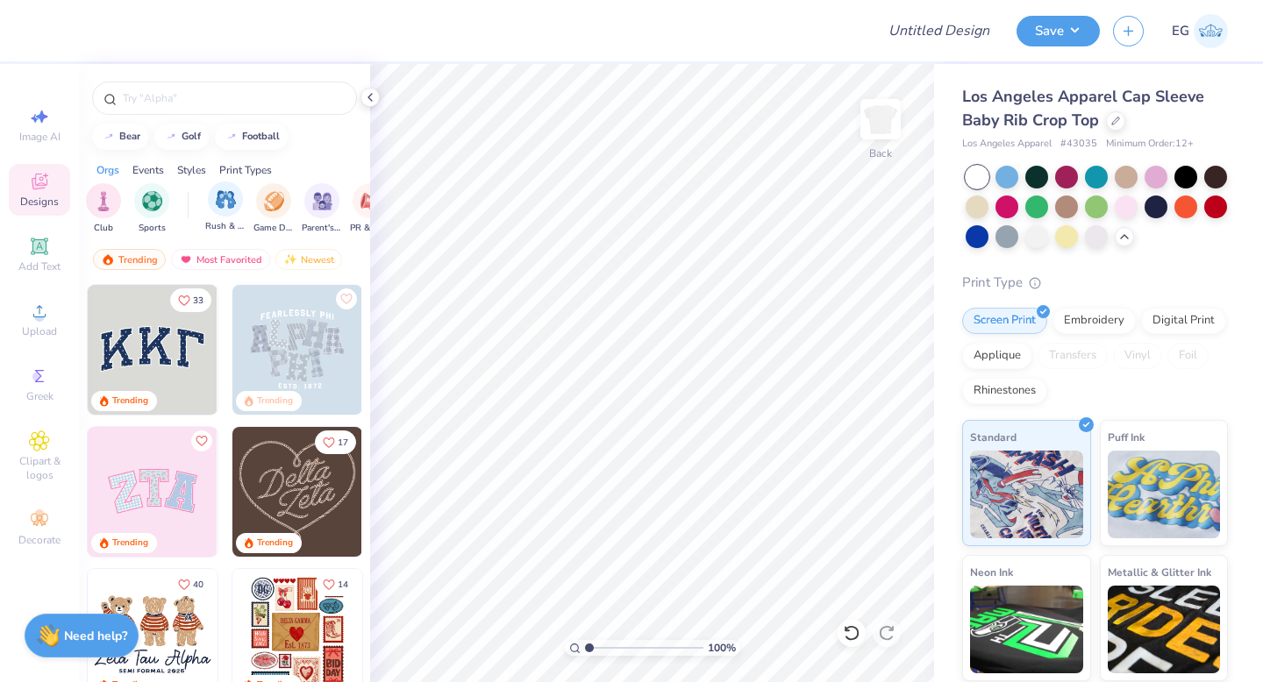
scroll to position [0, 104]
click at [357, 209] on div "filter for PR & General" at bounding box center [367, 199] width 35 height 35
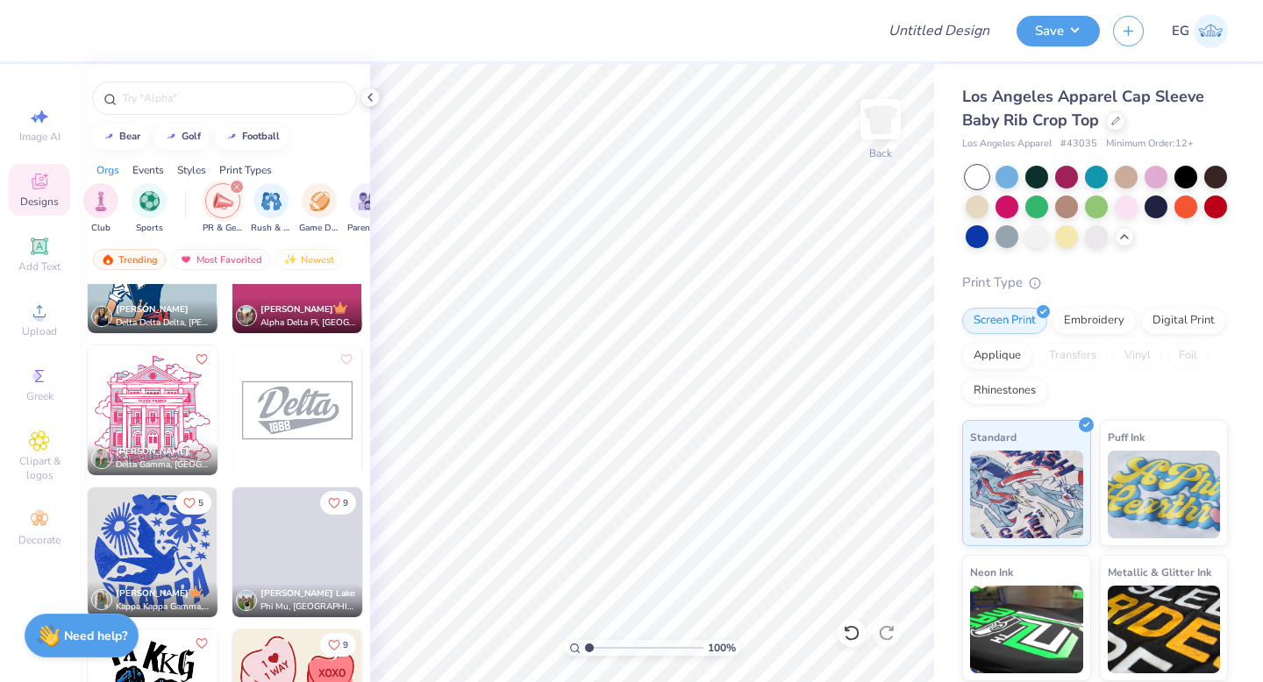
scroll to position [8540, 0]
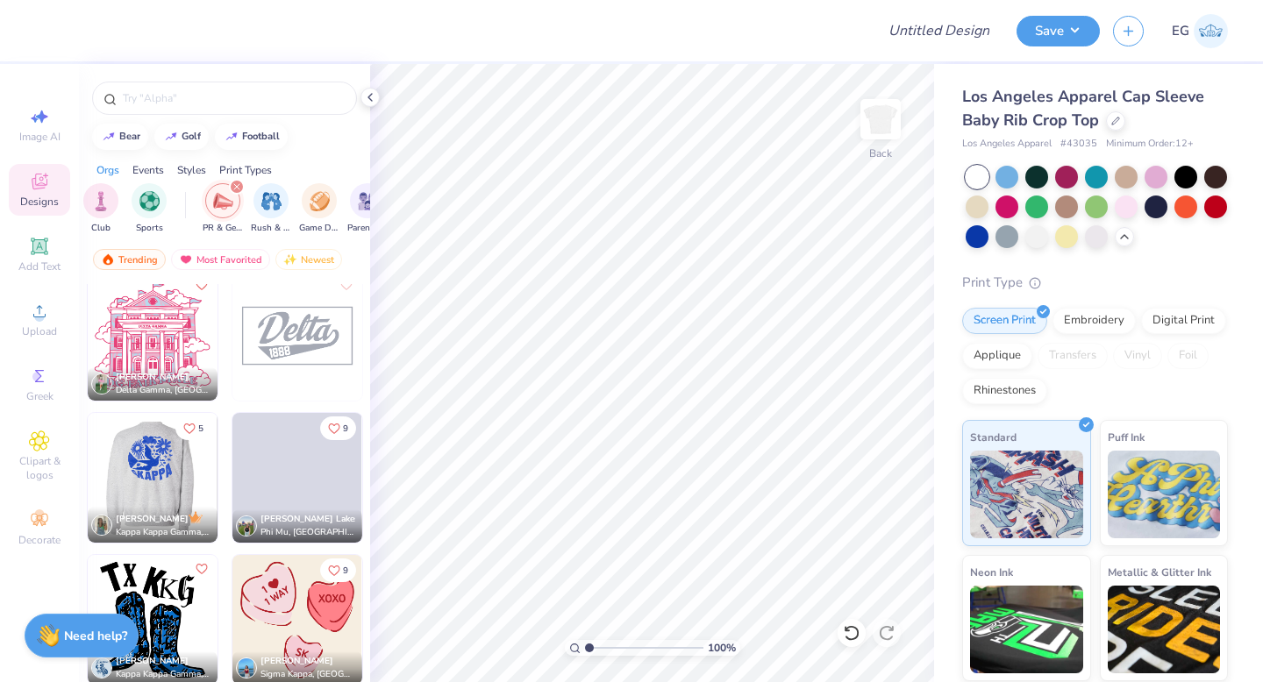
click at [88, 470] on img at bounding box center [23, 478] width 130 height 130
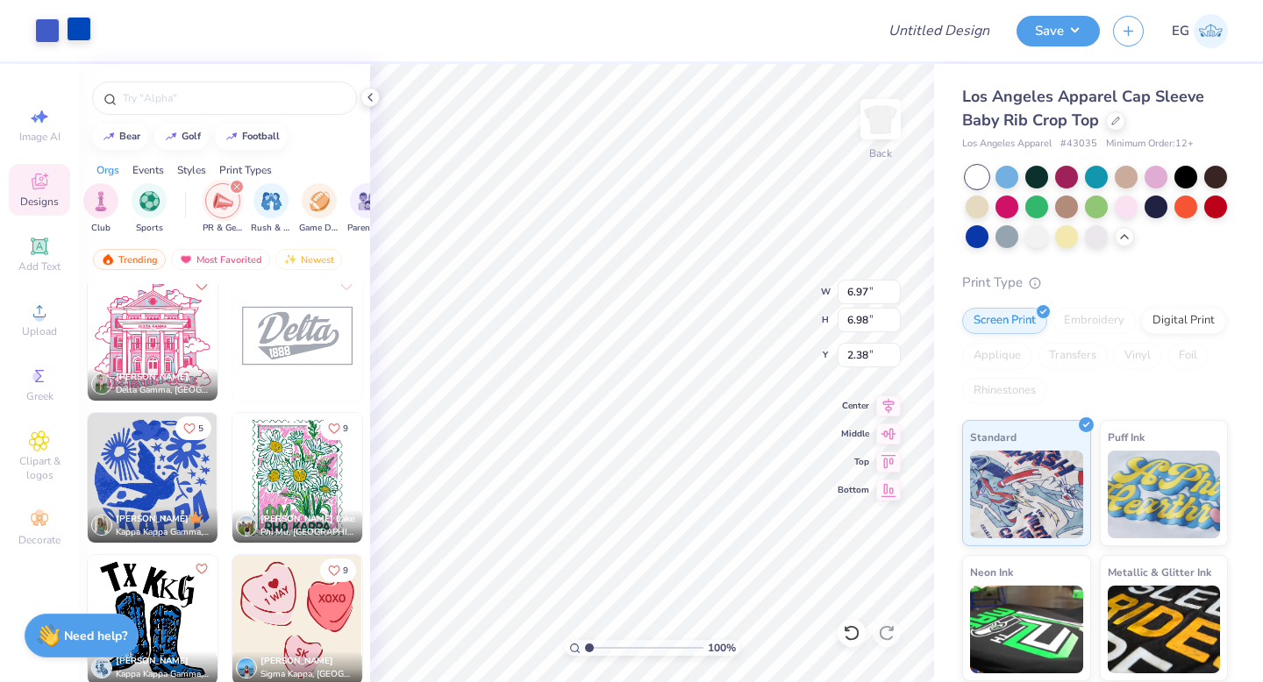
click at [75, 27] on div at bounding box center [79, 29] width 25 height 25
click at [82, 33] on div at bounding box center [79, 29] width 25 height 25
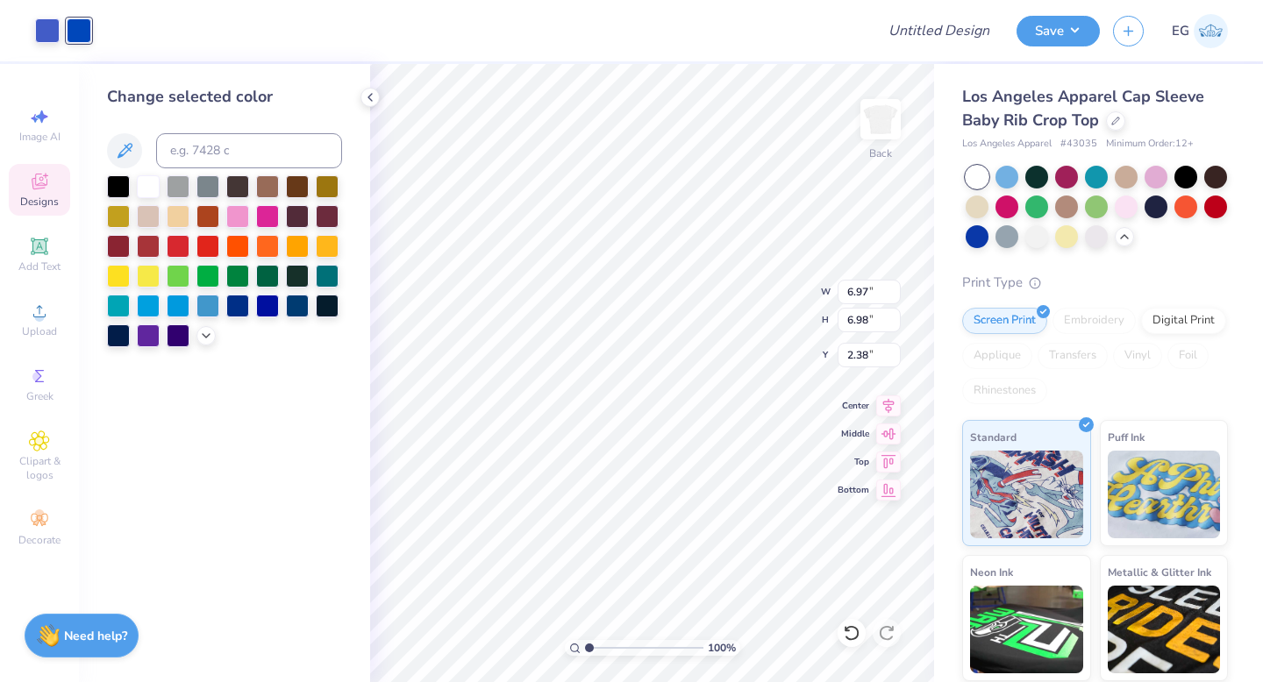
type input "1.89"
click at [238, 163] on input at bounding box center [249, 150] width 186 height 35
type input "2726"
click at [211, 152] on input at bounding box center [249, 150] width 186 height 35
type input "c"
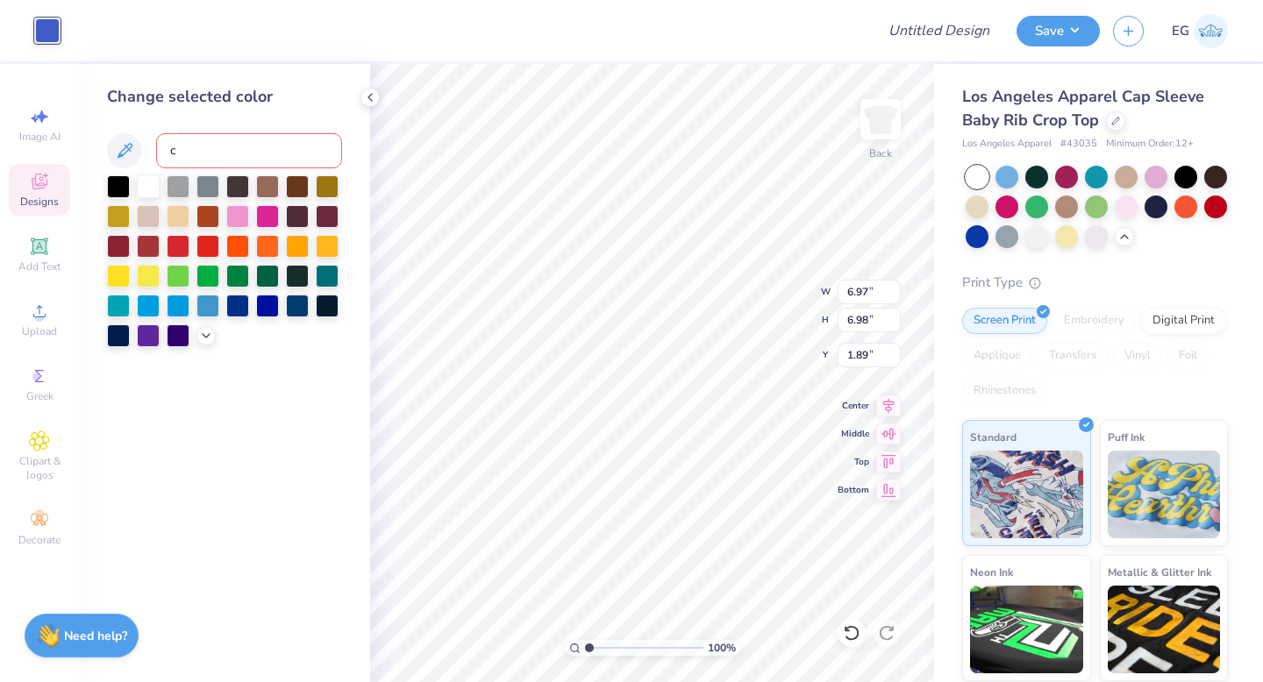
scroll to position [1, 0]
drag, startPoint x: 211, startPoint y: 155, endPoint x: 146, endPoint y: 155, distance: 65.8
click at [146, 155] on div "c" at bounding box center [224, 150] width 235 height 35
click at [368, 96] on polyline at bounding box center [370, 97] width 4 height 7
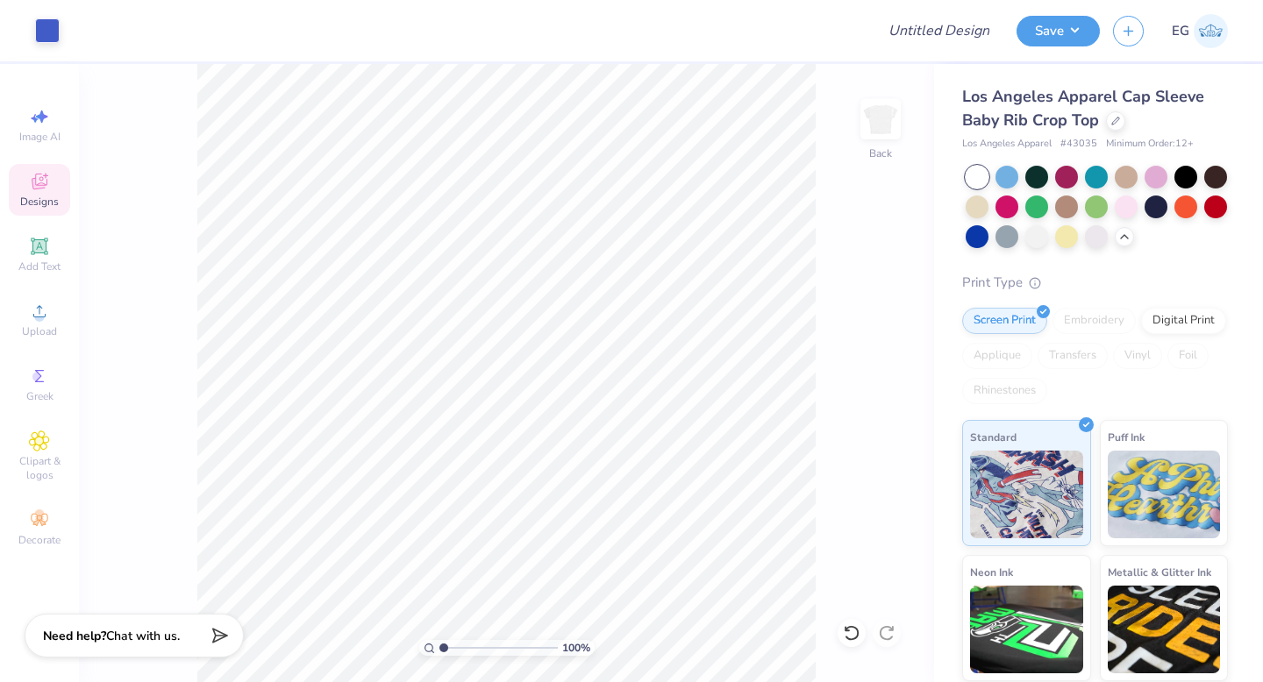
click at [36, 188] on icon at bounding box center [39, 183] width 14 height 11
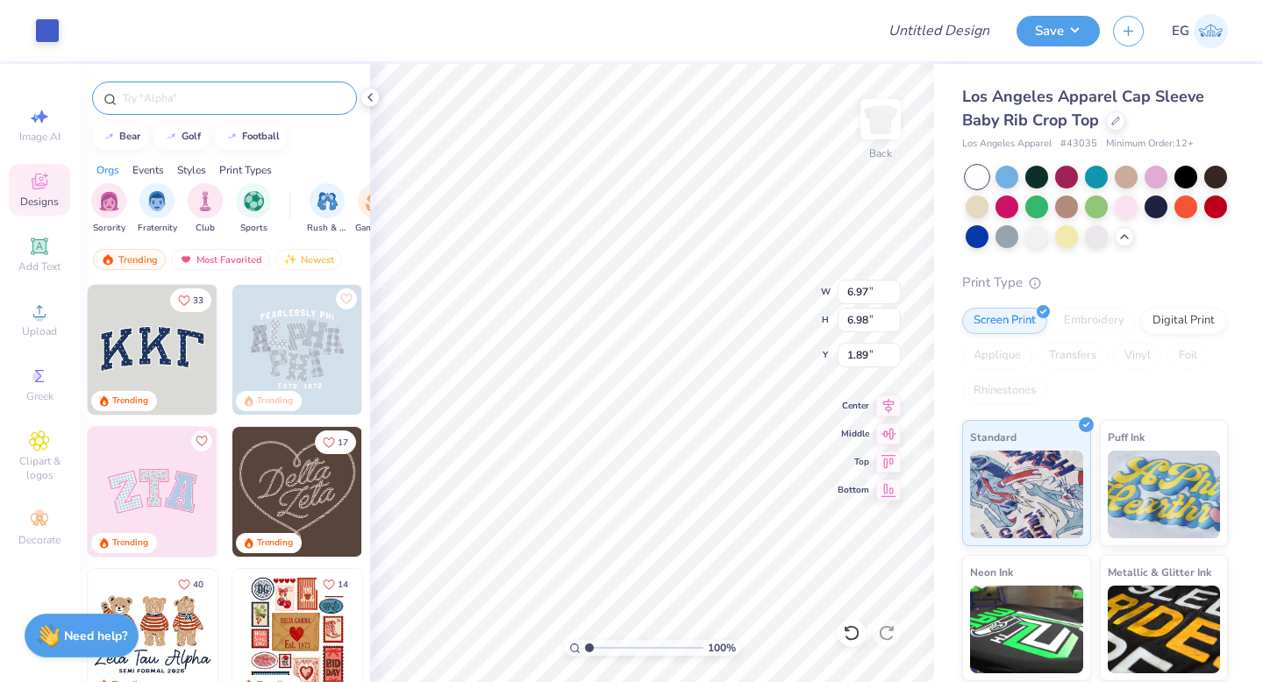
click at [113, 202] on img "filter for Sorority" at bounding box center [109, 201] width 20 height 20
click at [235, 102] on input "text" at bounding box center [233, 98] width 225 height 18
click at [157, 96] on input "text" at bounding box center [233, 98] width 225 height 18
click at [216, 98] on input "text" at bounding box center [233, 98] width 225 height 18
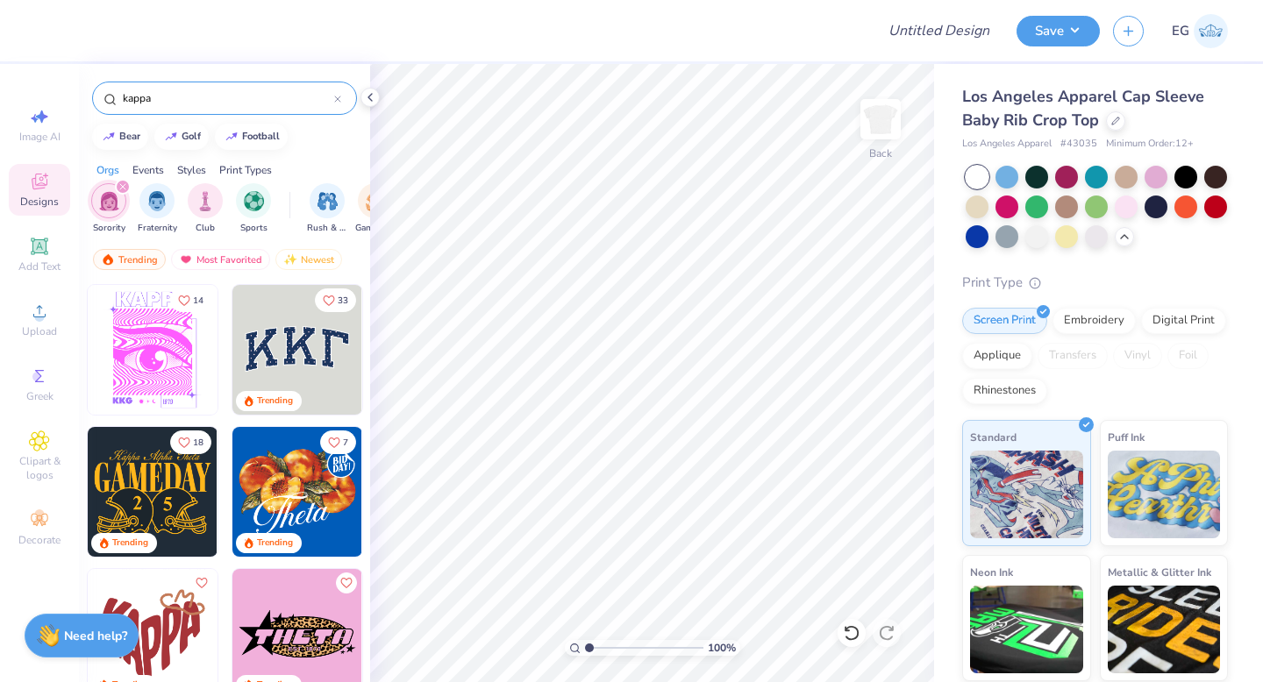
type input "kappa"
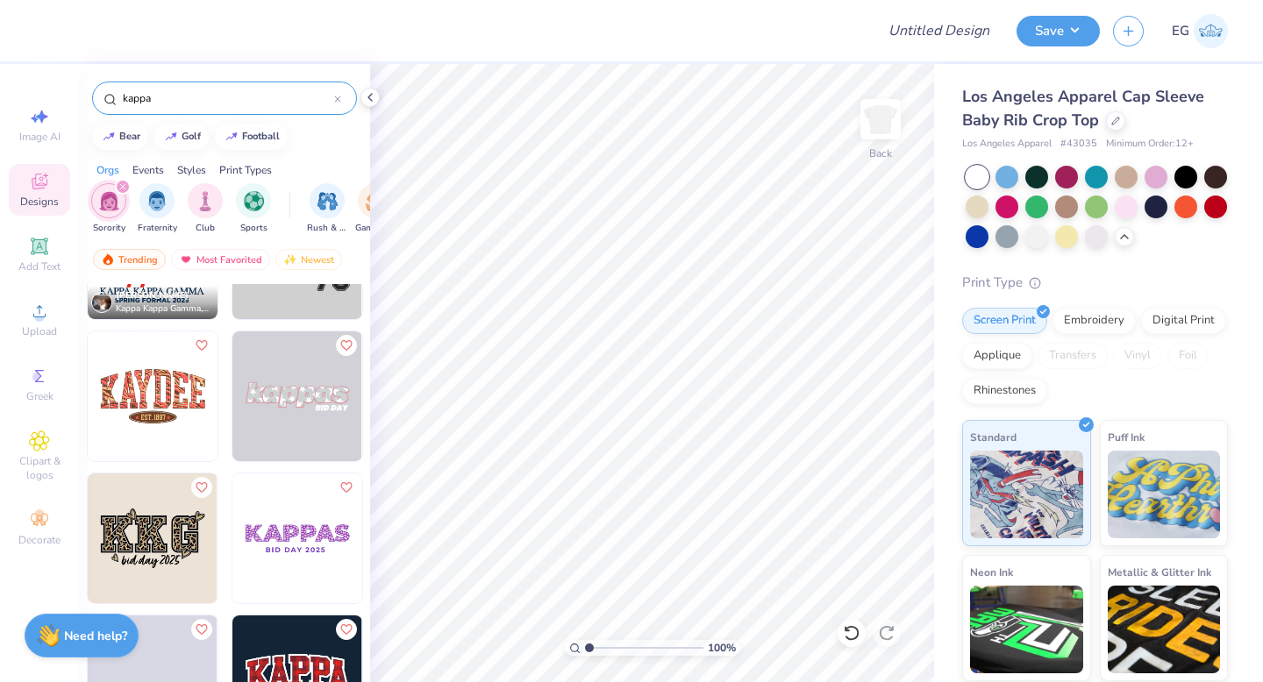
scroll to position [10361, 0]
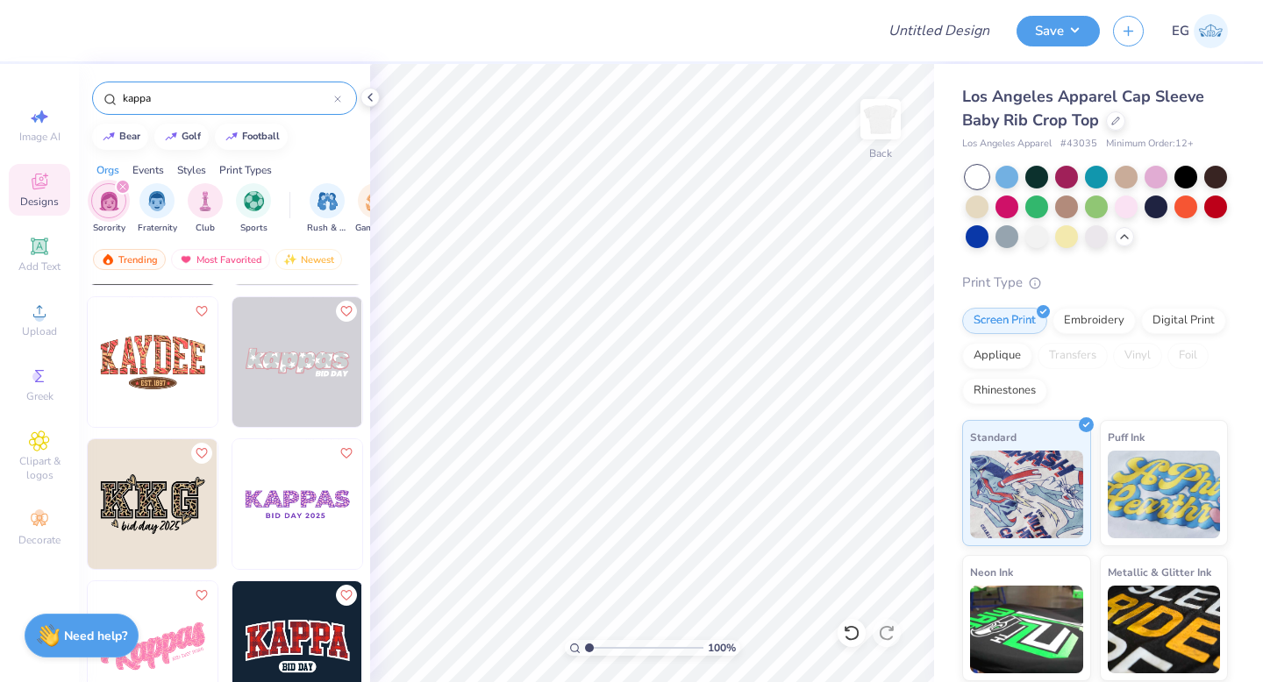
click at [295, 374] on img at bounding box center [297, 362] width 130 height 130
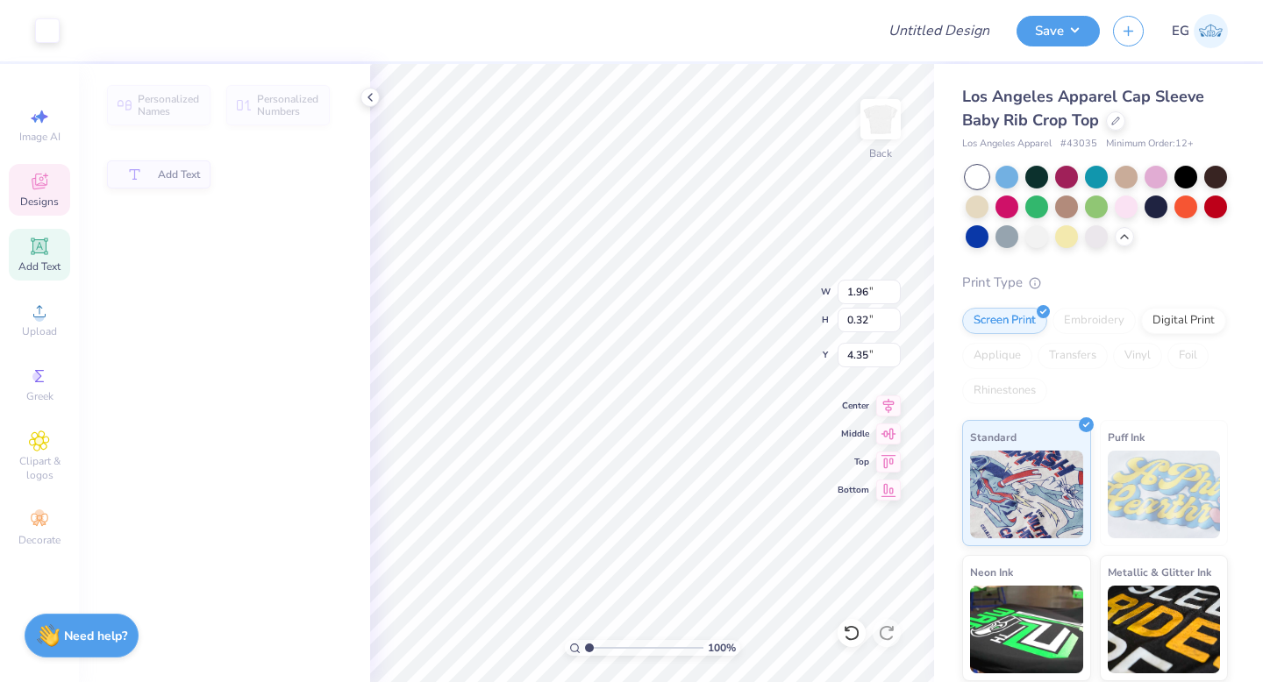
type input "1.96"
type input "0.32"
type input "4.35"
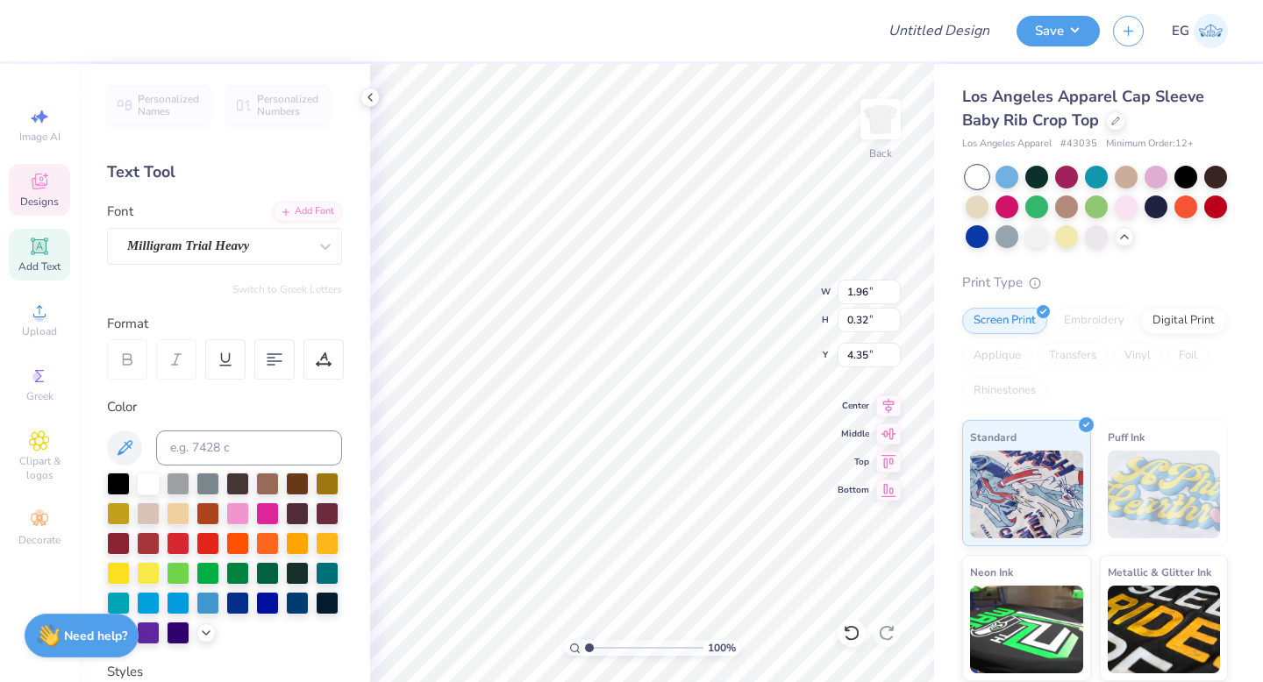
scroll to position [0, 0]
type textarea "B"
type textarea "2"
type input "6.14"
type input "1.51"
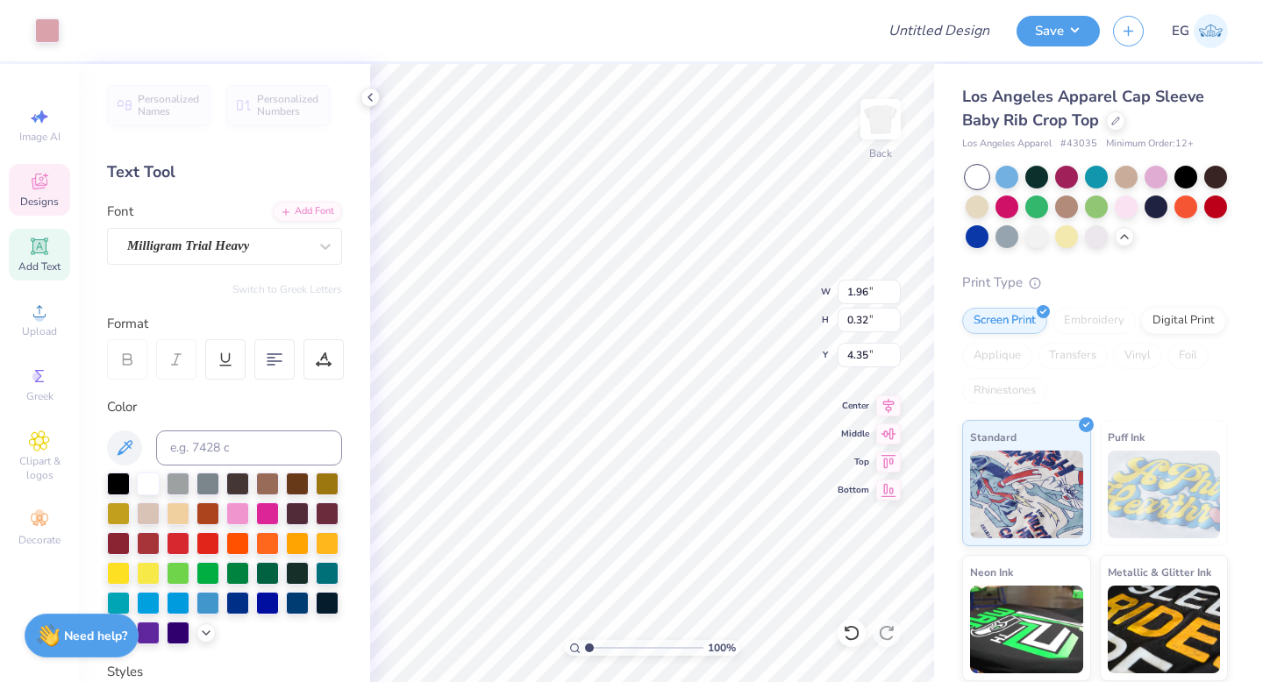
type input "3.00"
type input "0.97"
type input "0.93"
type input "3.26"
type input "0.51"
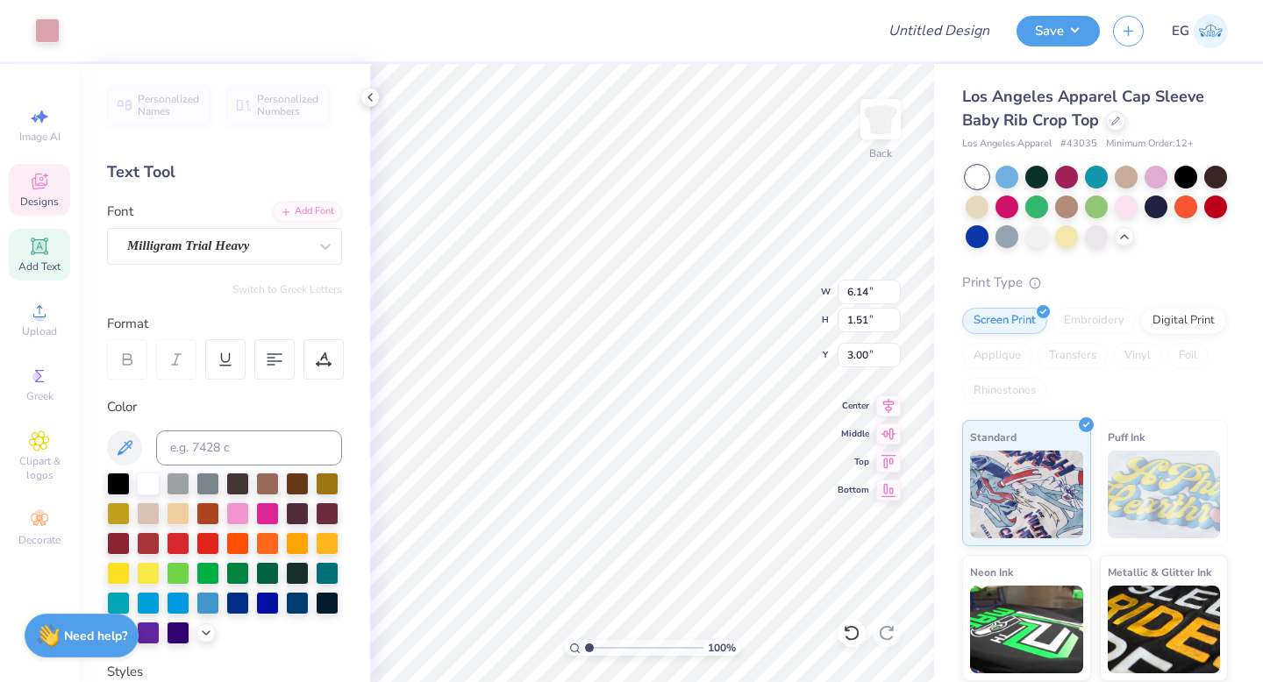
type input "0.26"
type input "3.94"
type input "6.14"
type input "1.51"
type input "3.00"
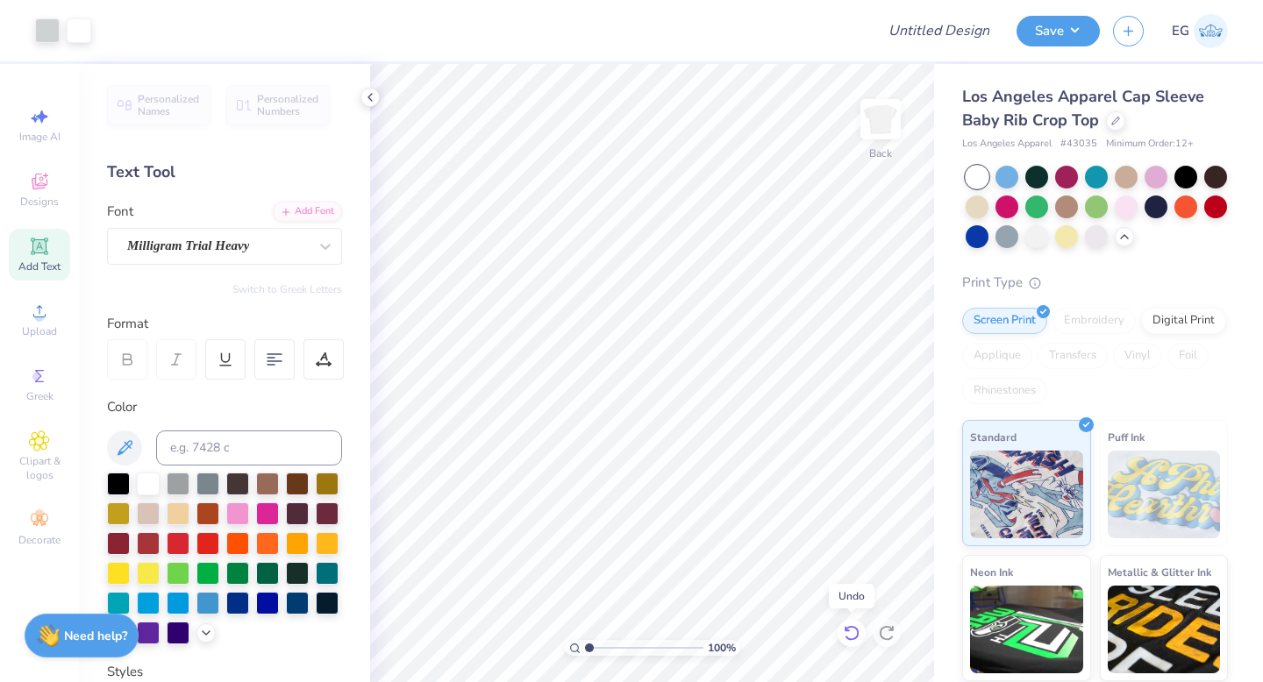
click at [857, 633] on icon at bounding box center [852, 634] width 18 height 18
click at [857, 633] on icon at bounding box center [851, 633] width 15 height 16
click at [855, 638] on icon at bounding box center [851, 633] width 15 height 16
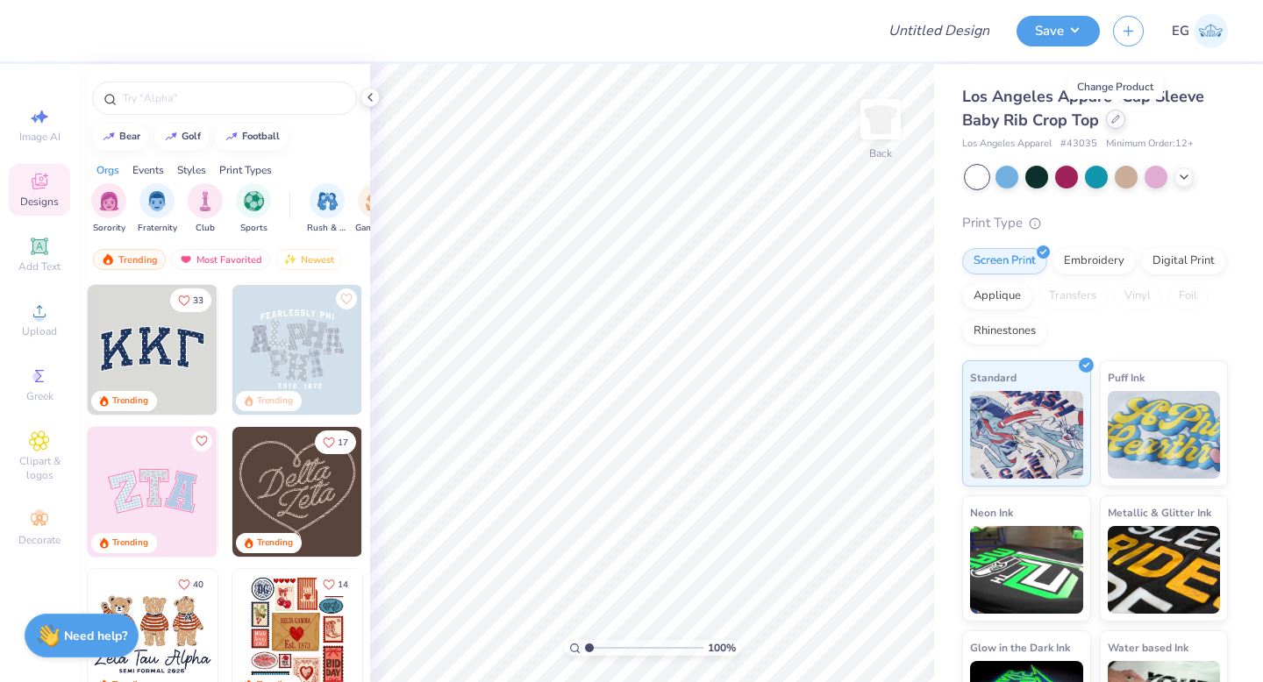
click at [1114, 120] on icon at bounding box center [1115, 119] width 9 height 9
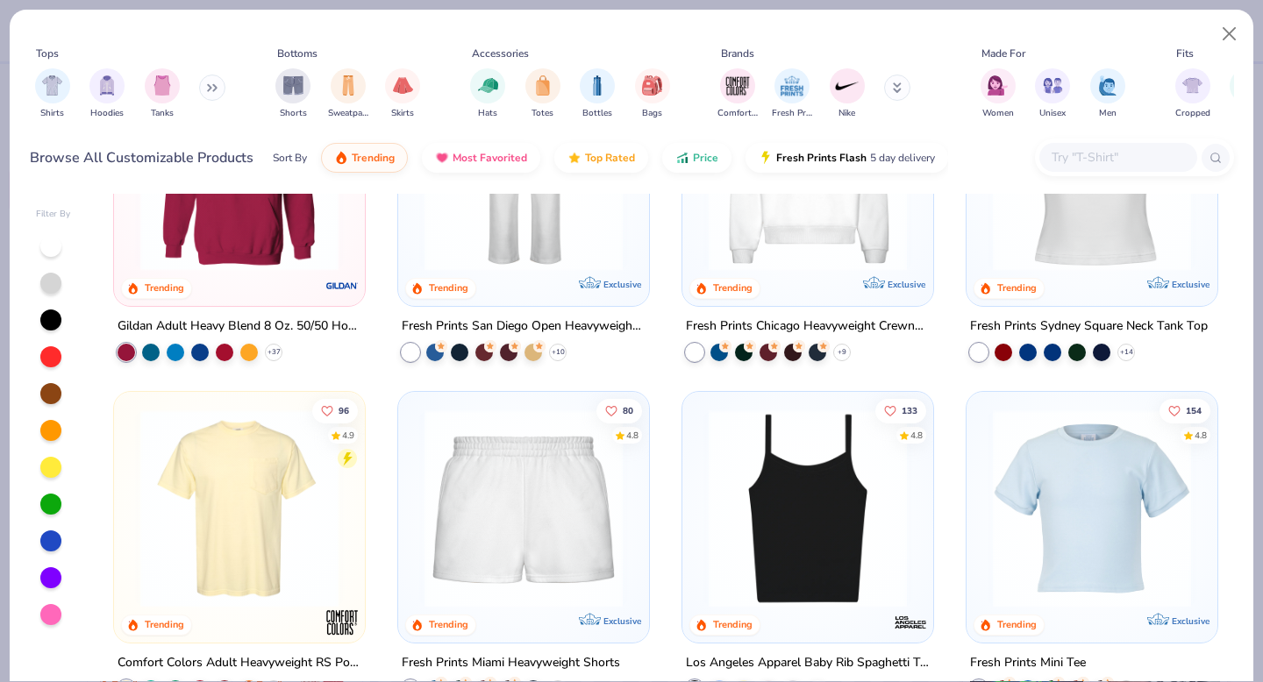
scroll to position [1253, 0]
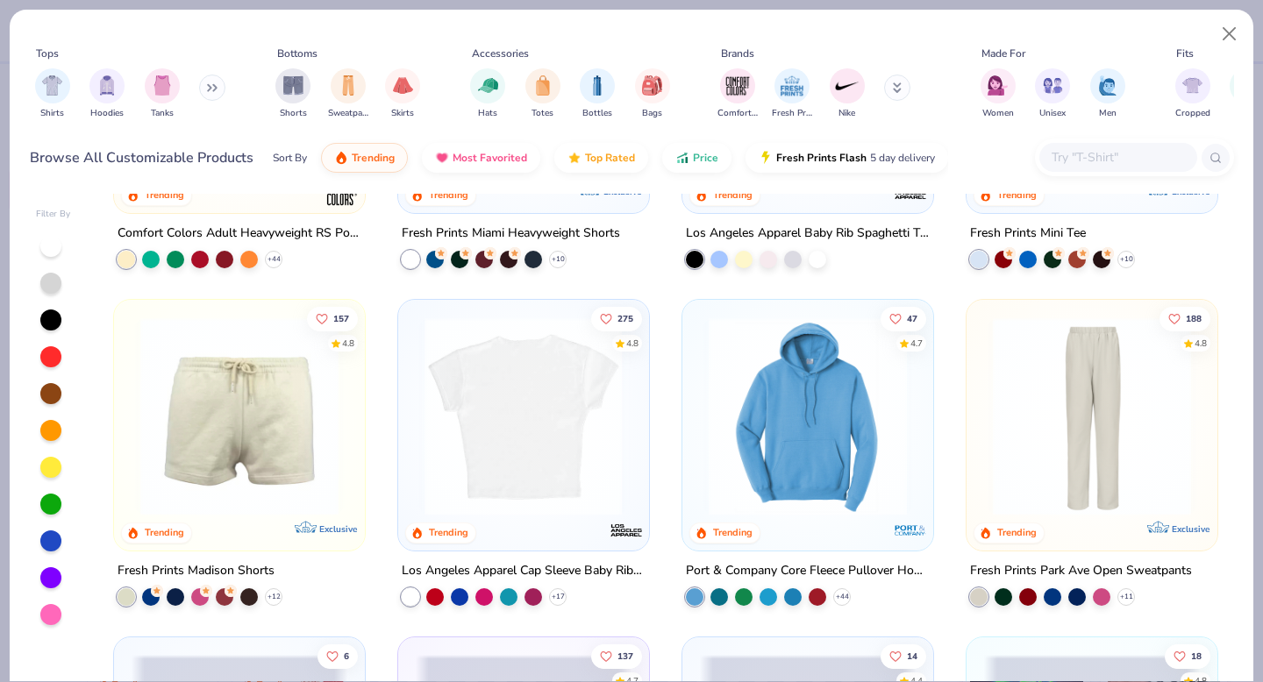
click at [533, 461] on div at bounding box center [523, 417] width 646 height 198
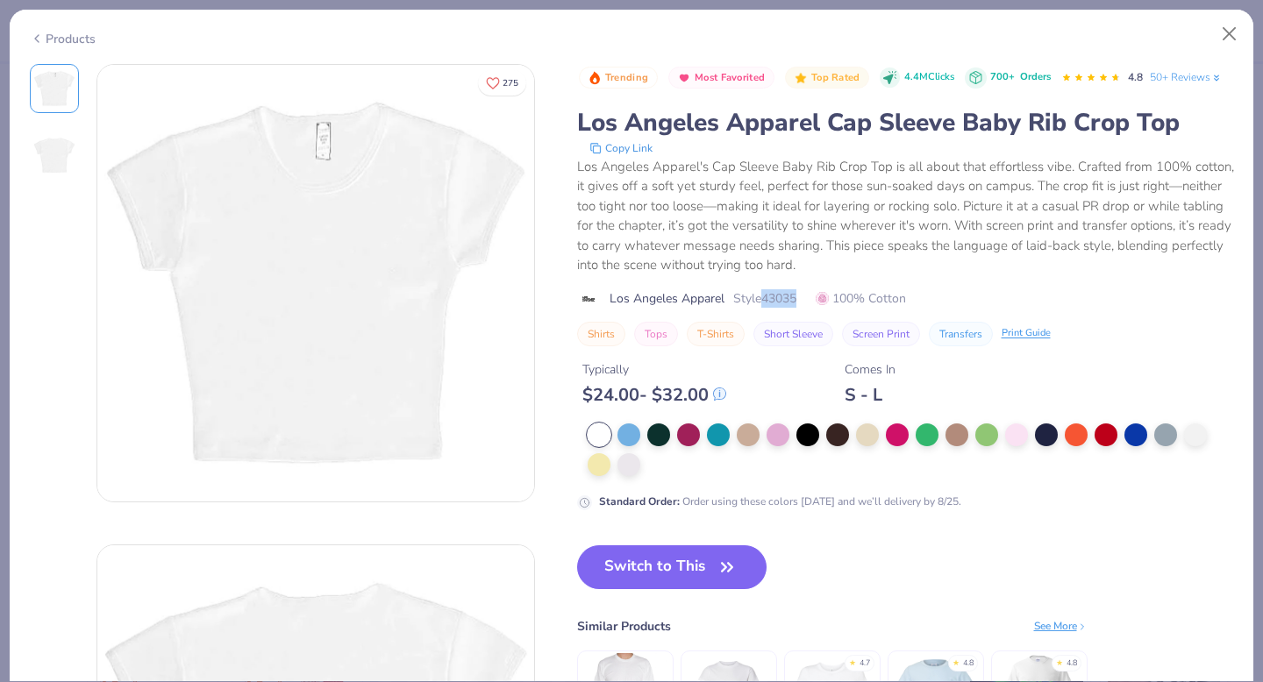
drag, startPoint x: 767, startPoint y: 299, endPoint x: 801, endPoint y: 299, distance: 34.2
click at [796, 299] on span "Style 43035" at bounding box center [764, 298] width 63 height 18
copy span "43035"
